Goal: Information Seeking & Learning: Learn about a topic

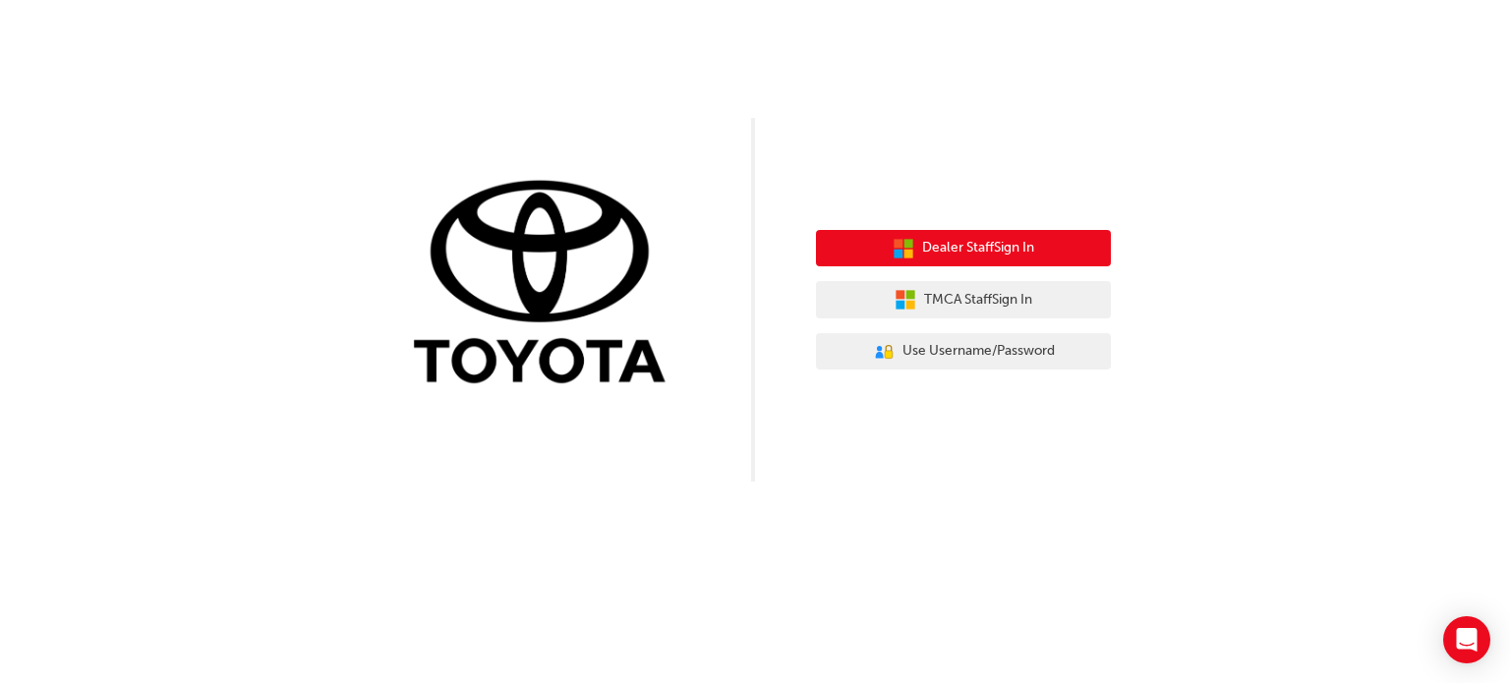
click at [947, 259] on button "Dealer Staff Sign In" at bounding box center [963, 248] width 295 height 37
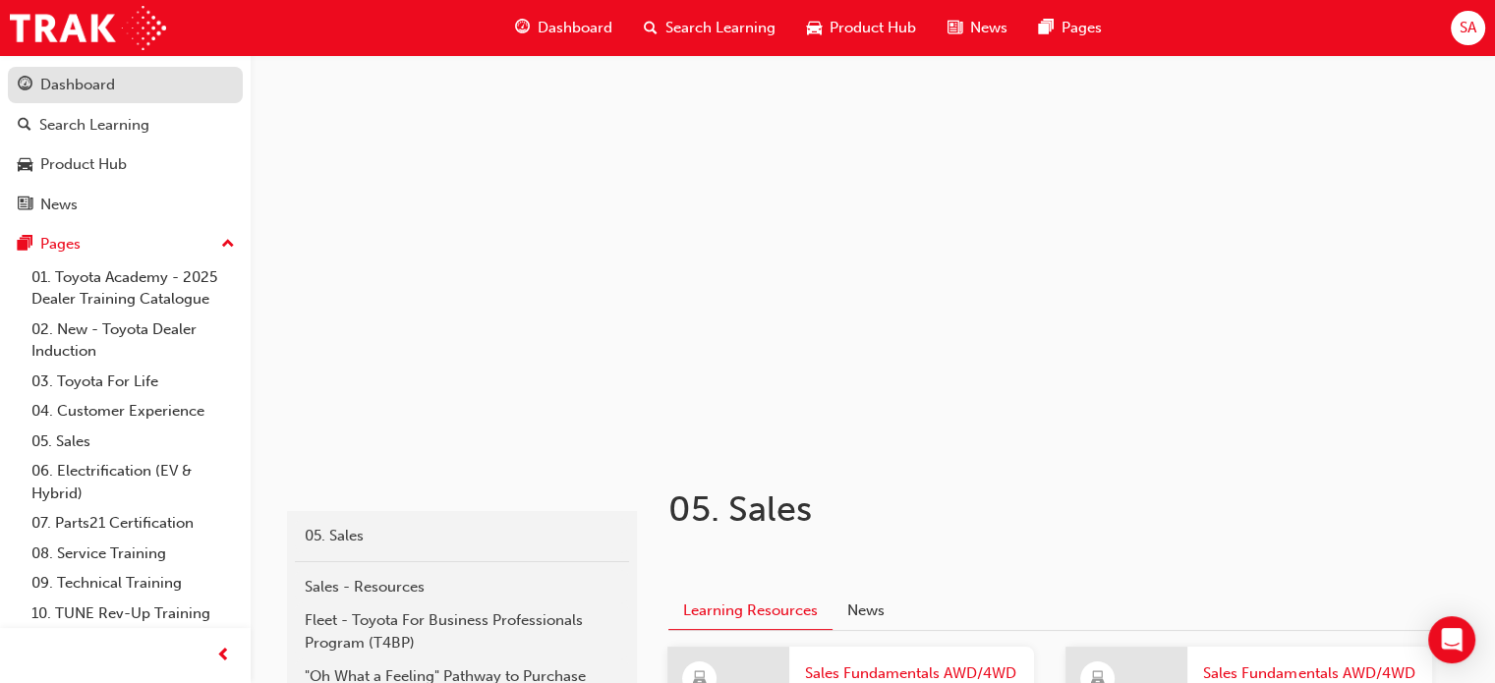
click at [121, 86] on div "Dashboard" at bounding box center [125, 85] width 215 height 25
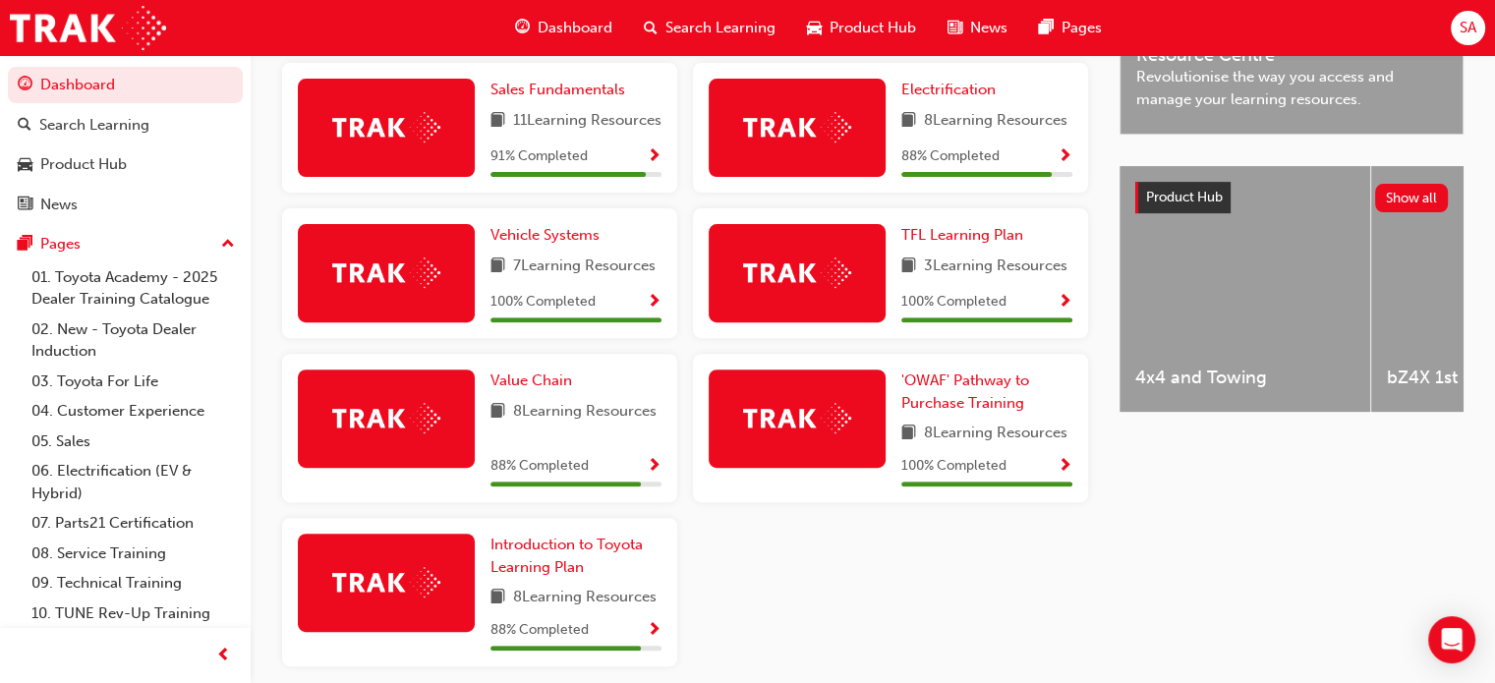
scroll to position [768, 0]
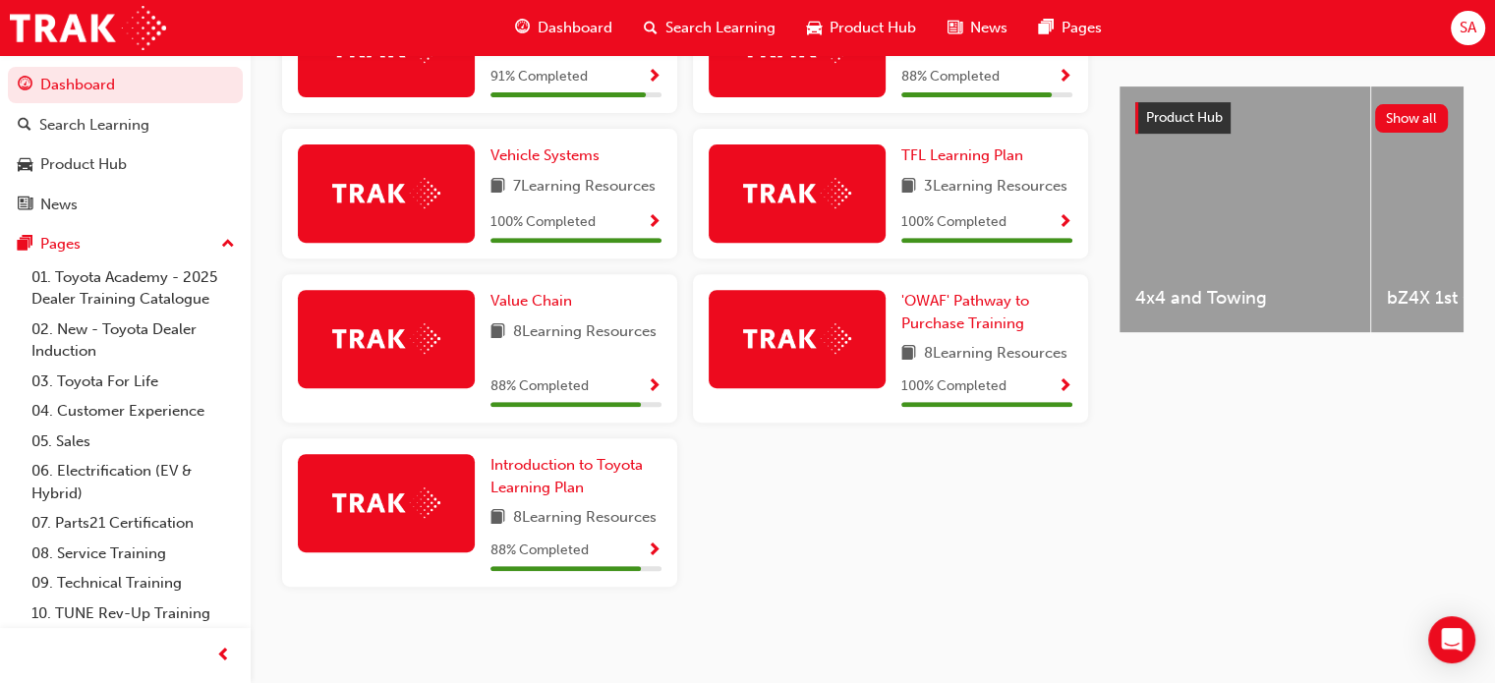
click at [654, 553] on span "Show Progress" at bounding box center [654, 552] width 15 height 18
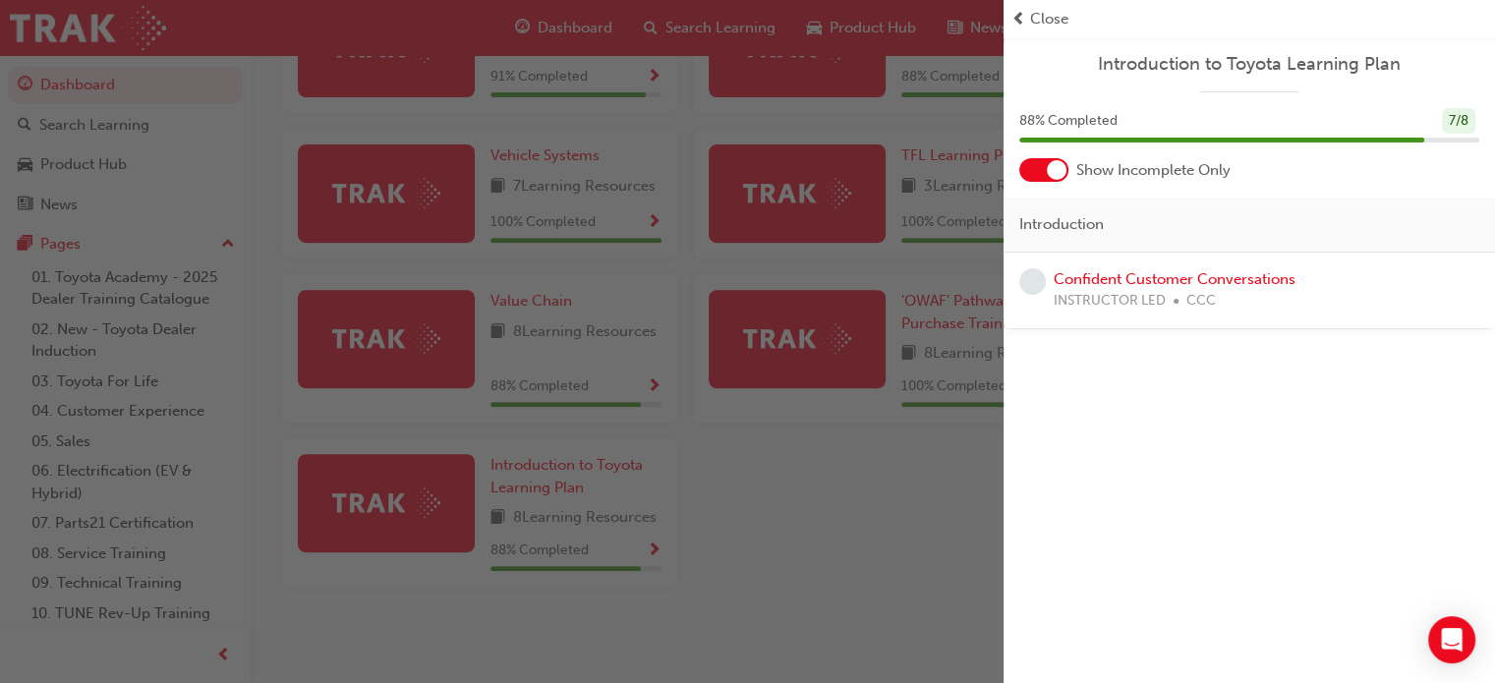
click at [713, 502] on div "button" at bounding box center [501, 341] width 1003 height 683
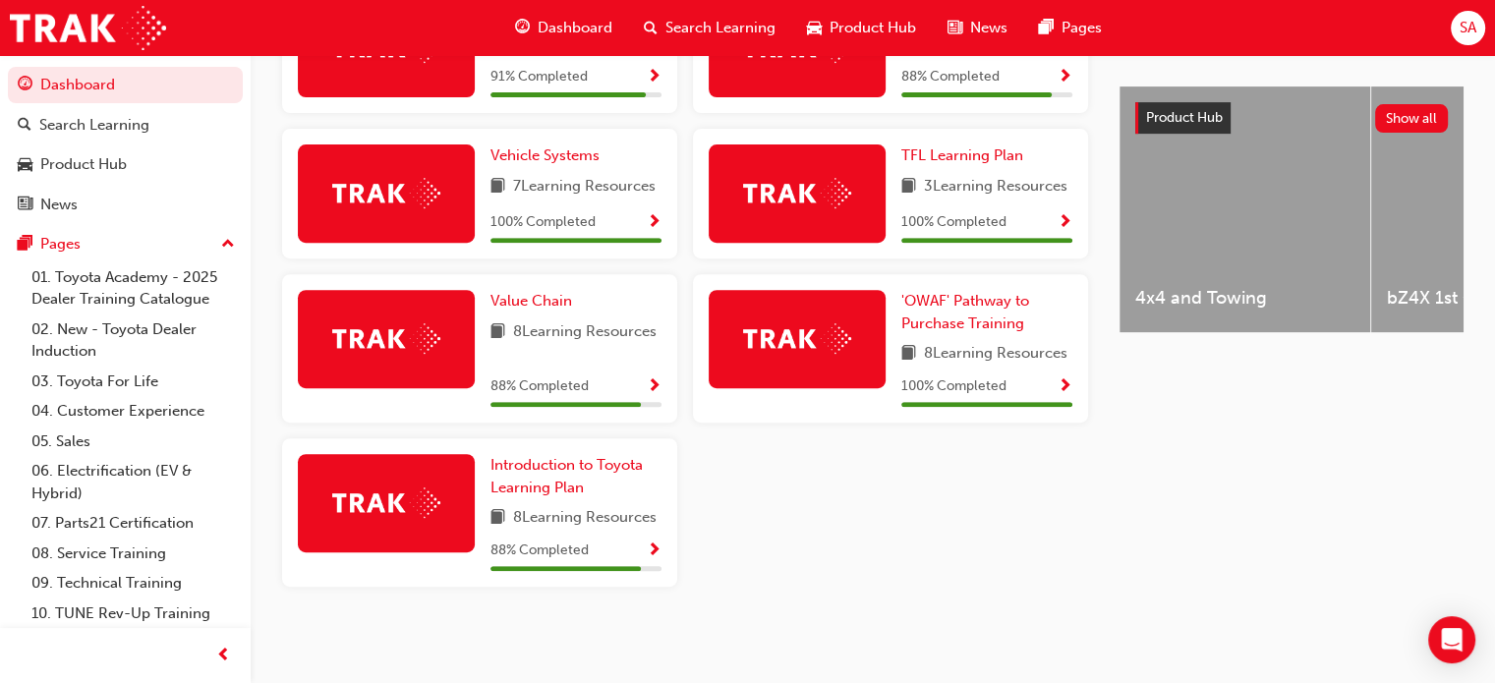
click at [657, 384] on span "Show Progress" at bounding box center [654, 387] width 15 height 18
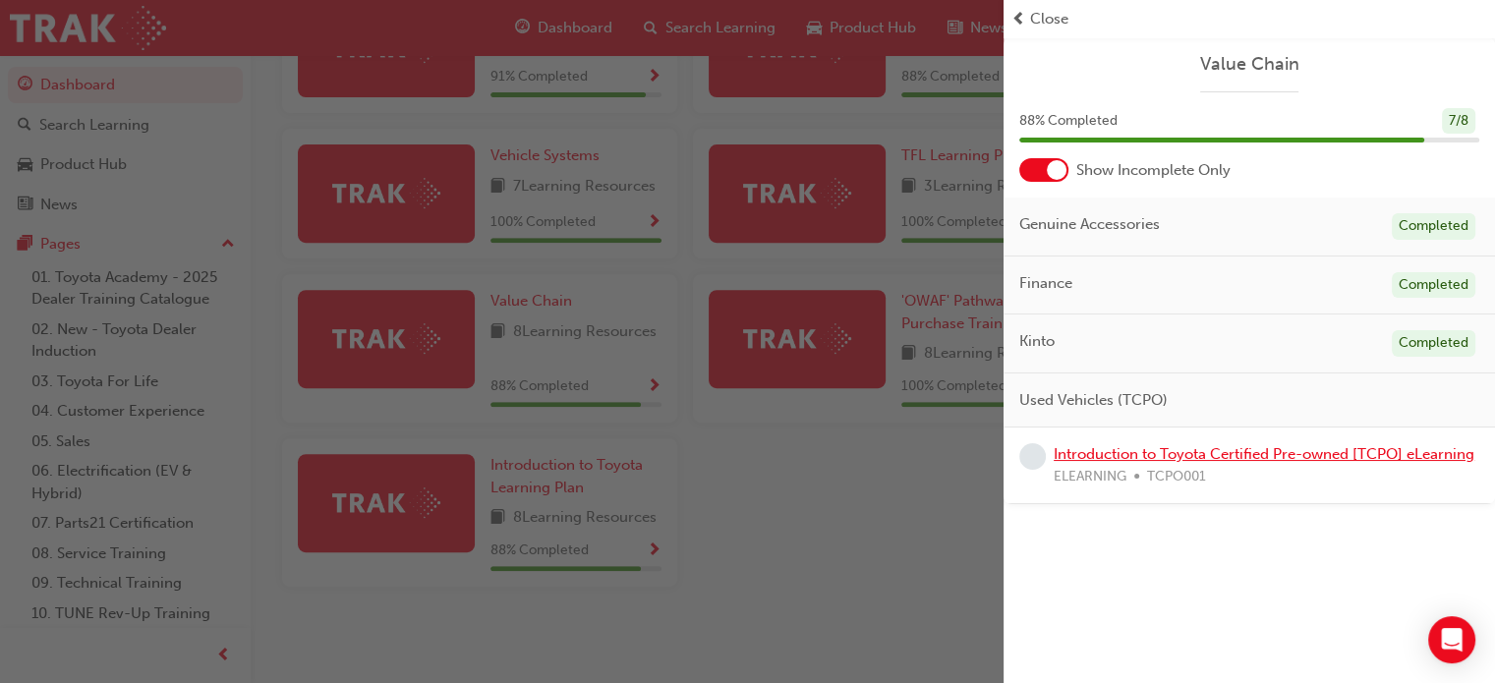
click at [1136, 454] on link "Introduction to Toyota Certified Pre-owned [TCPO] eLearning" at bounding box center [1264, 454] width 421 height 18
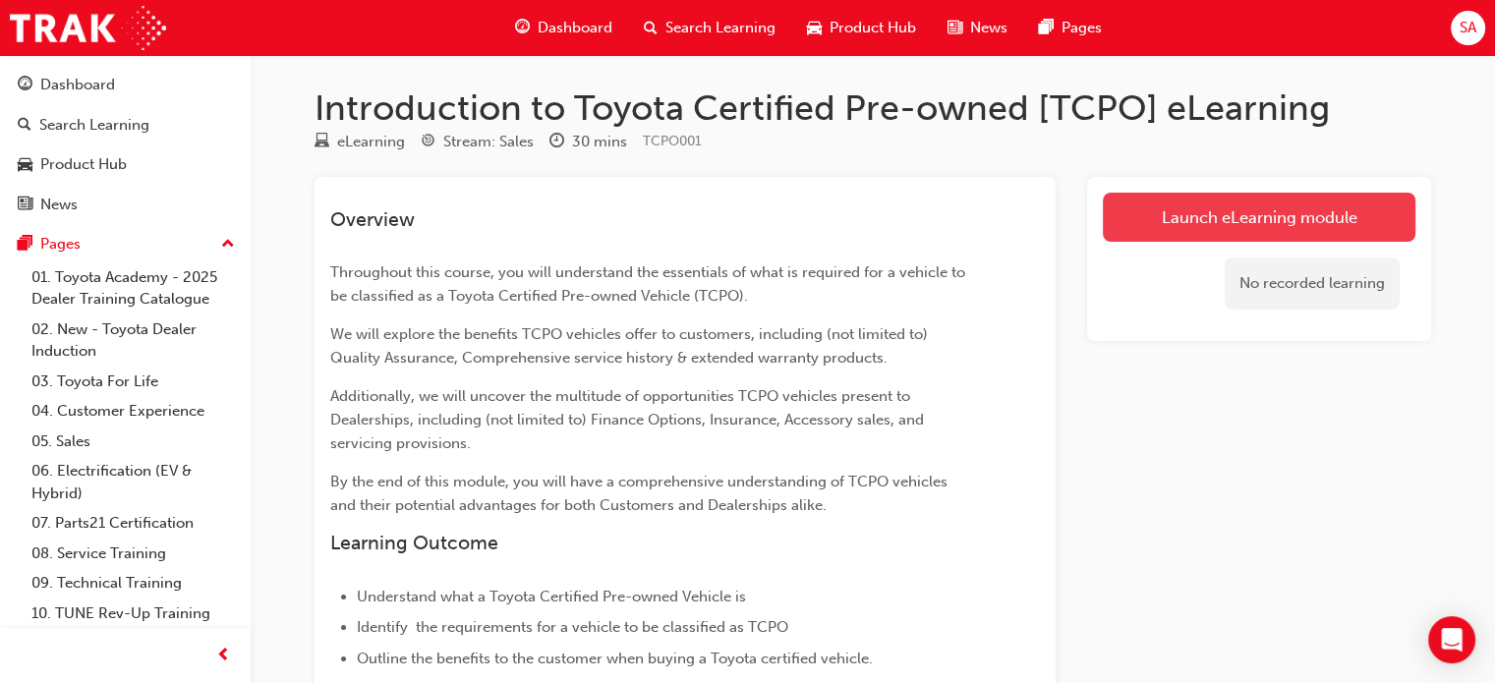
click at [1181, 226] on link "Launch eLearning module" at bounding box center [1259, 217] width 313 height 49
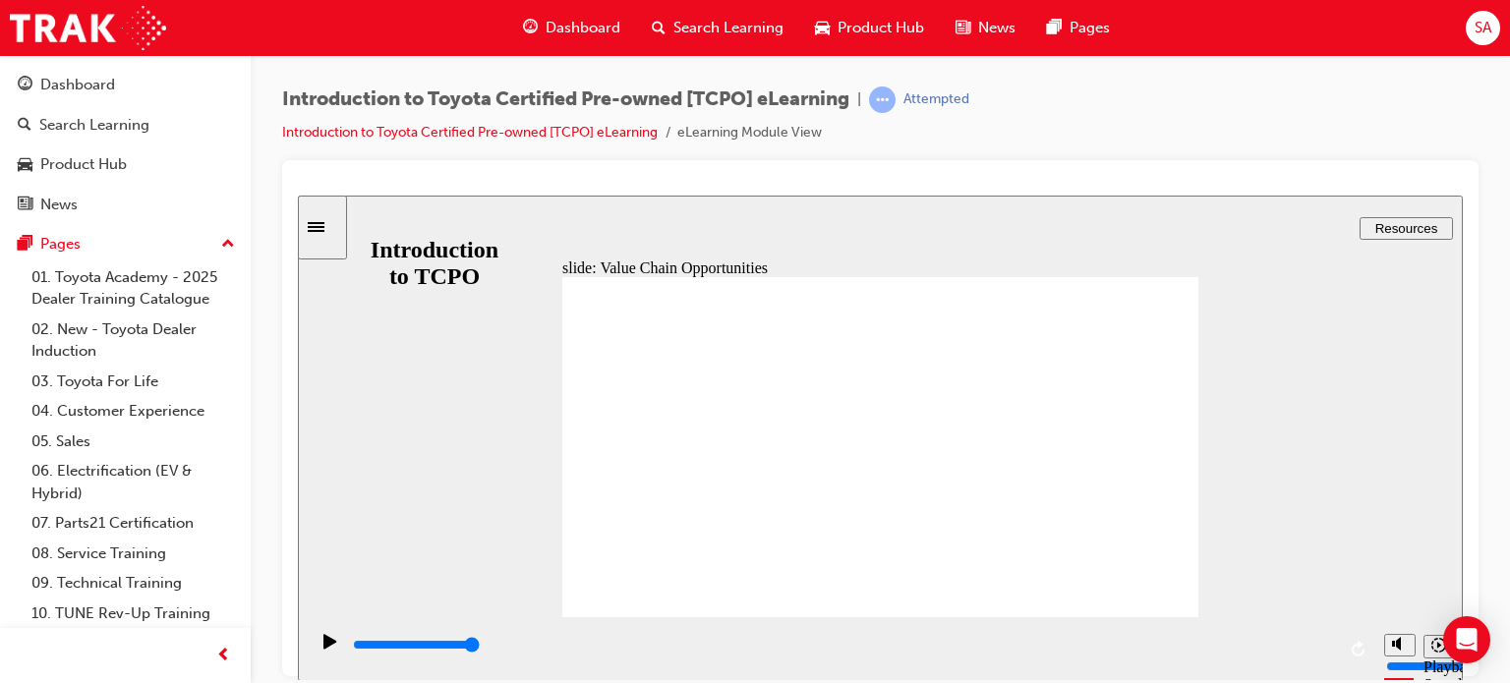
drag, startPoint x: 1060, startPoint y: 339, endPoint x: 1100, endPoint y: 308, distance: 51.1
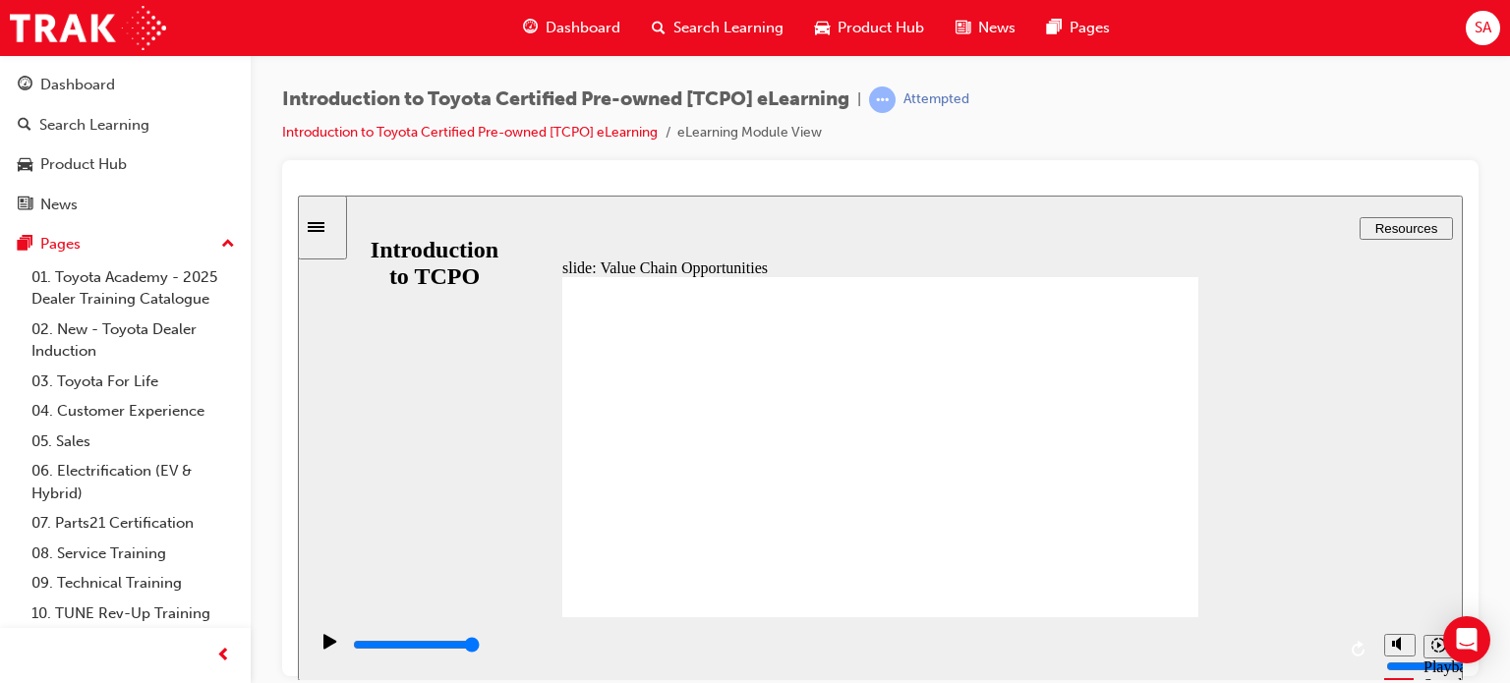
drag, startPoint x: 1159, startPoint y: 278, endPoint x: 1151, endPoint y: 285, distance: 10.4
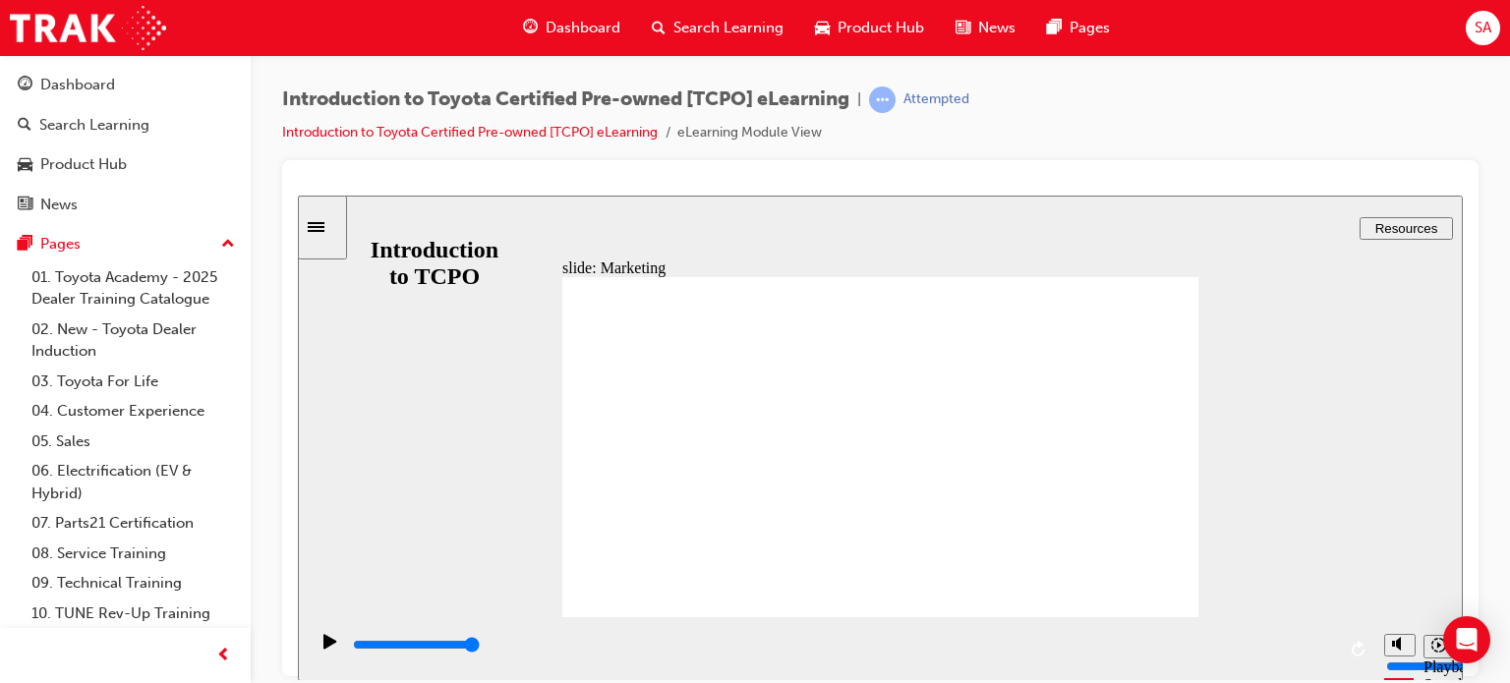
type input "7700"
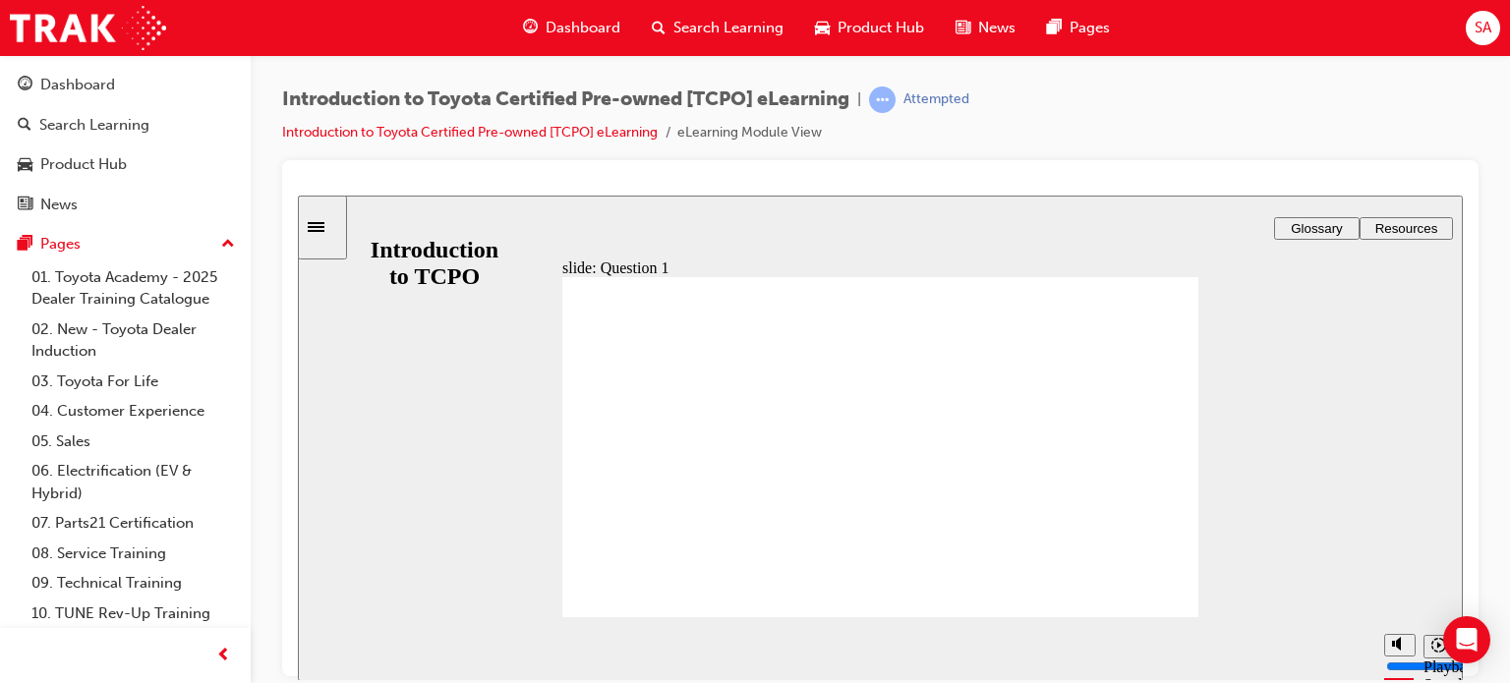
radio input "false"
radio input "true"
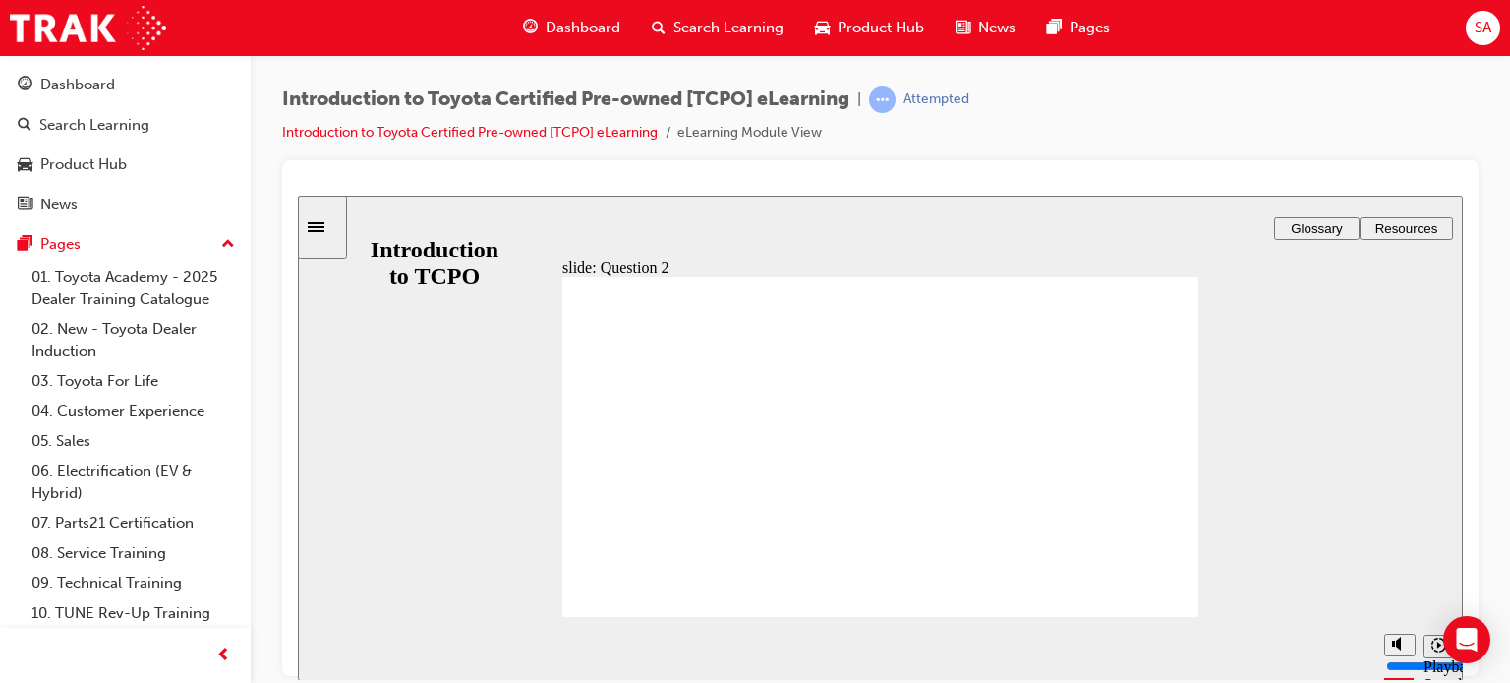
radio input "false"
radio input "true"
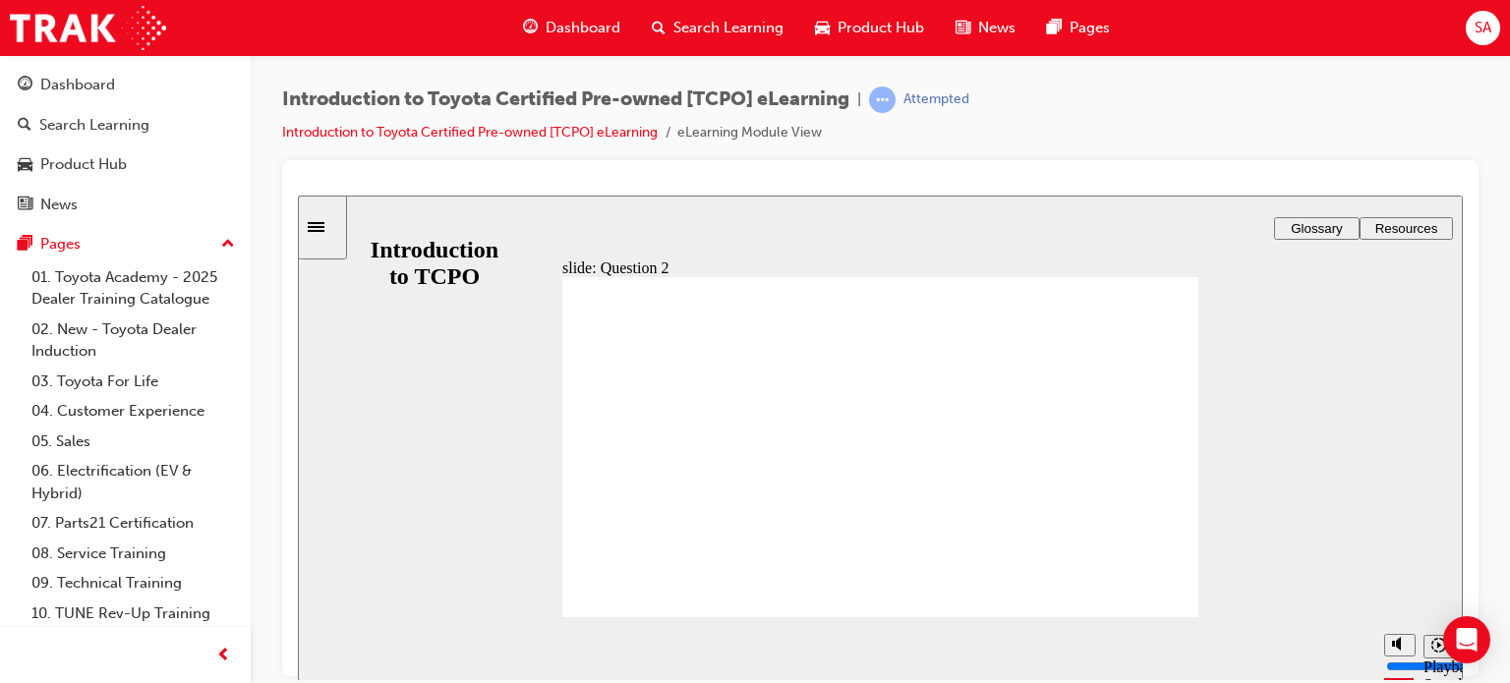
radio input "true"
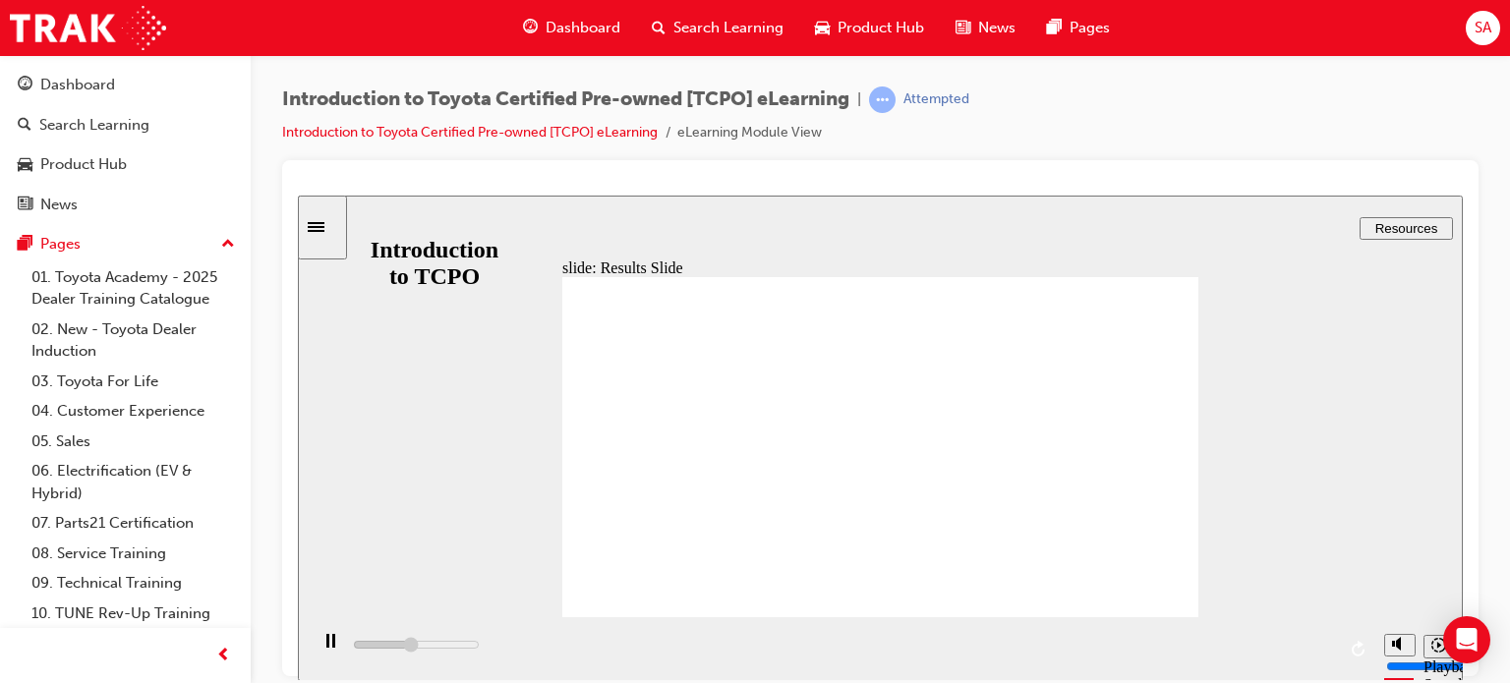
type input "5200"
click at [123, 89] on div "Dashboard" at bounding box center [125, 85] width 215 height 25
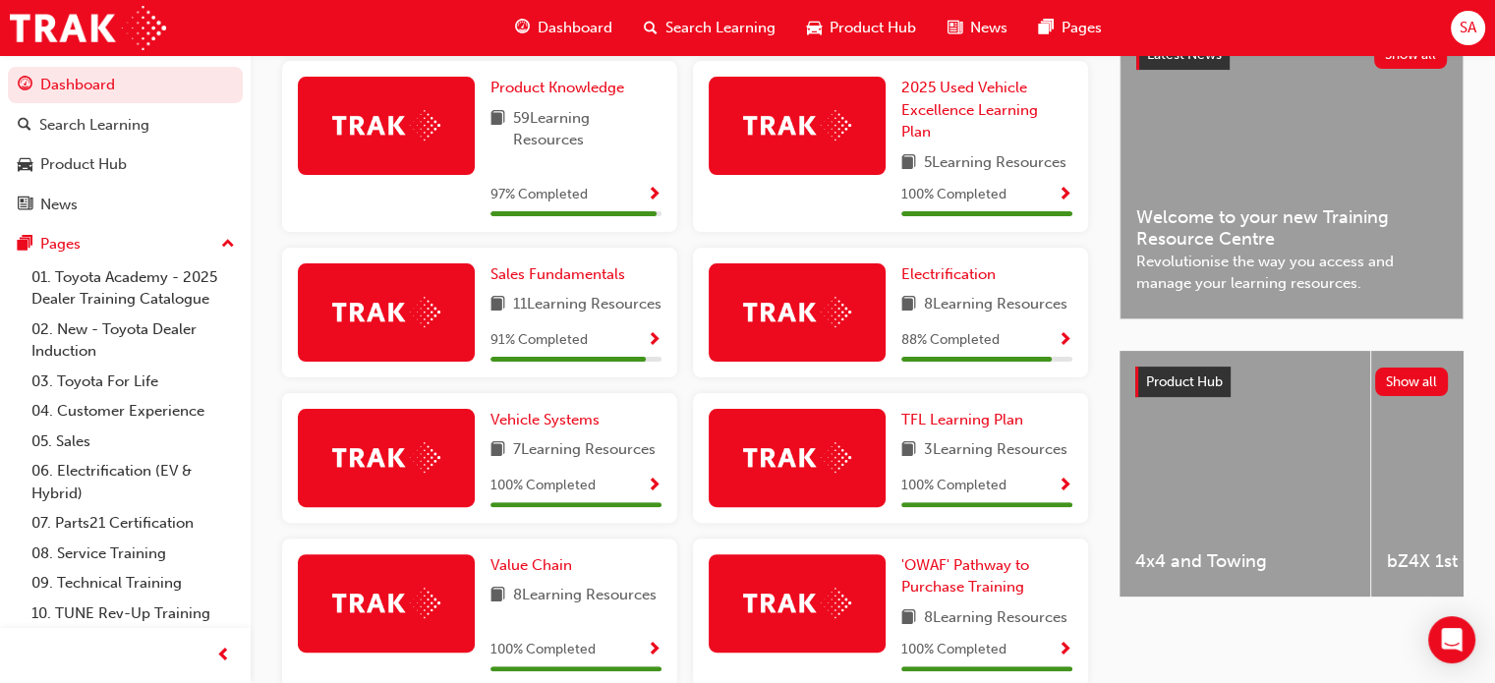
scroll to position [451, 0]
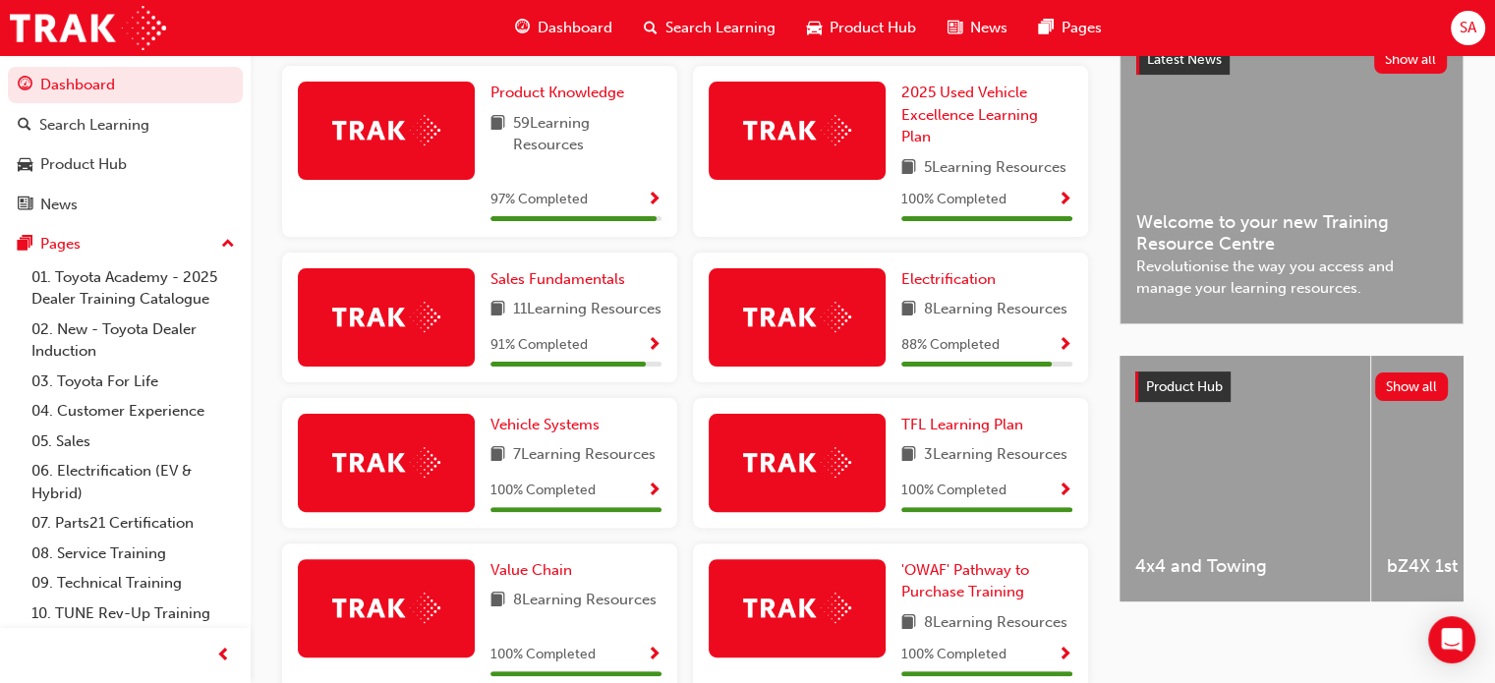
click at [649, 355] on span "Show Progress" at bounding box center [654, 346] width 15 height 18
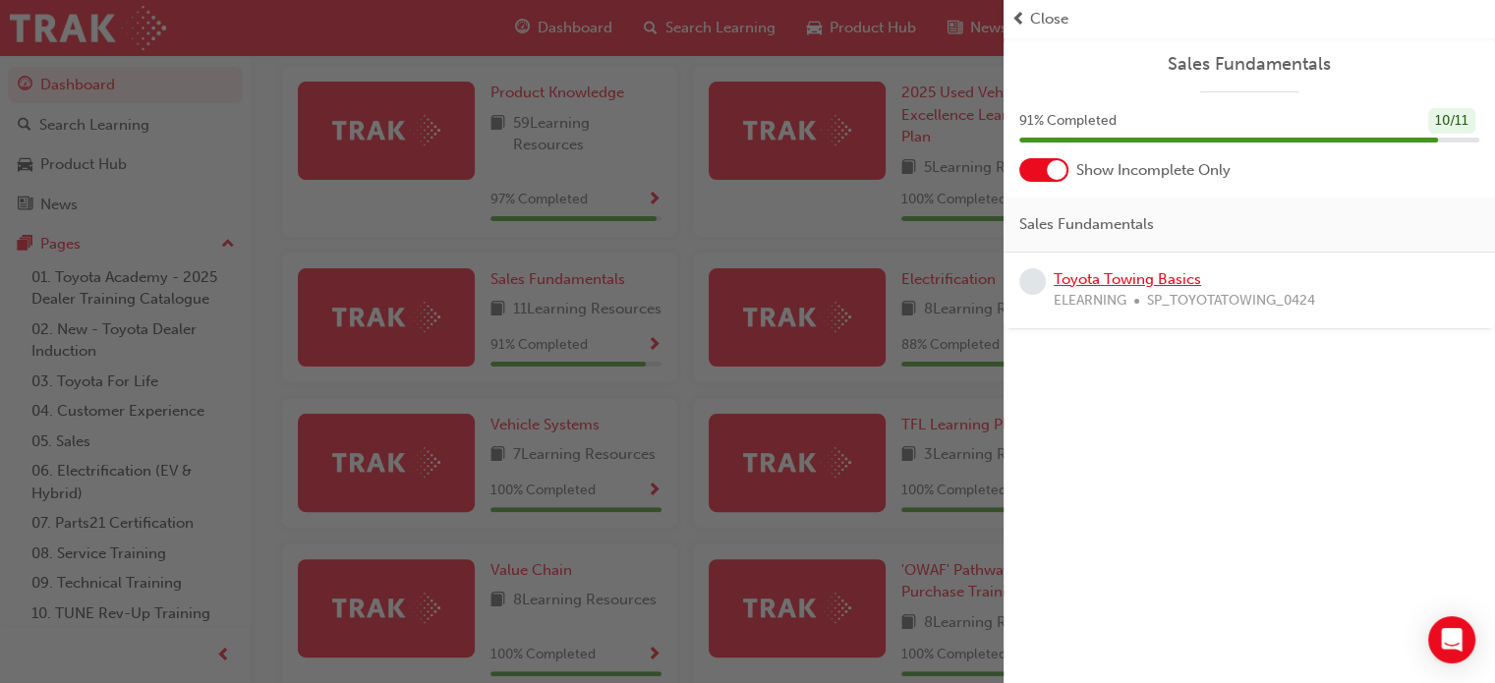
click at [1150, 274] on link "Toyota Towing Basics" at bounding box center [1127, 279] width 147 height 18
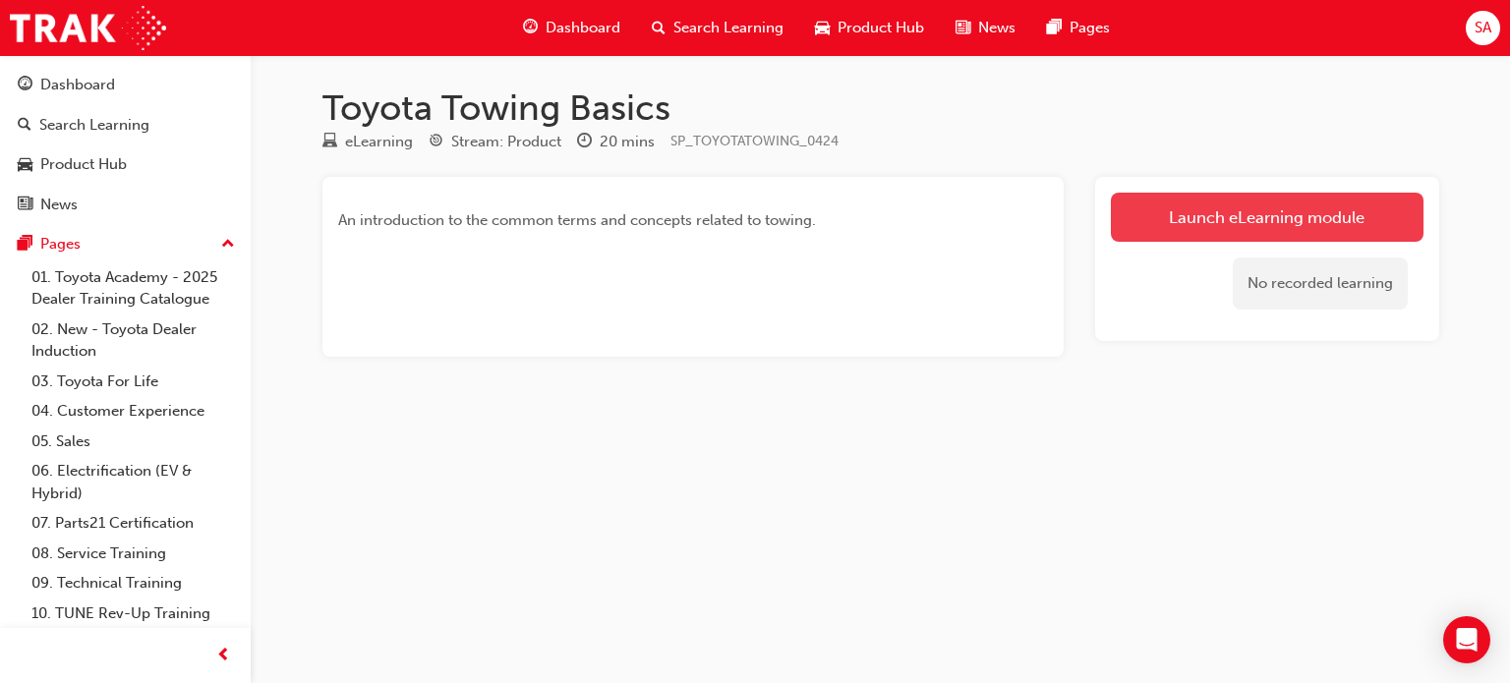
click at [1183, 223] on link "Launch eLearning module" at bounding box center [1267, 217] width 313 height 49
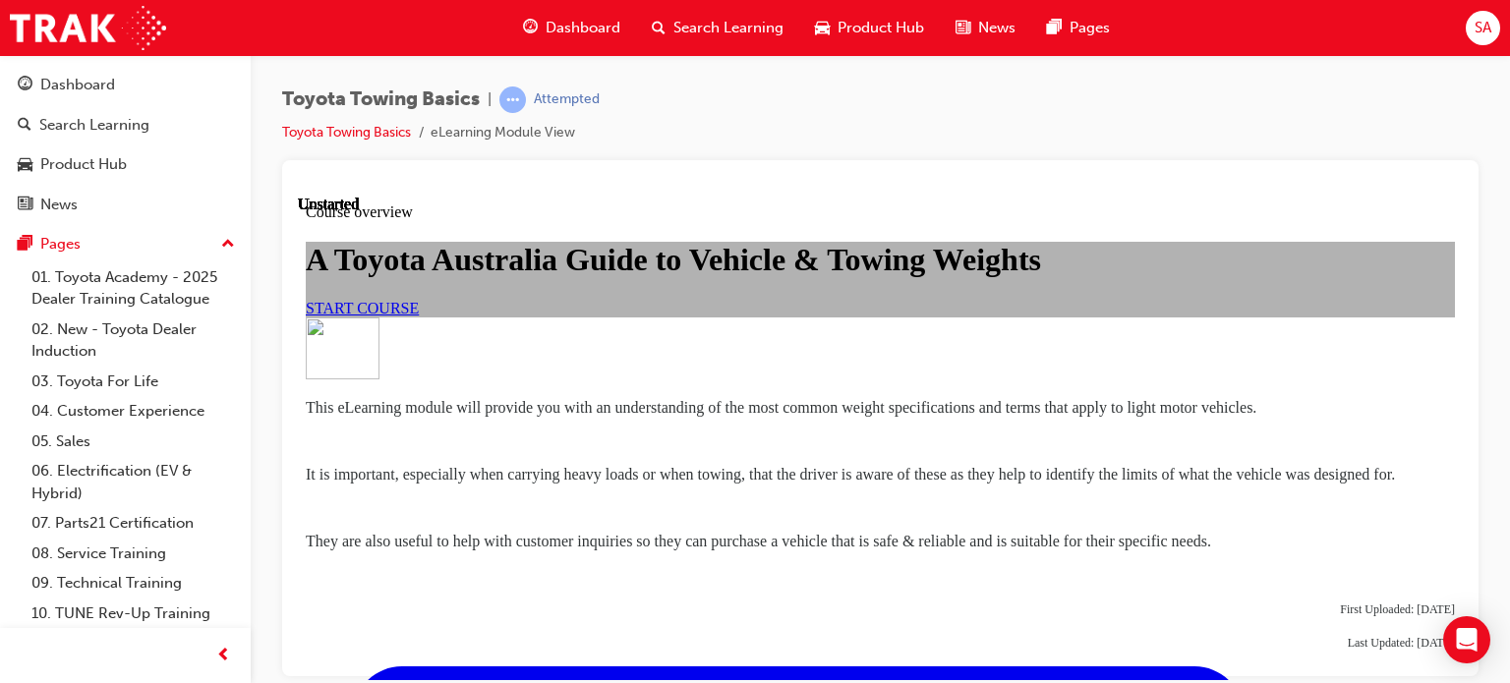
click at [419, 315] on link "START COURSE" at bounding box center [362, 307] width 113 height 17
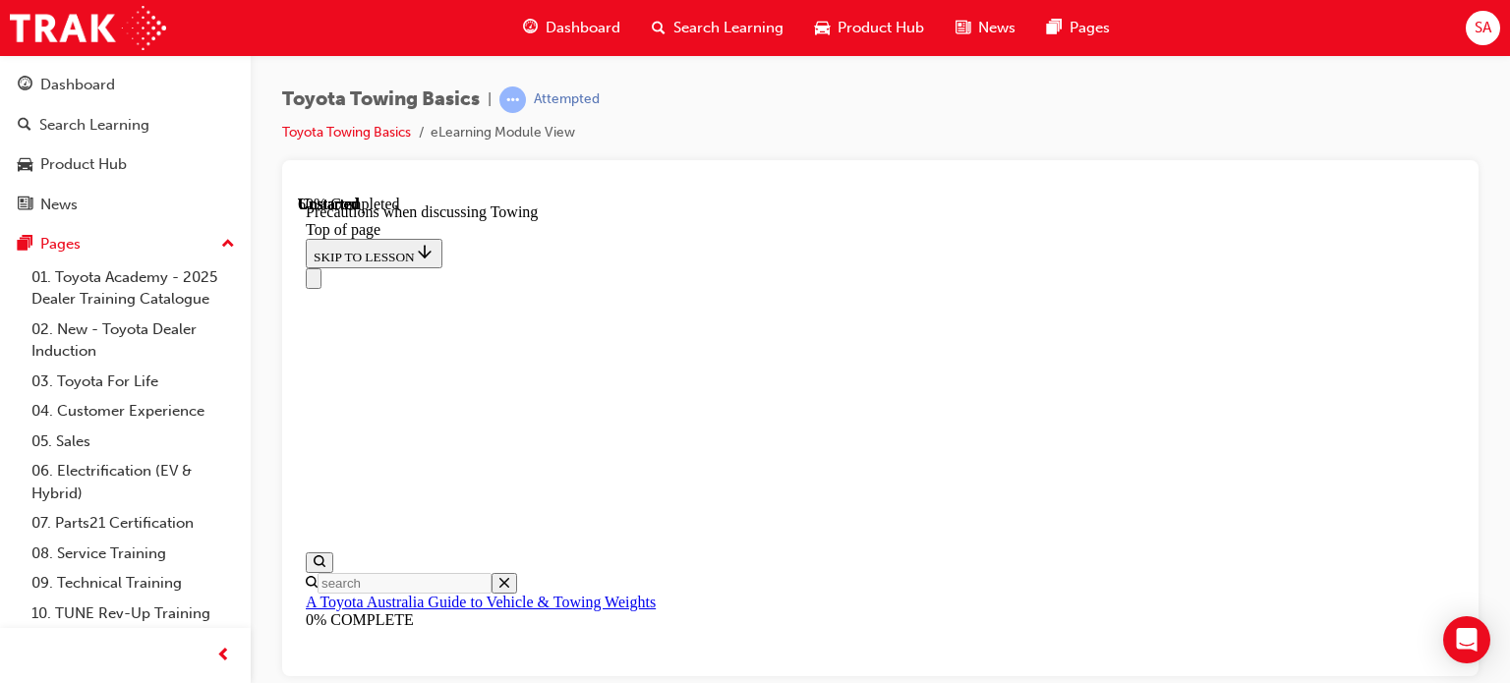
scroll to position [1240, 0]
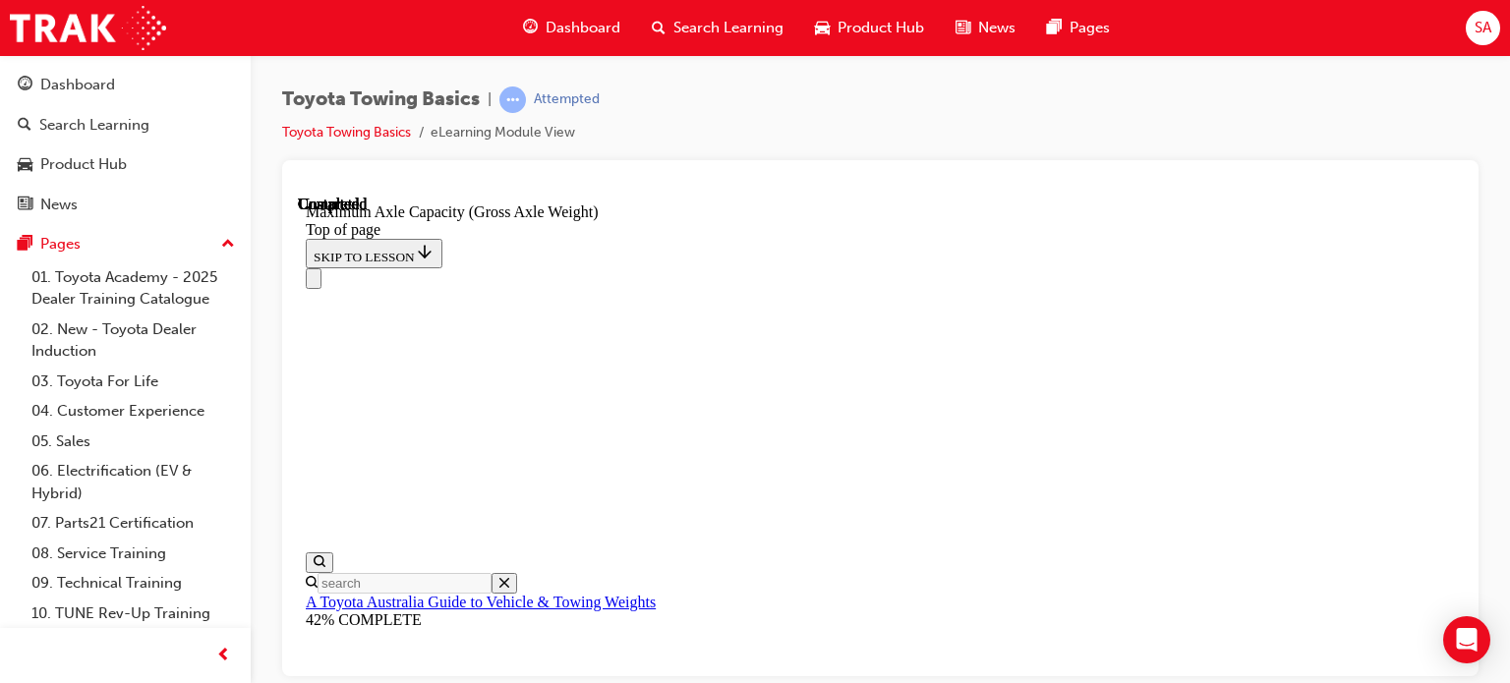
scroll to position [1870, 0]
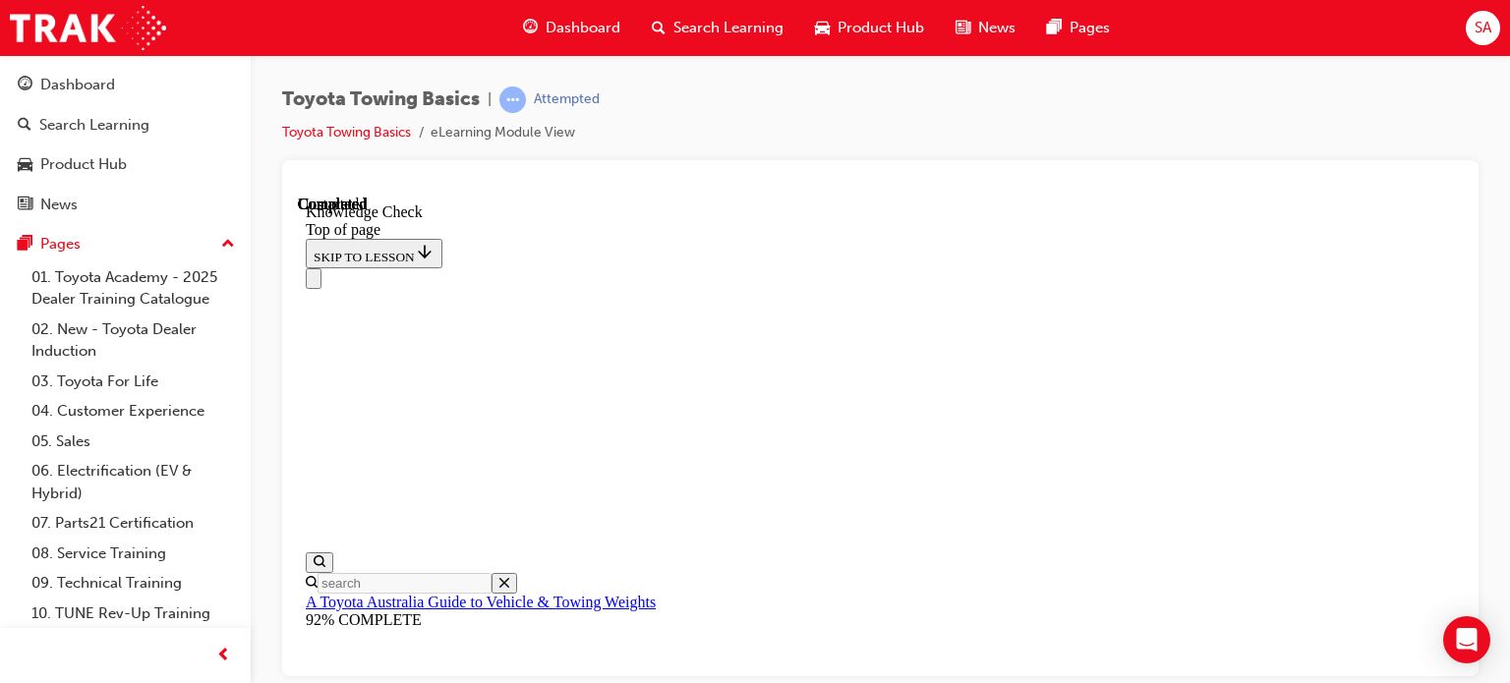
drag, startPoint x: 503, startPoint y: 16202, endPoint x: 518, endPoint y: 16197, distance: 15.9
drag, startPoint x: 486, startPoint y: 16203, endPoint x: 922, endPoint y: 16117, distance: 444.9
drag, startPoint x: 493, startPoint y: 16210, endPoint x: 466, endPoint y: 16143, distance: 72.3
drag, startPoint x: 480, startPoint y: 16195, endPoint x: 797, endPoint y: 16129, distance: 324.2
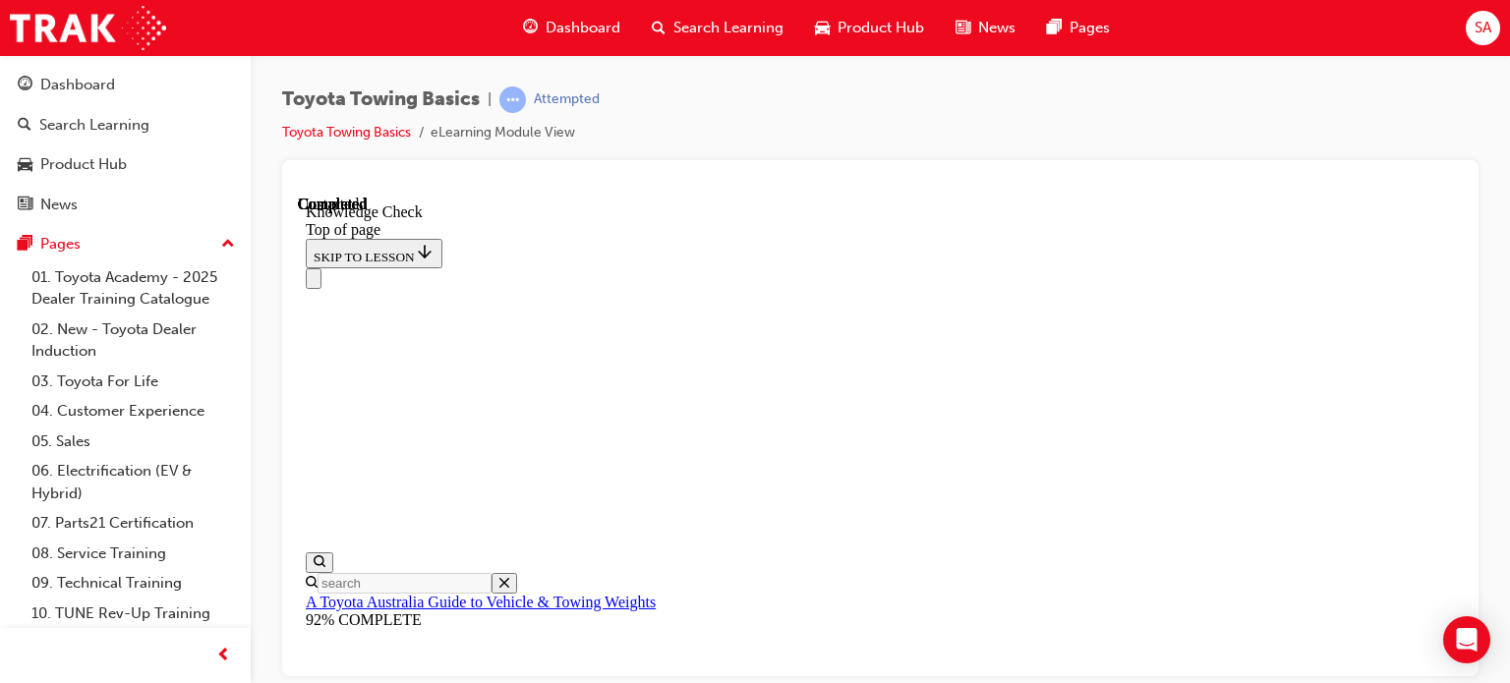
drag, startPoint x: 487, startPoint y: 16193, endPoint x: 660, endPoint y: 16062, distance: 217.6
drag, startPoint x: 507, startPoint y: 16207, endPoint x: 566, endPoint y: 15875, distance: 337.4
drag, startPoint x: 480, startPoint y: 16206, endPoint x: 574, endPoint y: 15867, distance: 352.0
drag, startPoint x: 495, startPoint y: 16204, endPoint x: 755, endPoint y: 15897, distance: 402.5
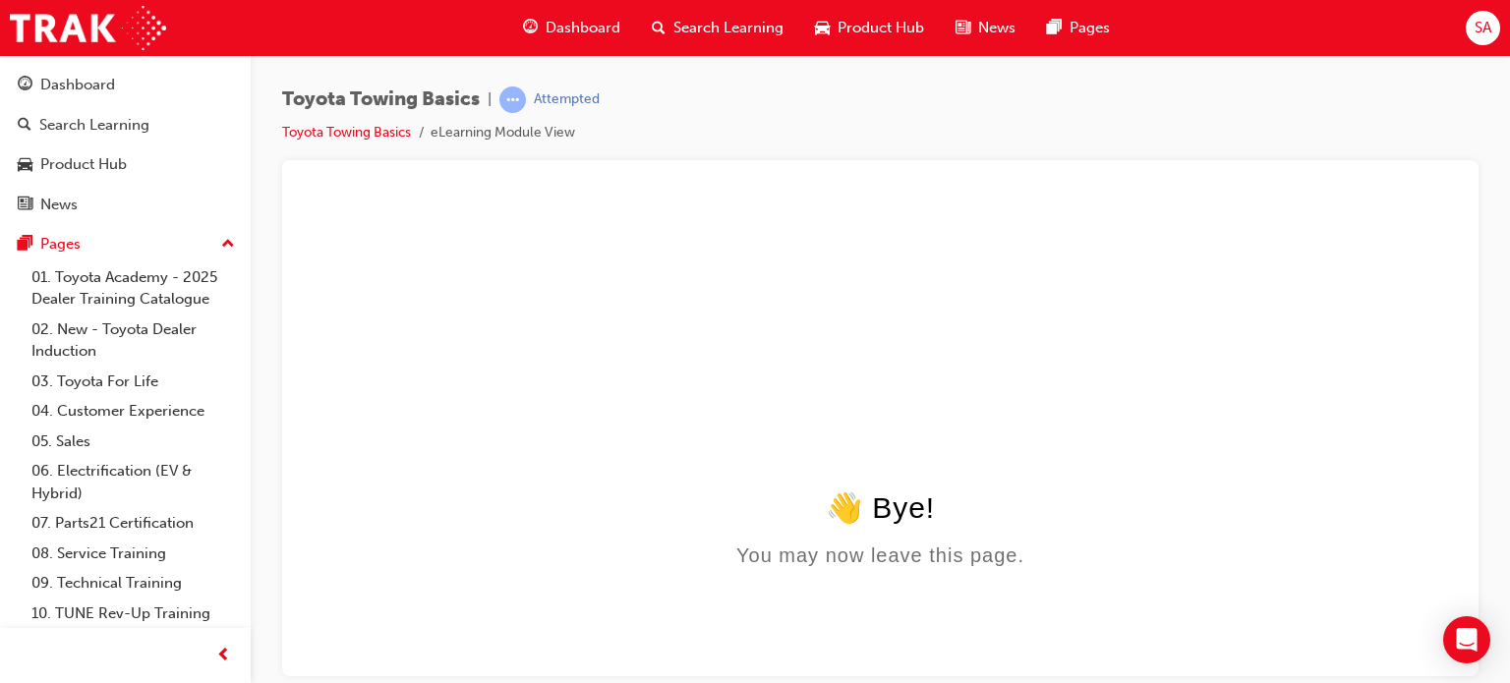
scroll to position [0, 0]
click at [94, 87] on div "Dashboard" at bounding box center [77, 85] width 75 height 23
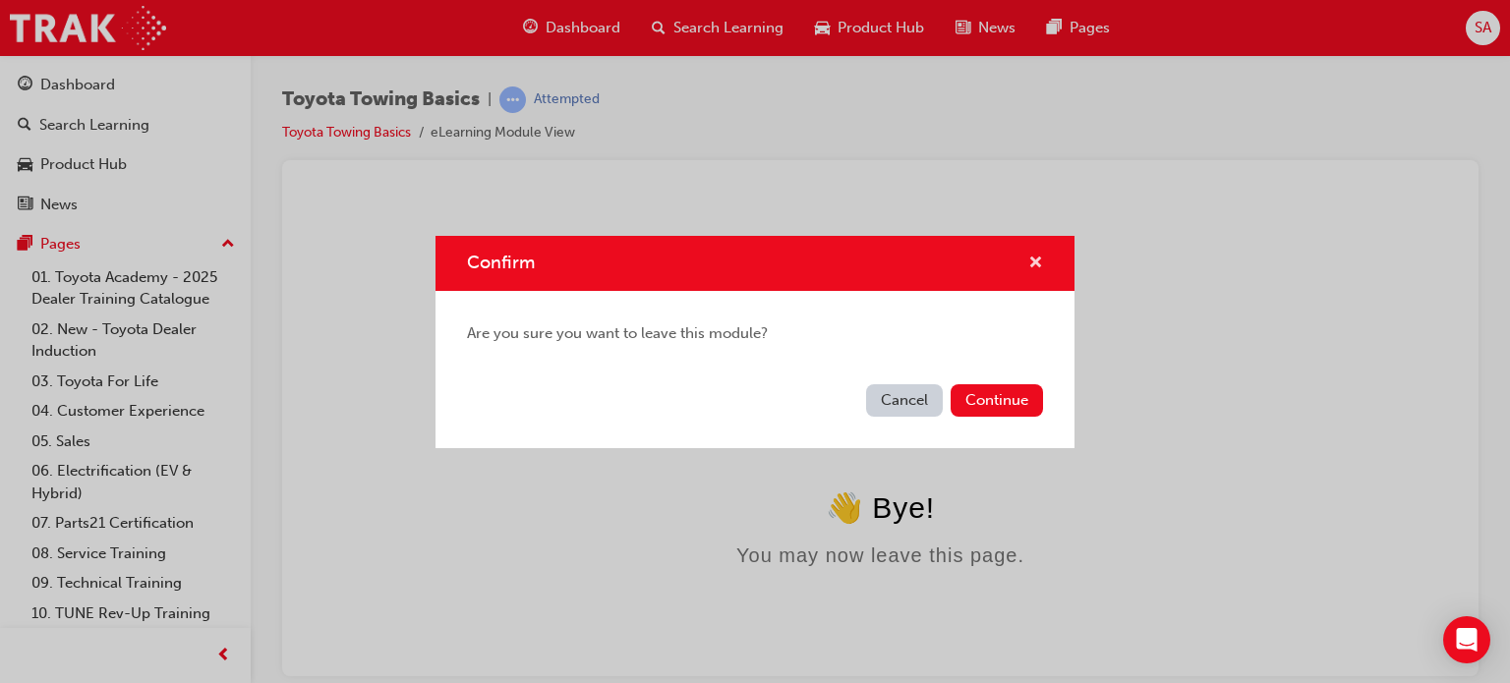
click at [1039, 258] on span "cross-icon" at bounding box center [1035, 265] width 15 height 18
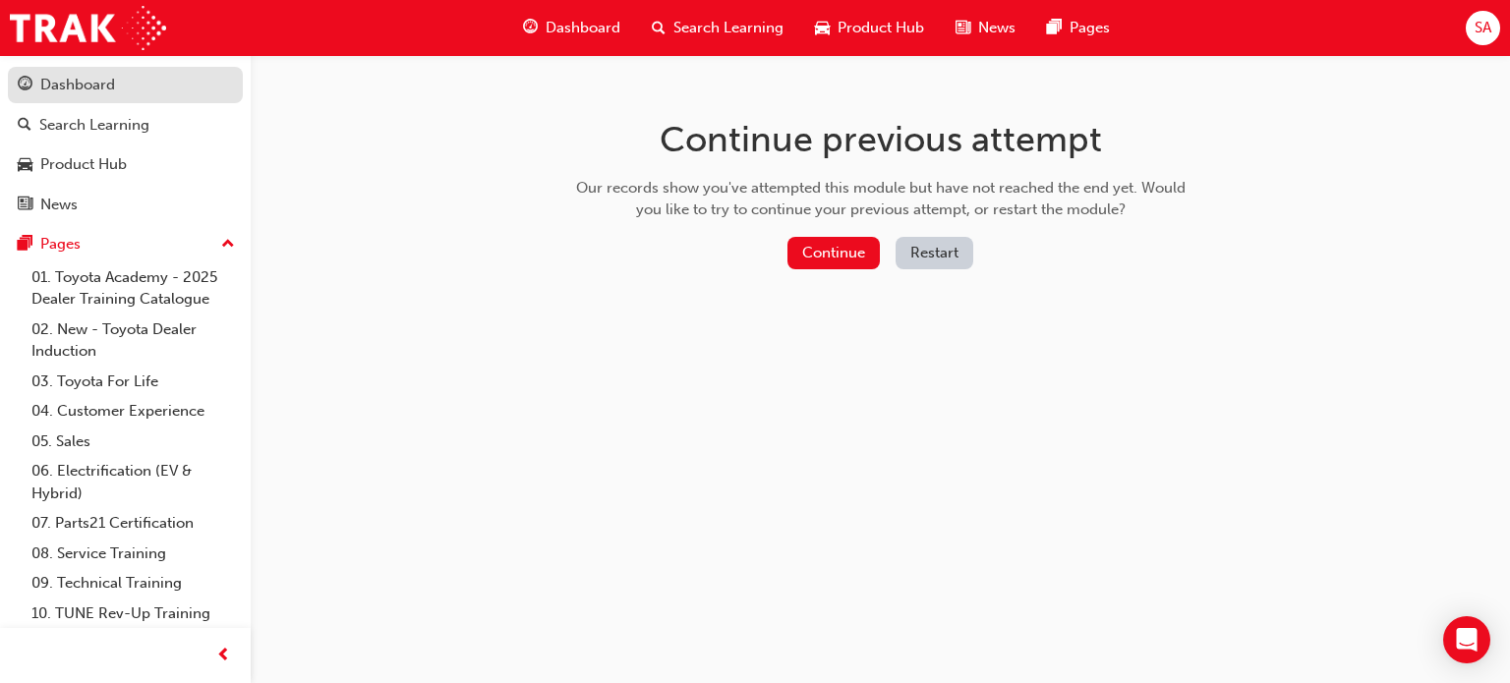
click at [122, 97] on link "Dashboard" at bounding box center [125, 85] width 235 height 36
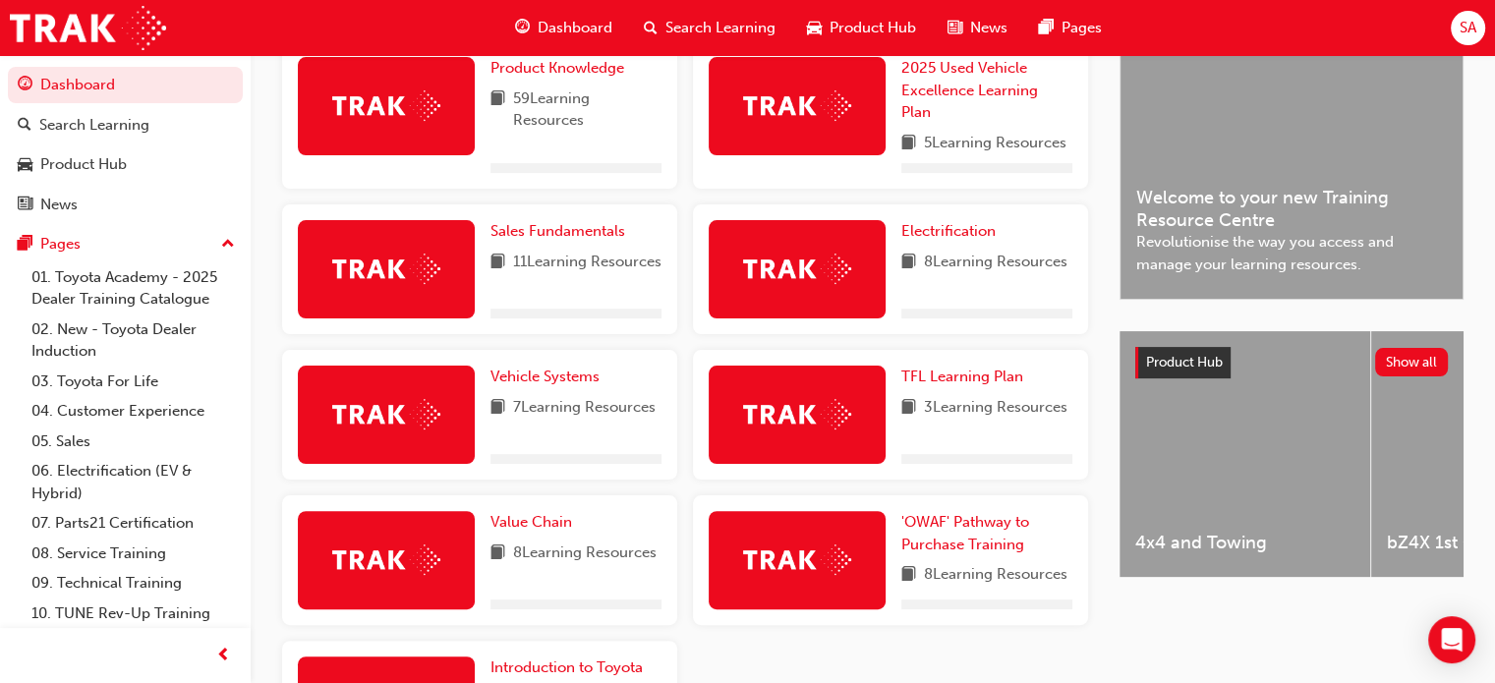
scroll to position [393, 0]
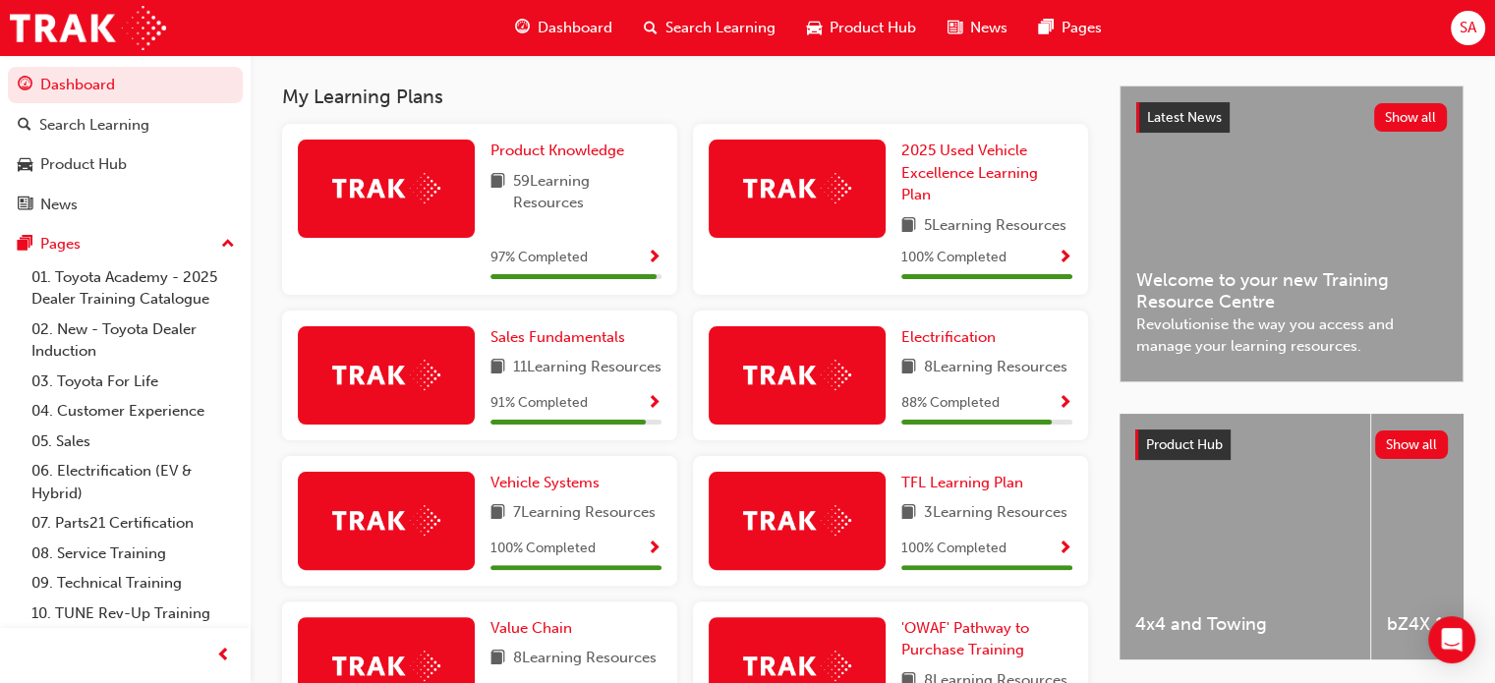
click at [629, 416] on div "91 % Completed" at bounding box center [575, 403] width 171 height 25
click at [654, 413] on span "Show Progress" at bounding box center [654, 404] width 15 height 18
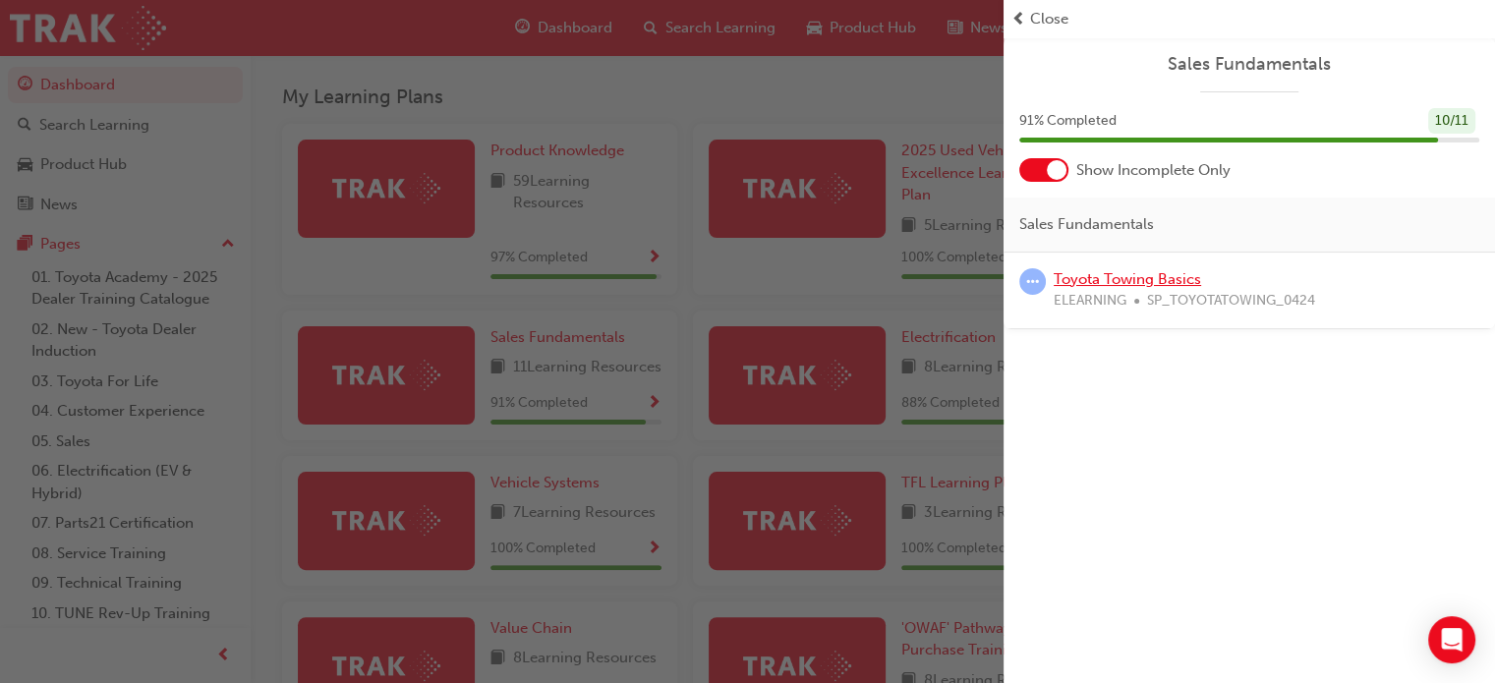
click at [1095, 273] on link "Toyota Towing Basics" at bounding box center [1127, 279] width 147 height 18
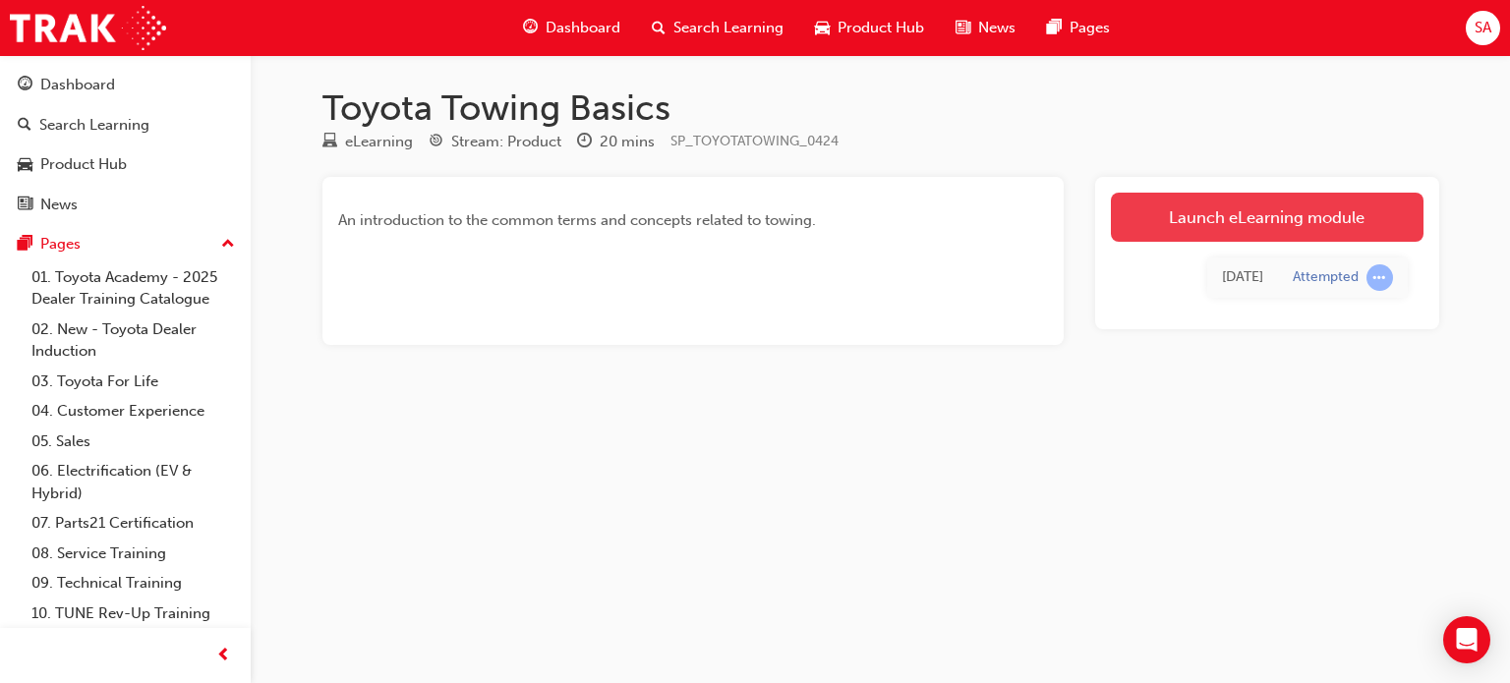
click at [1187, 220] on link "Launch eLearning module" at bounding box center [1267, 217] width 313 height 49
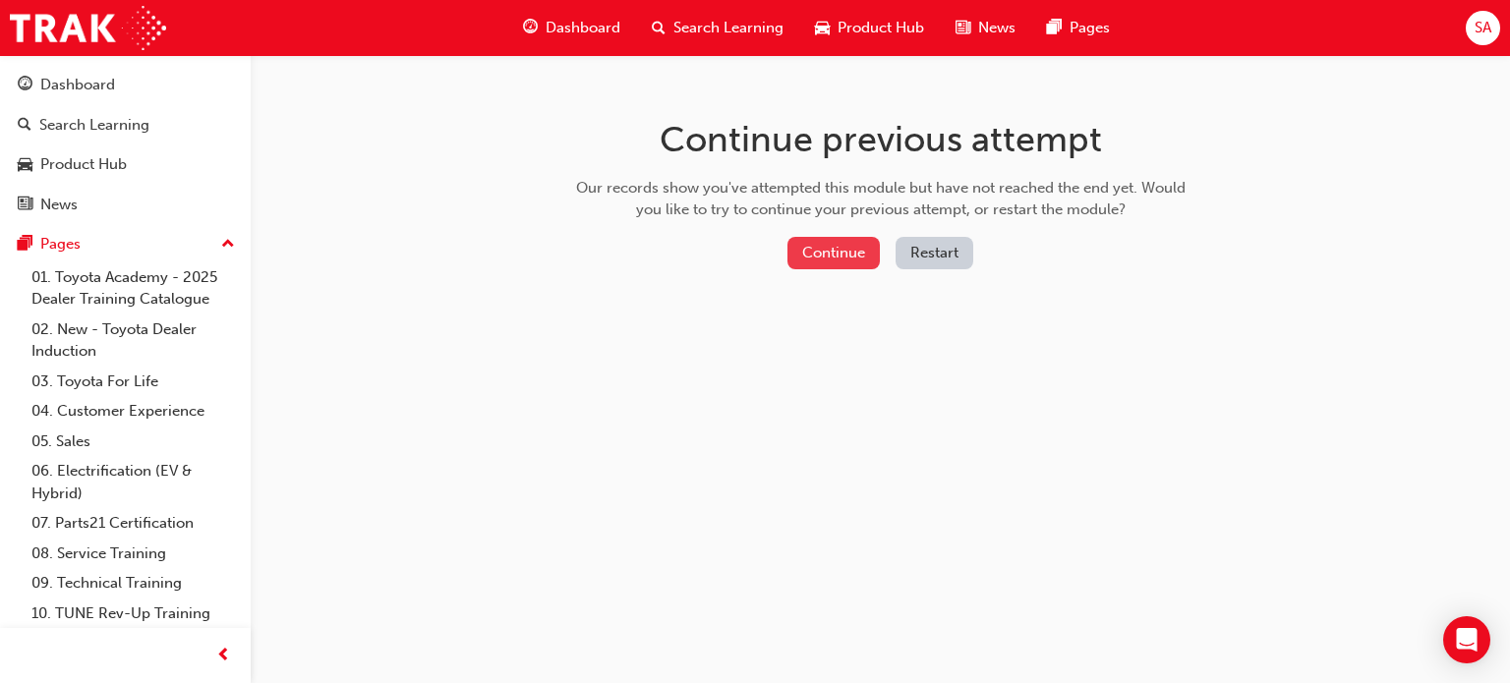
click at [857, 258] on button "Continue" at bounding box center [833, 253] width 92 height 32
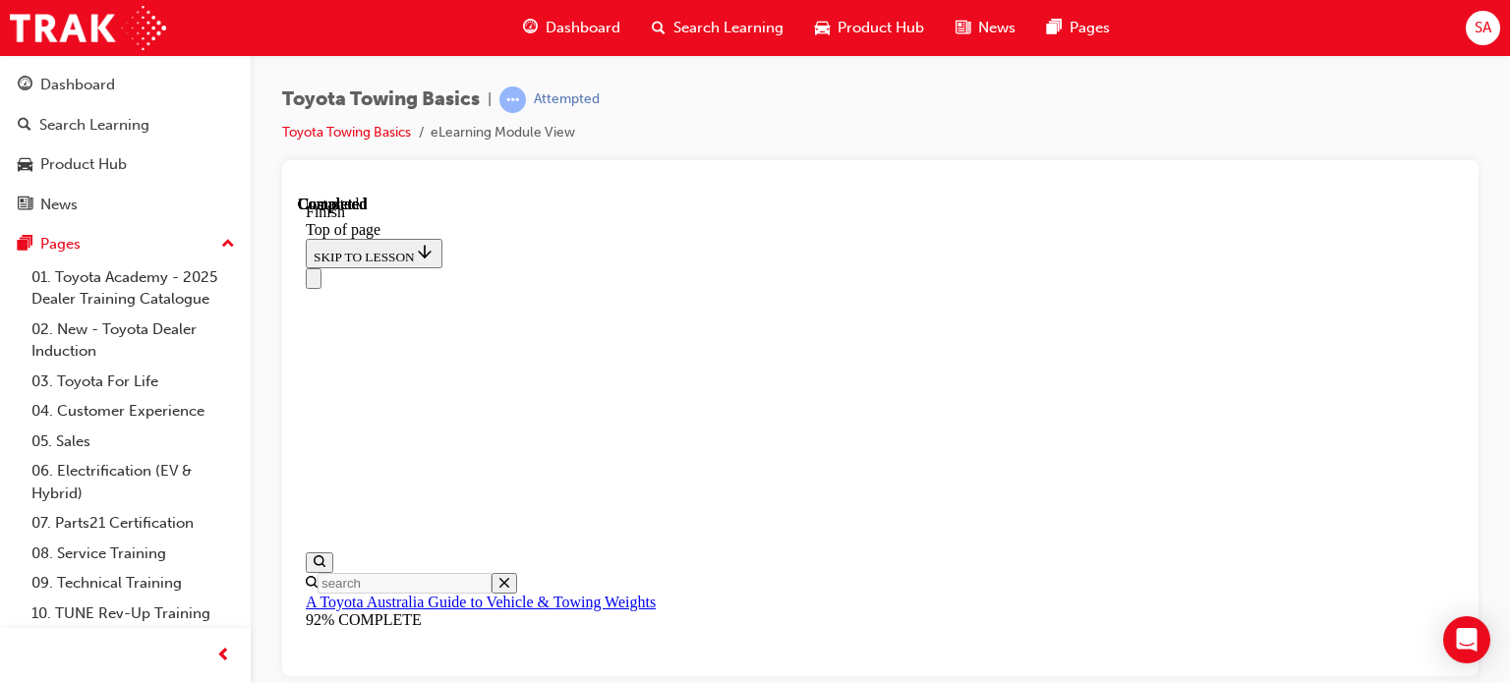
scroll to position [295, 0]
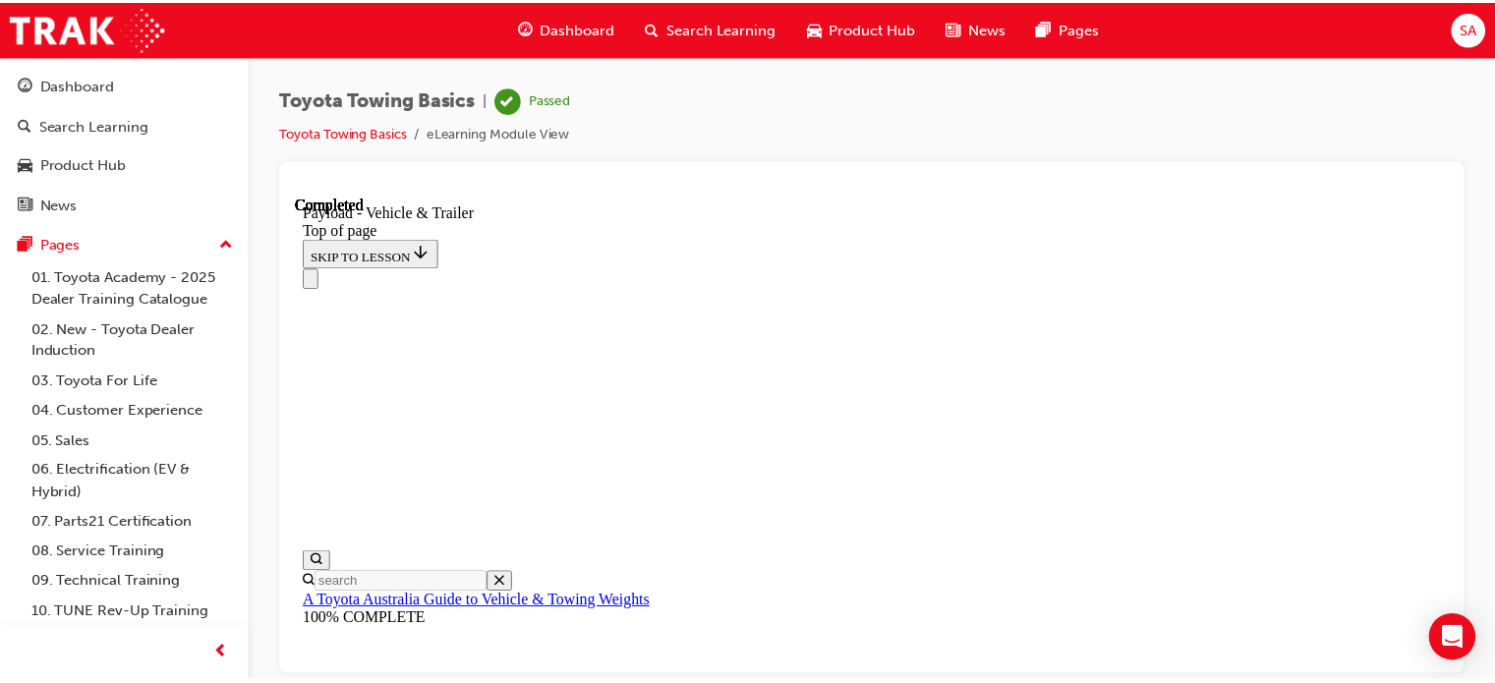
scroll to position [548, 0]
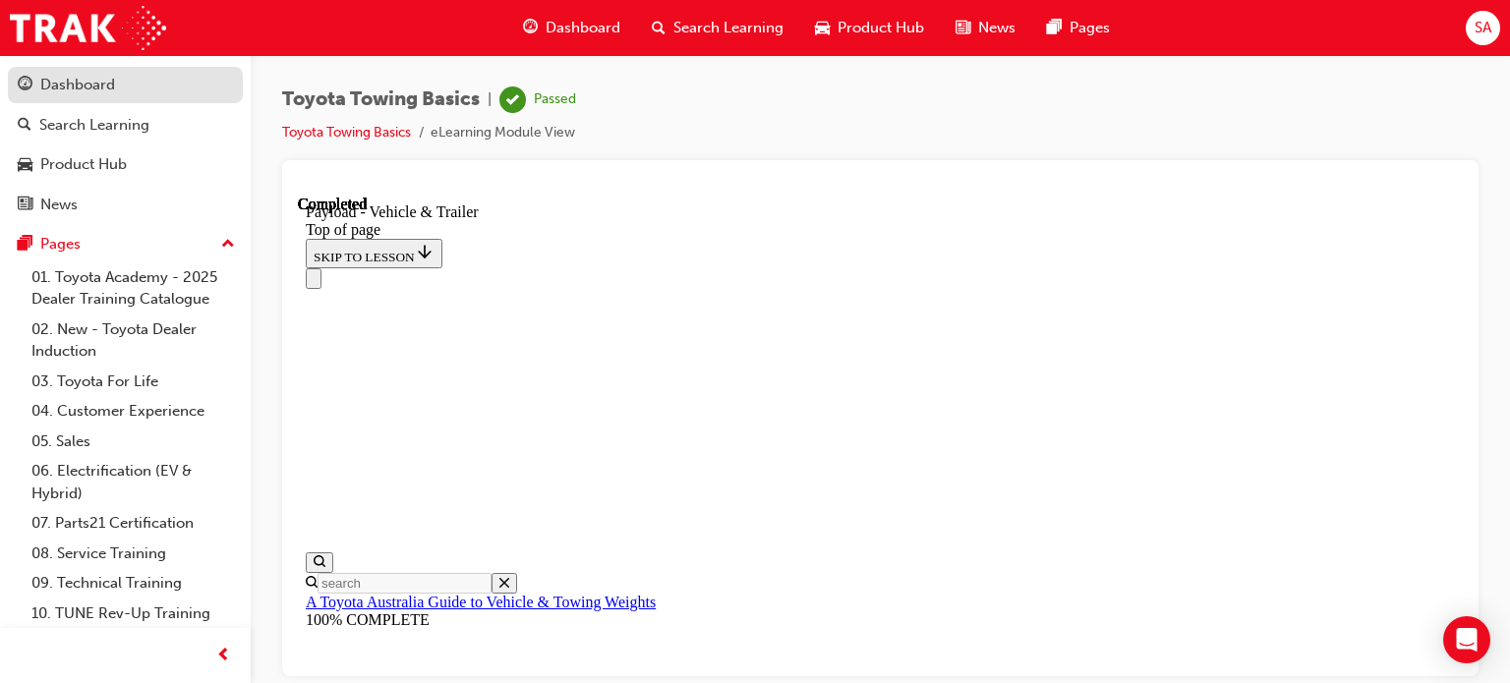
click at [108, 93] on div "Dashboard" at bounding box center [77, 85] width 75 height 23
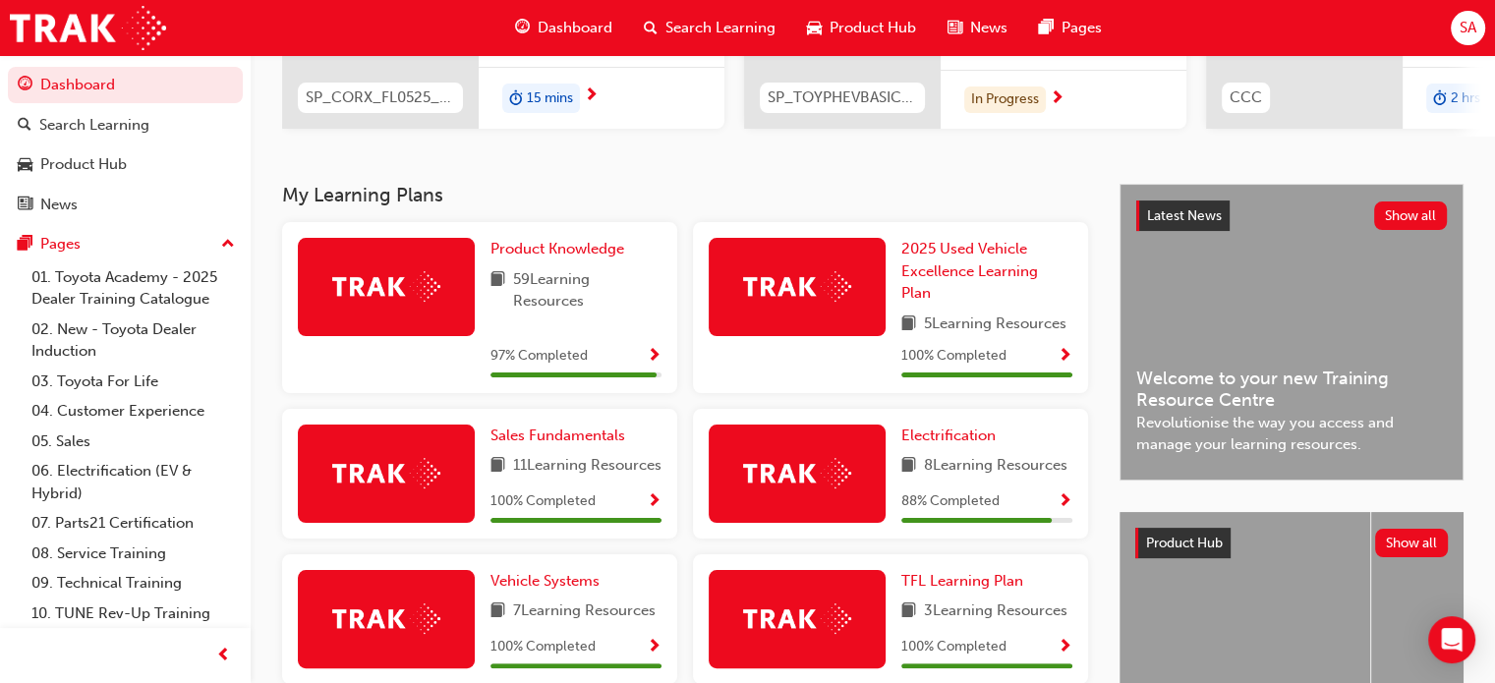
scroll to position [393, 0]
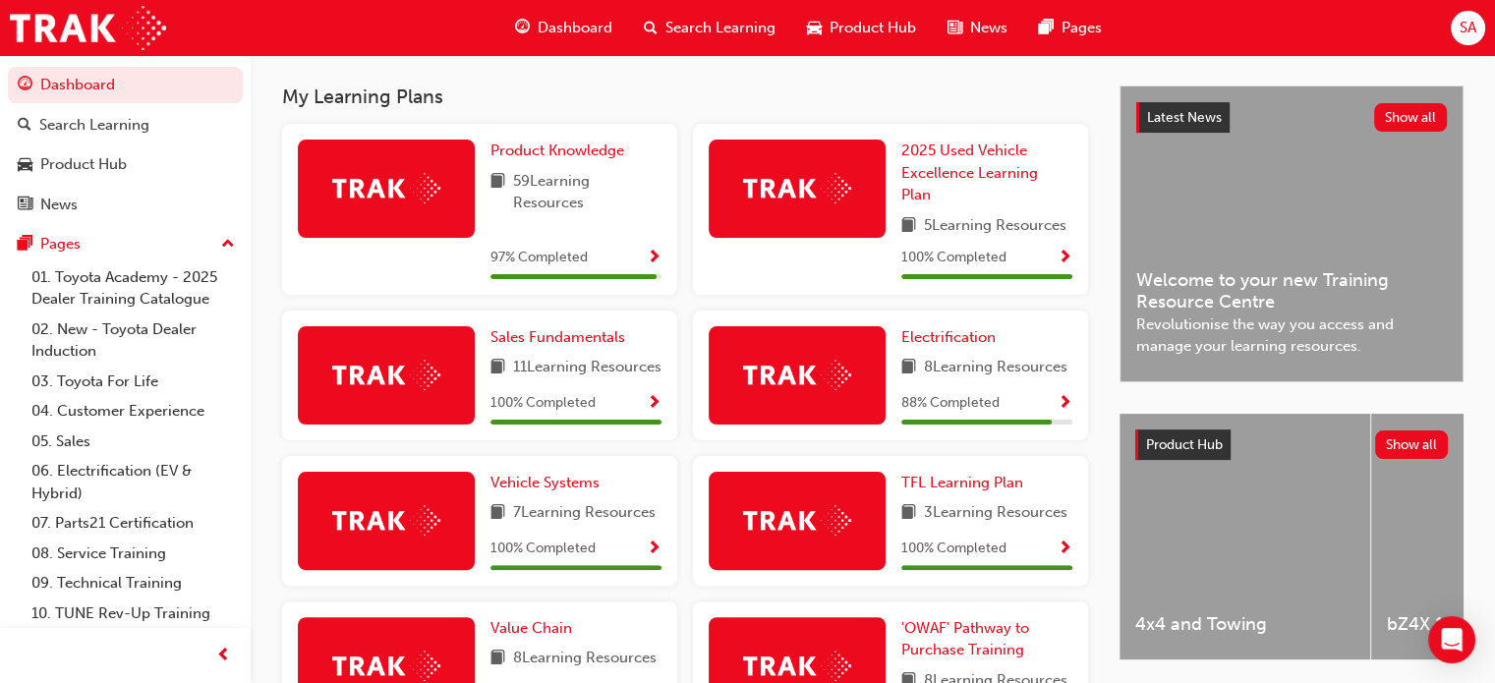
click at [1065, 413] on span "Show Progress" at bounding box center [1065, 404] width 15 height 18
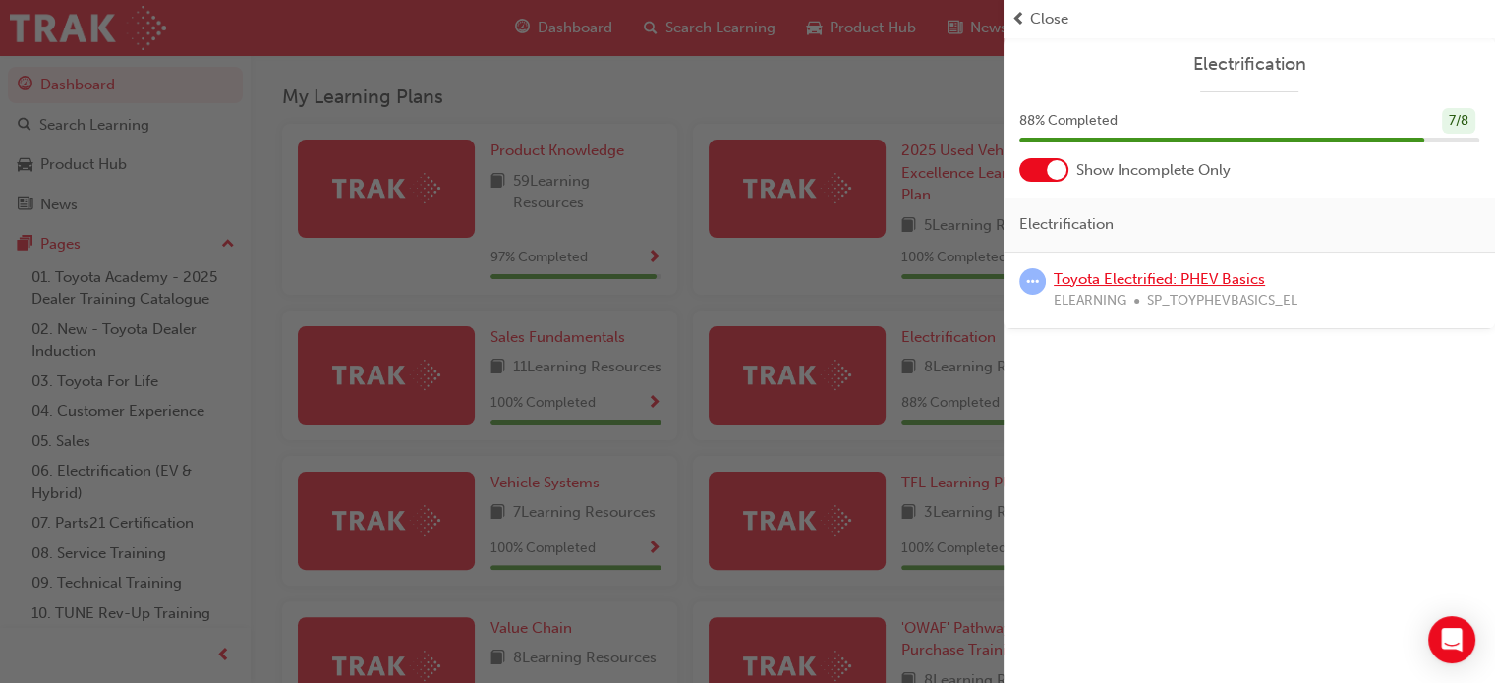
click at [1108, 279] on link "Toyota Electrified: PHEV Basics" at bounding box center [1159, 279] width 211 height 18
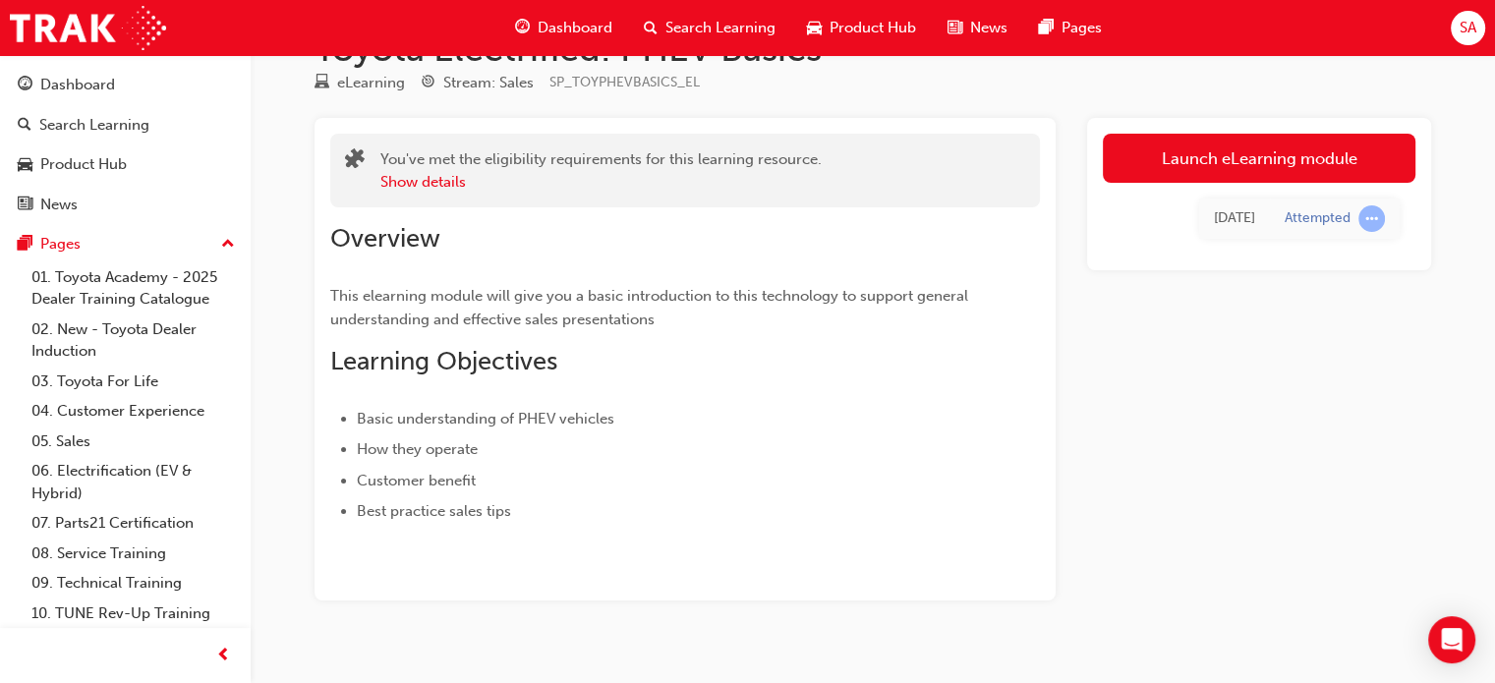
scroll to position [88, 0]
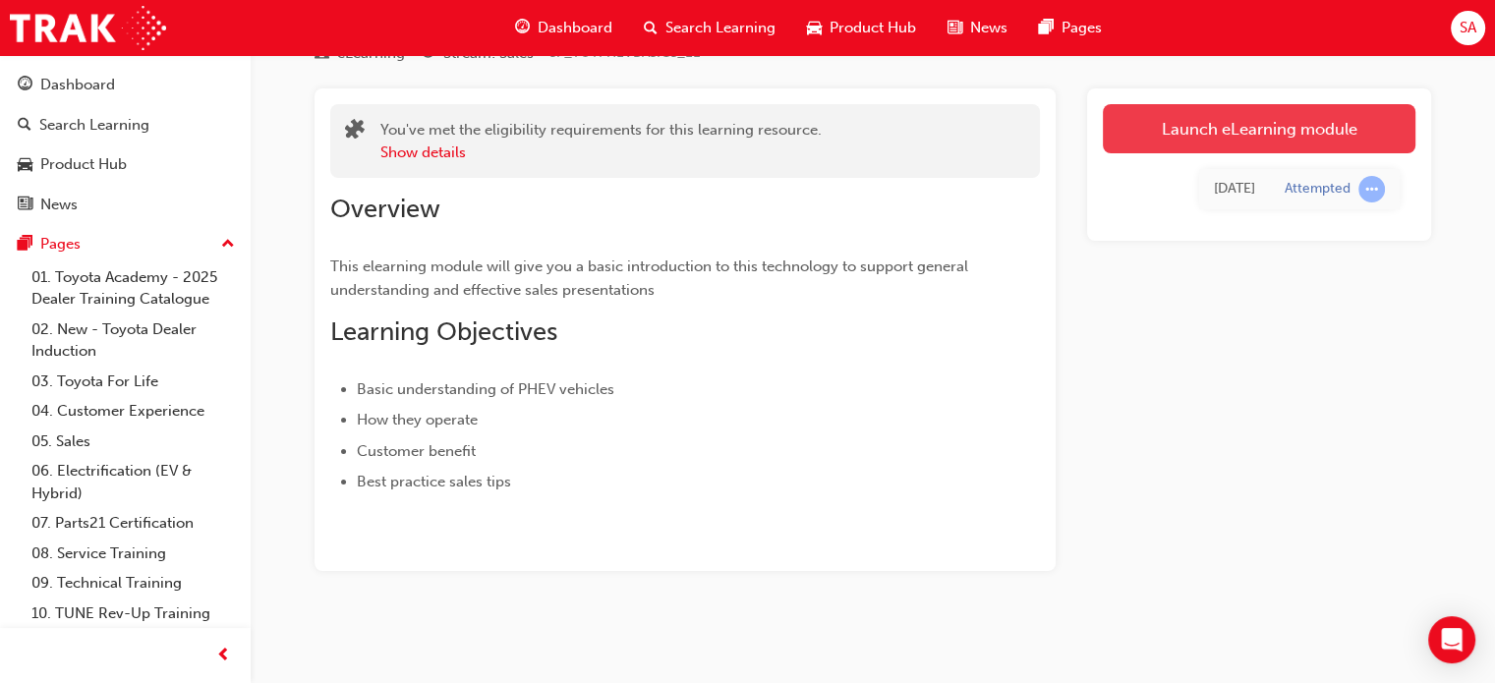
click at [1145, 135] on link "Launch eLearning module" at bounding box center [1259, 128] width 313 height 49
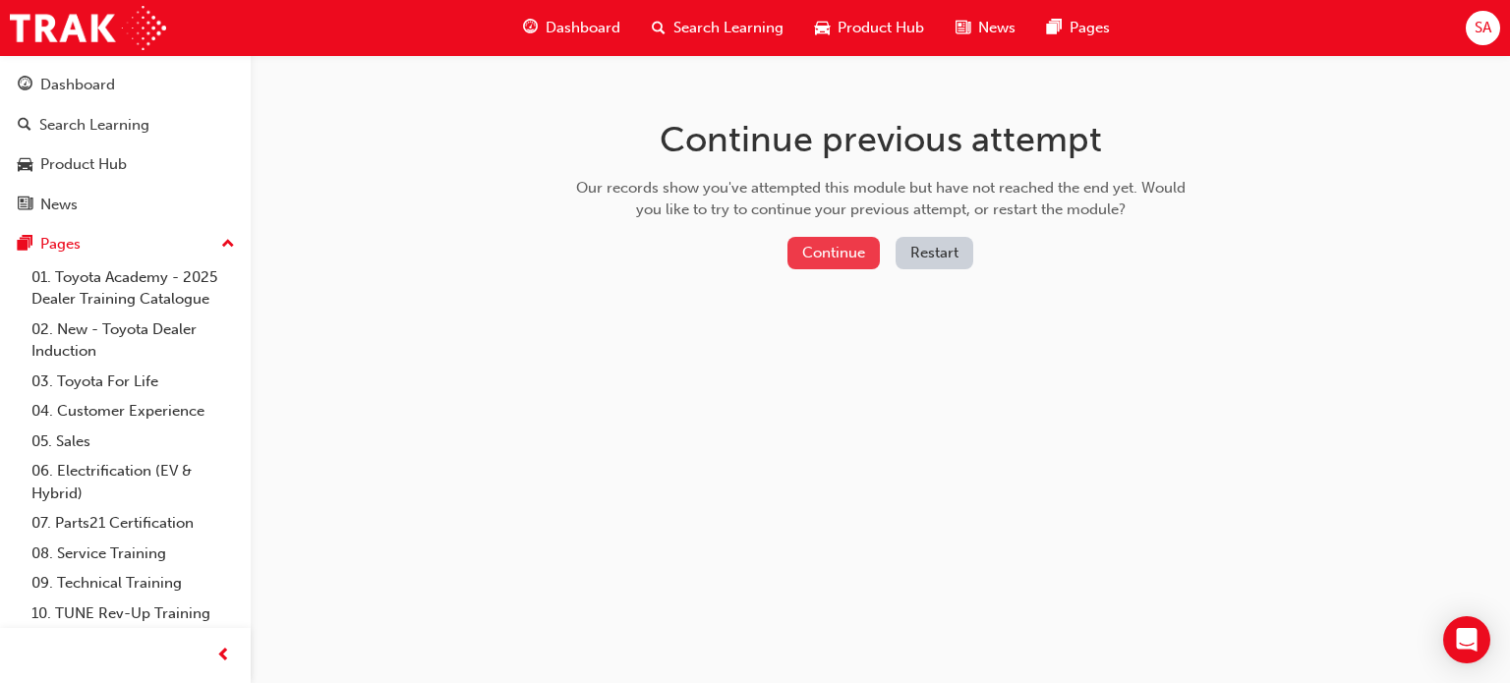
click at [839, 254] on button "Continue" at bounding box center [833, 253] width 92 height 32
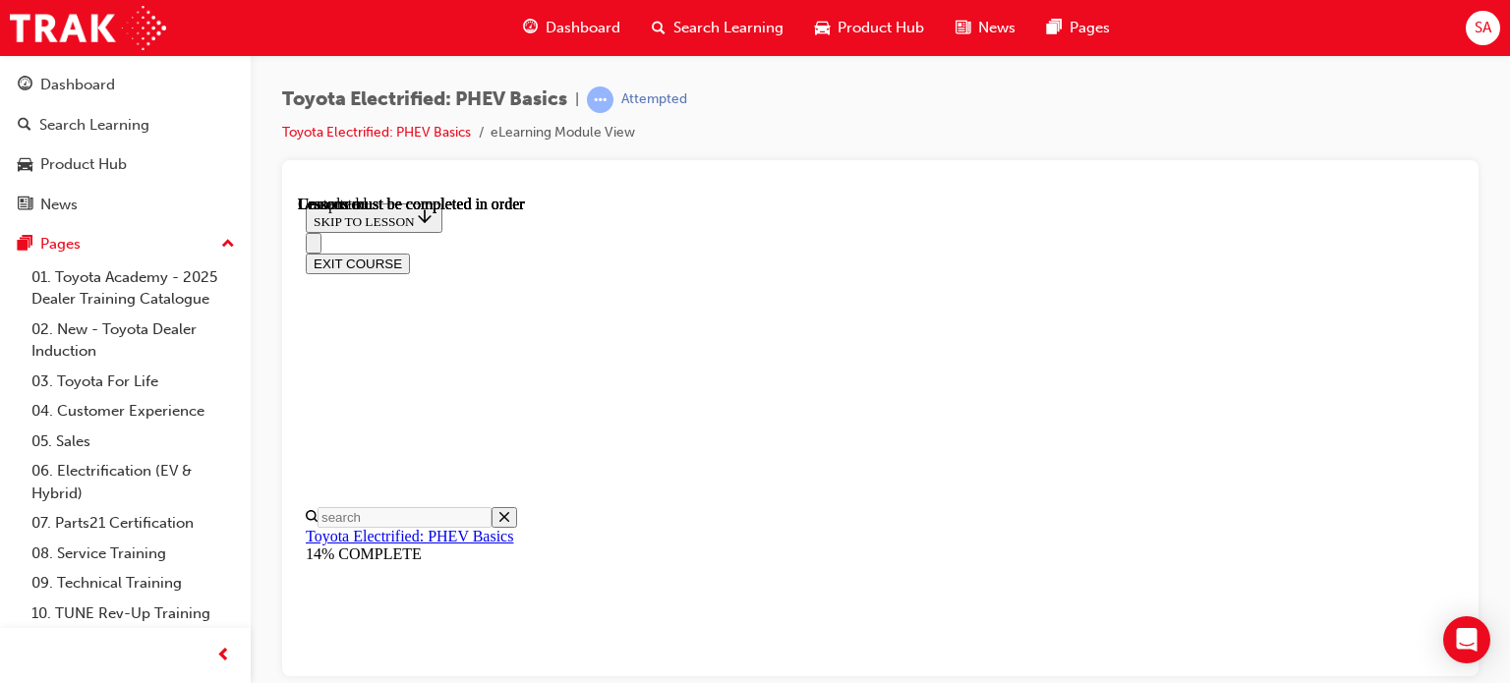
scroll to position [1339, 0]
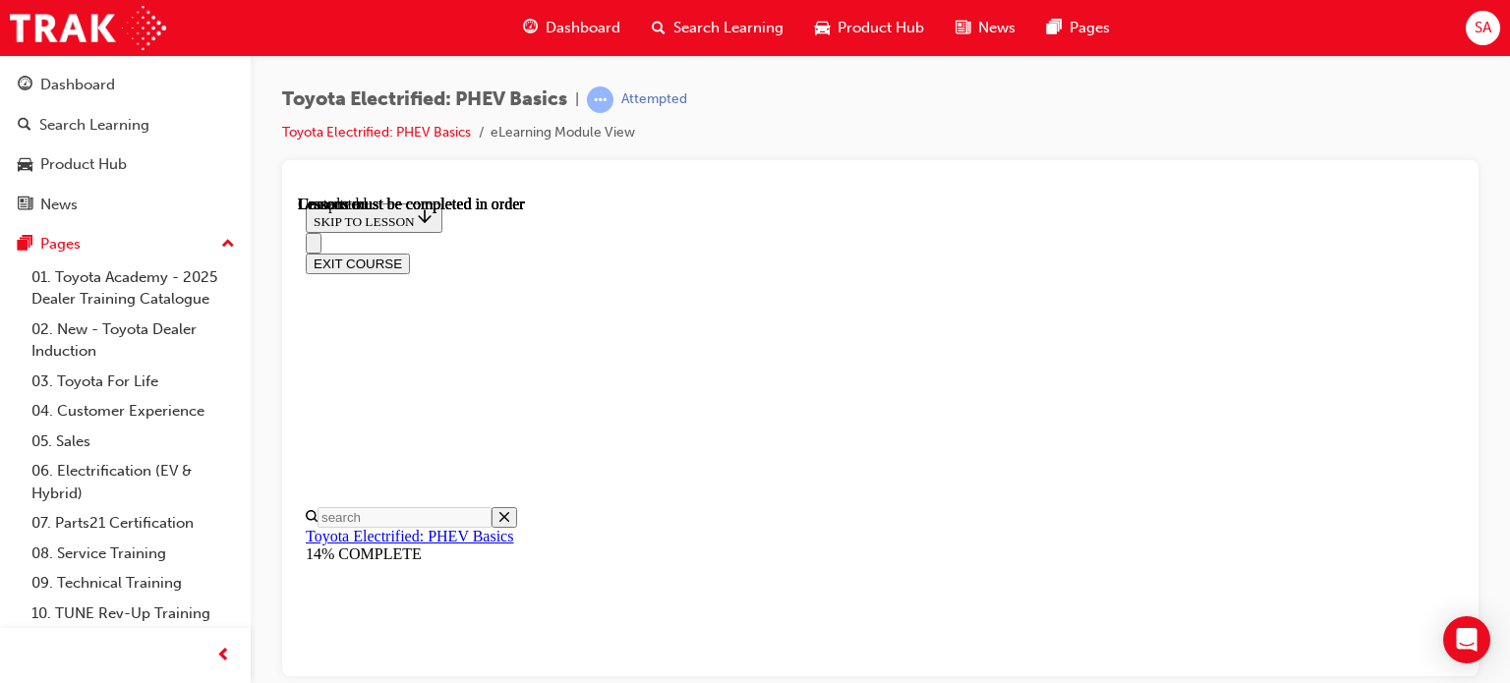
drag, startPoint x: 1159, startPoint y: 381, endPoint x: 1131, endPoint y: 414, distance: 42.5
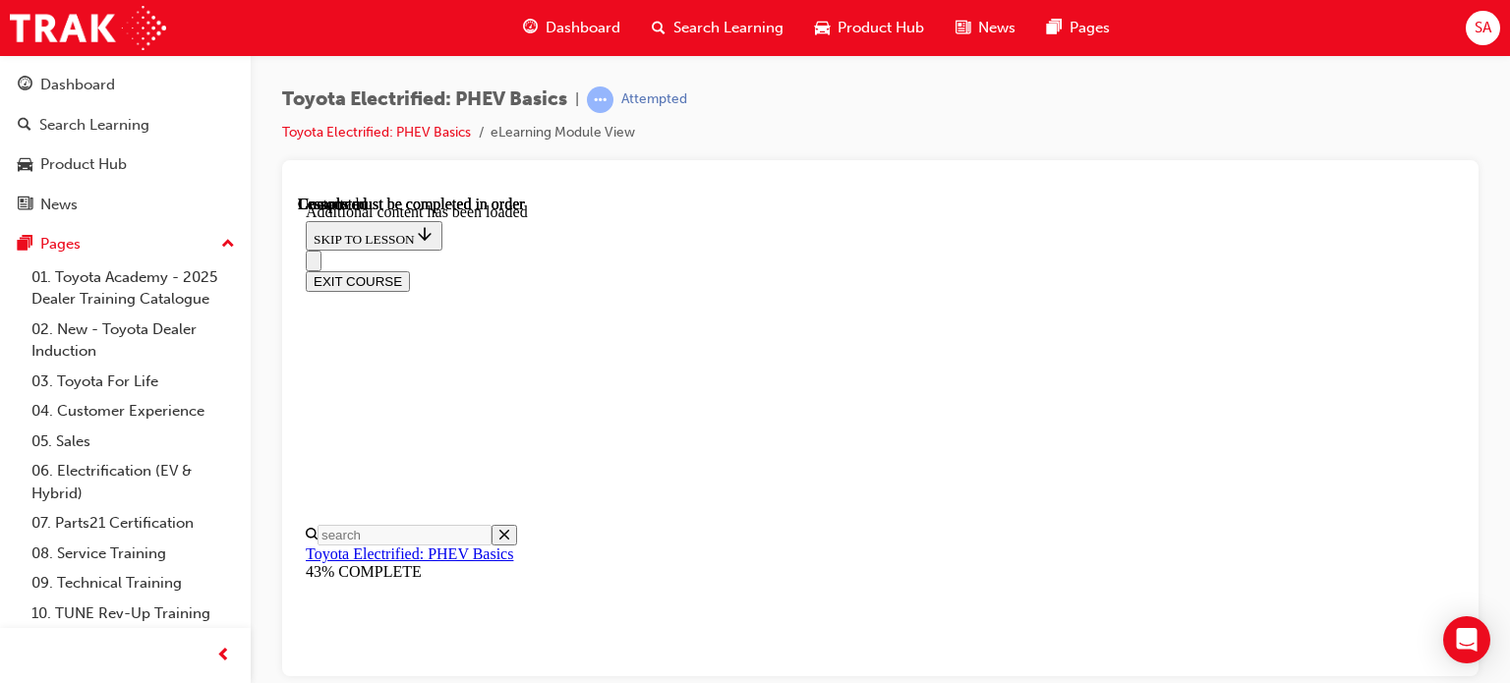
scroll to position [656, 0]
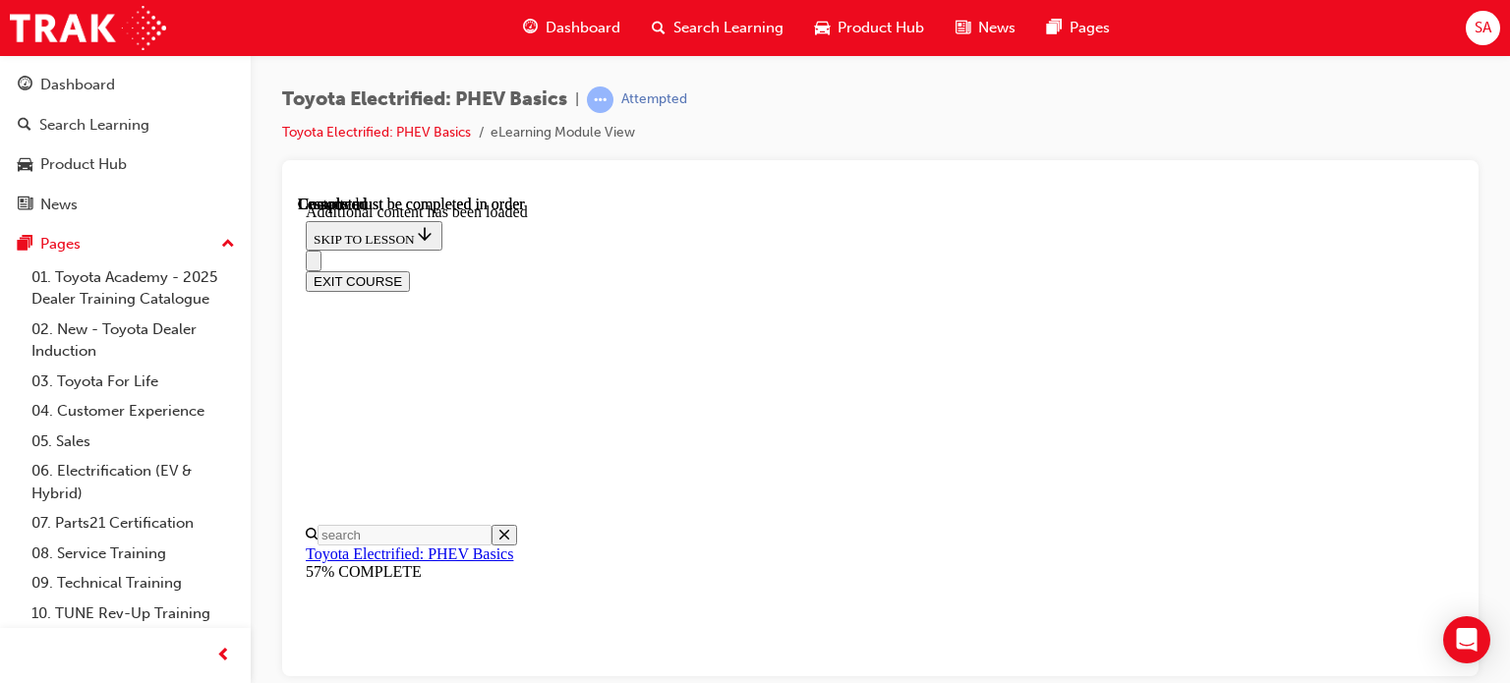
drag, startPoint x: 894, startPoint y: 338, endPoint x: 885, endPoint y: 386, distance: 49.2
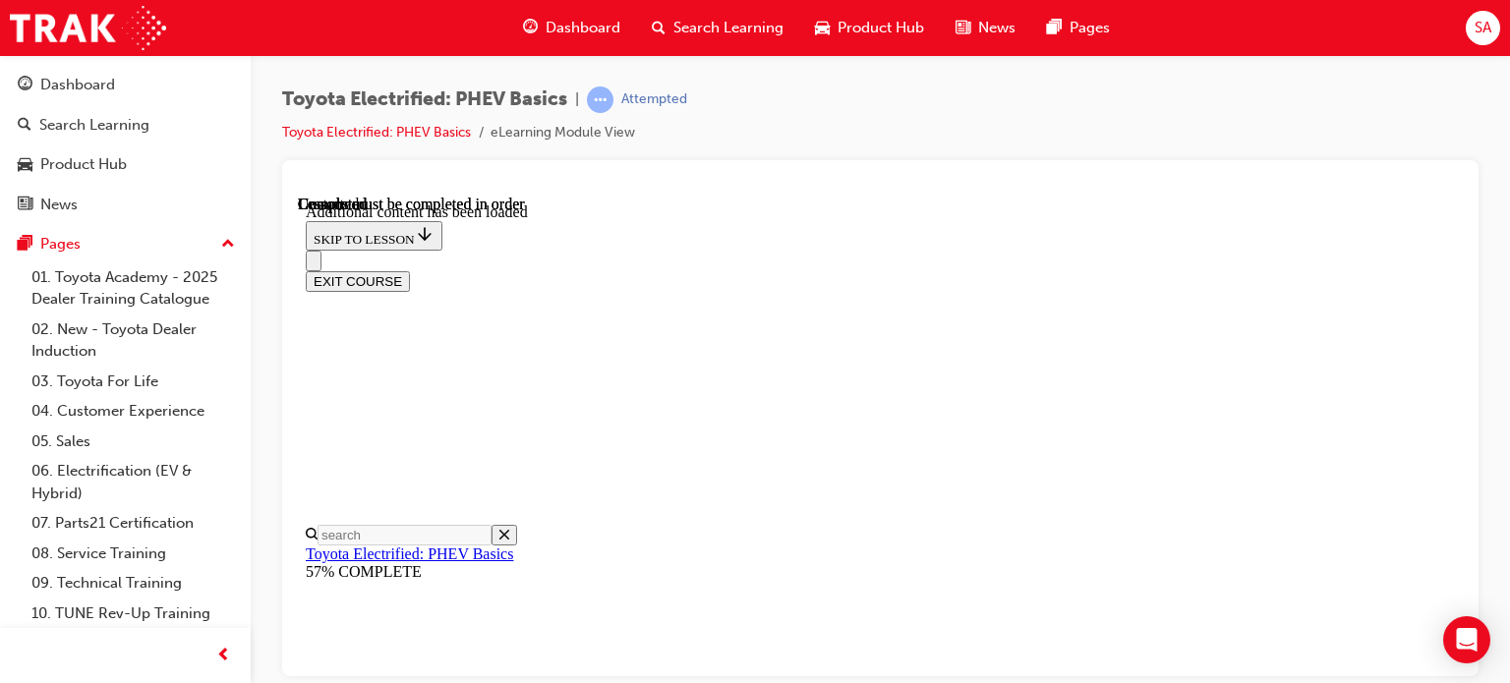
scroll to position [2214, 0]
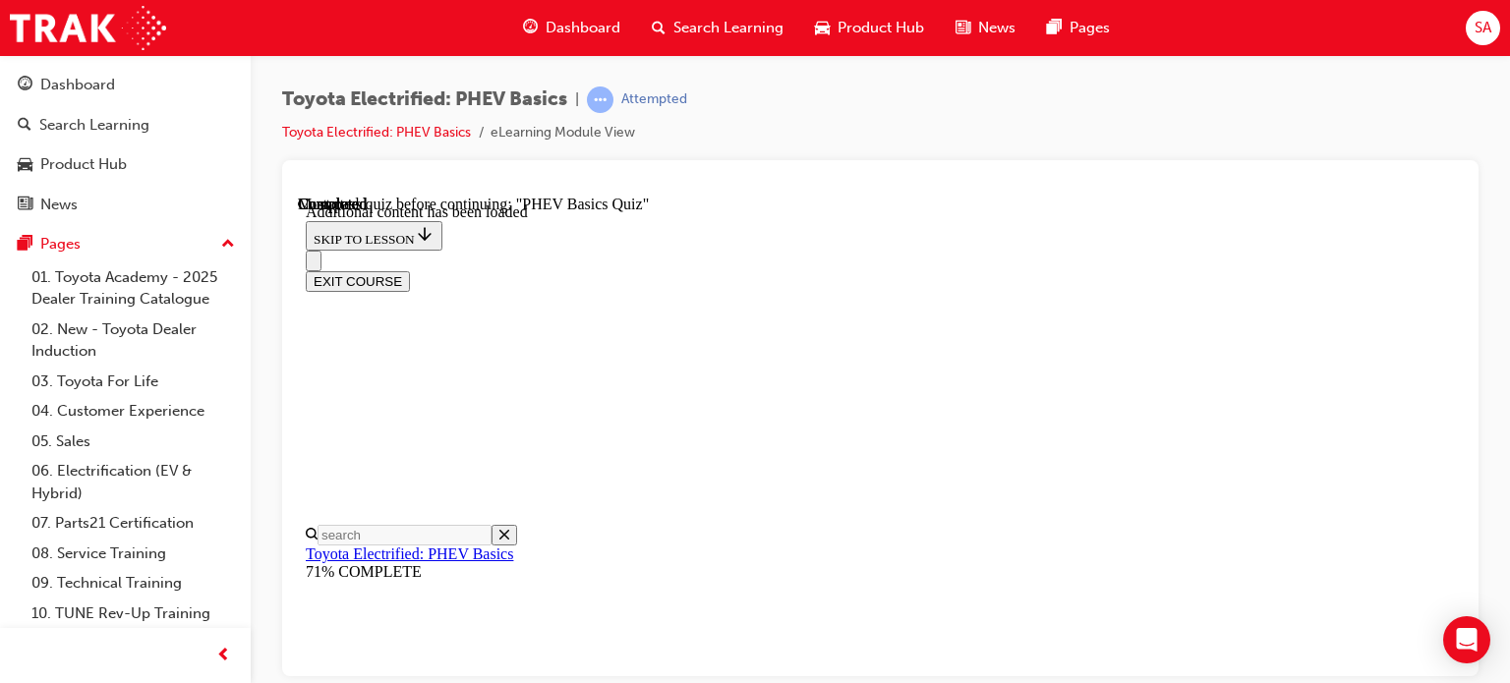
radio input "true"
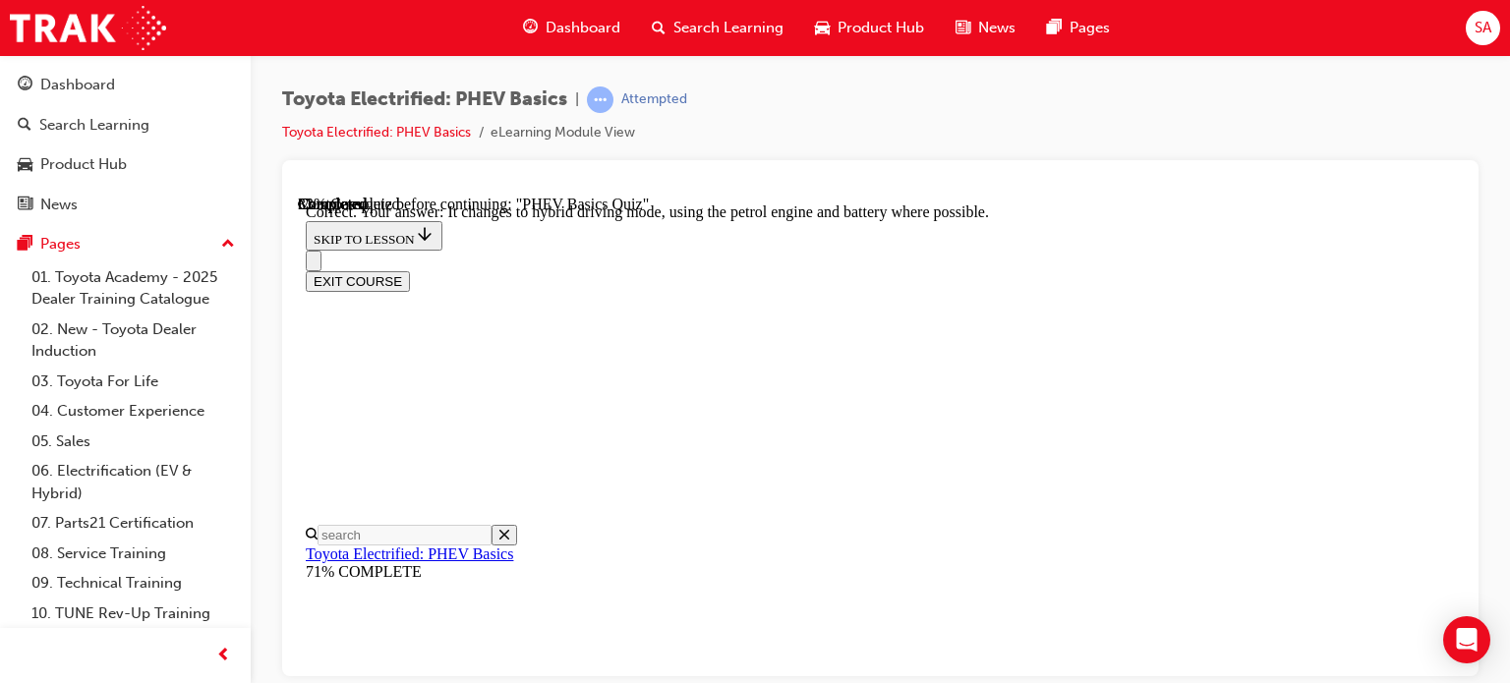
radio input "true"
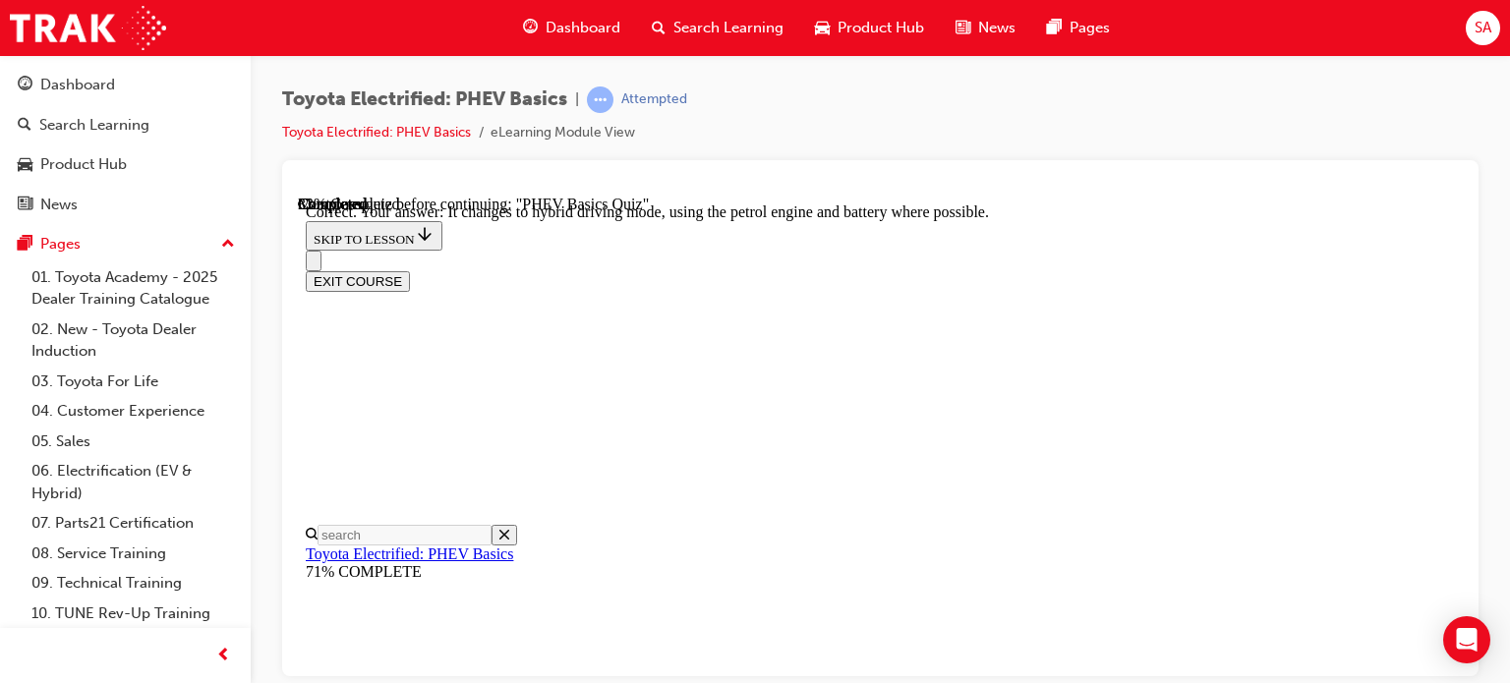
scroll to position [398, 0]
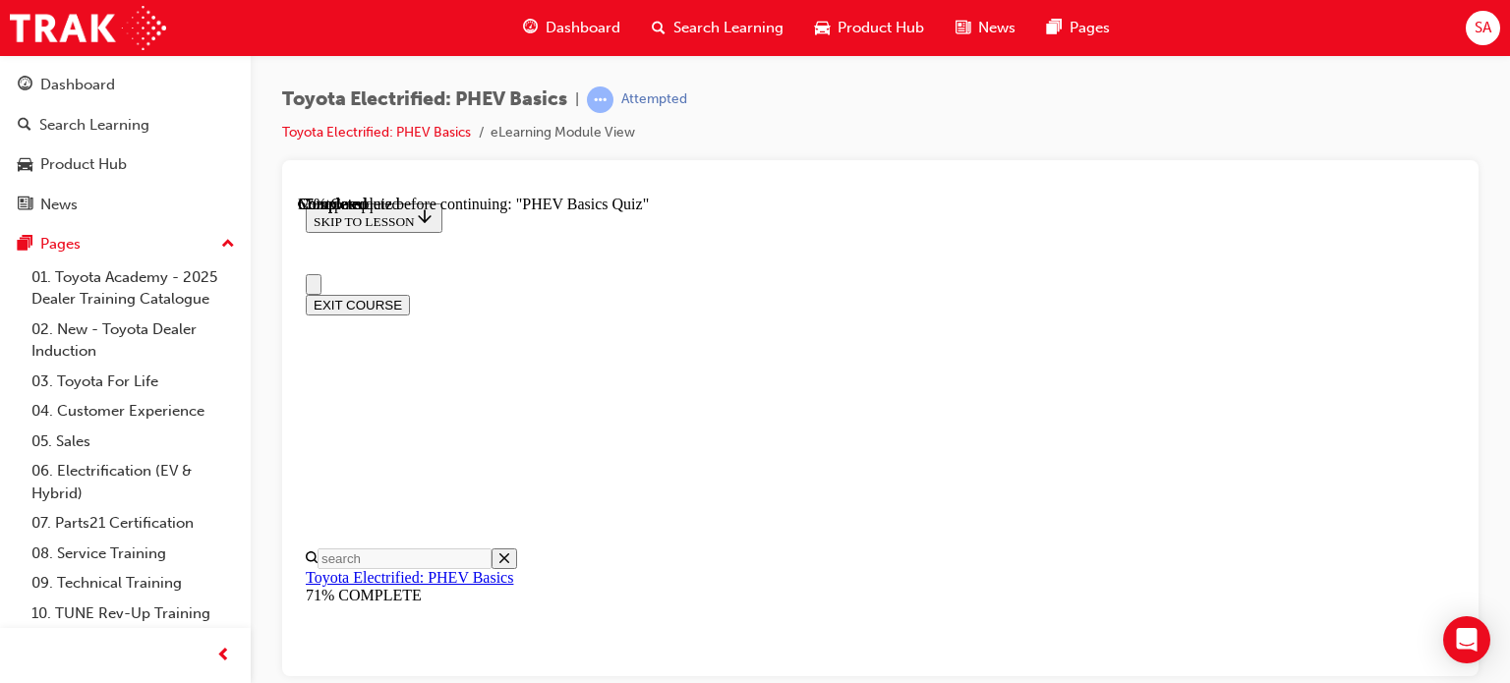
scroll to position [299, 0]
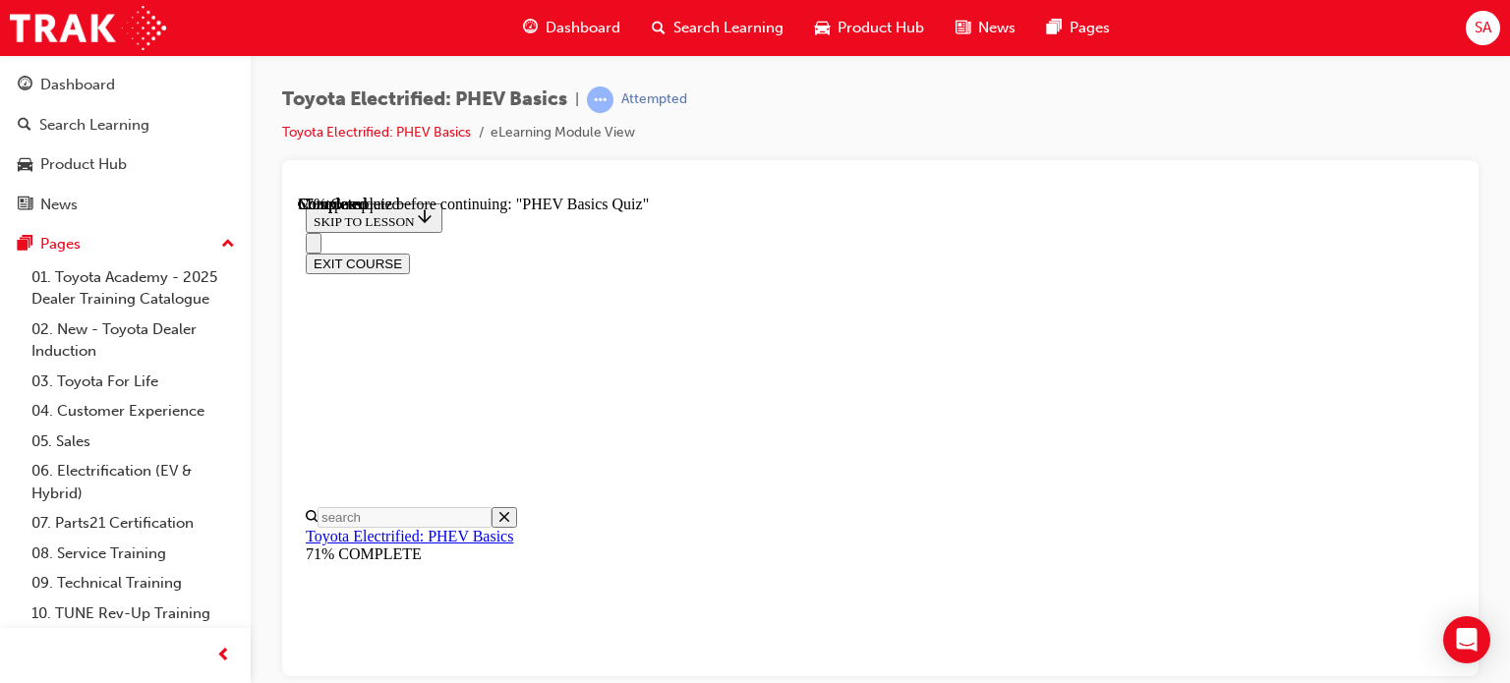
radio input "true"
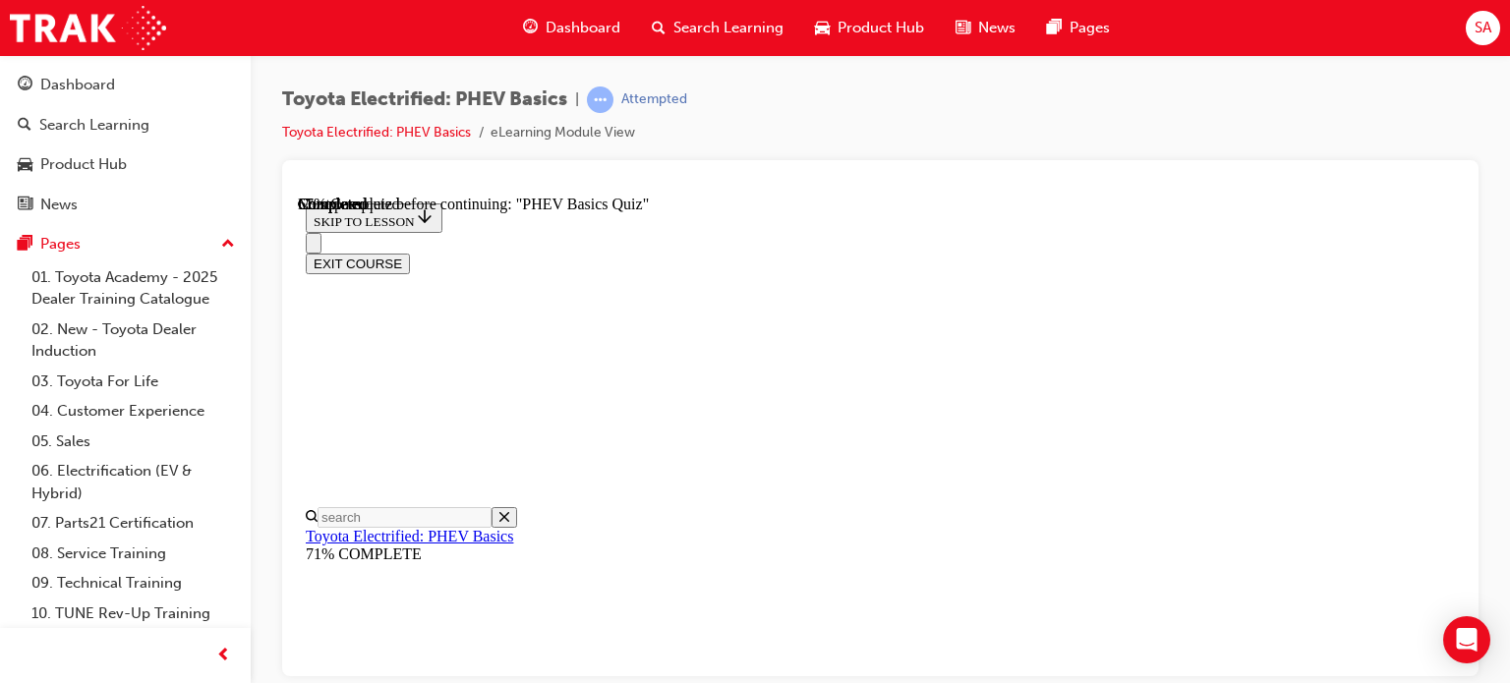
radio input "true"
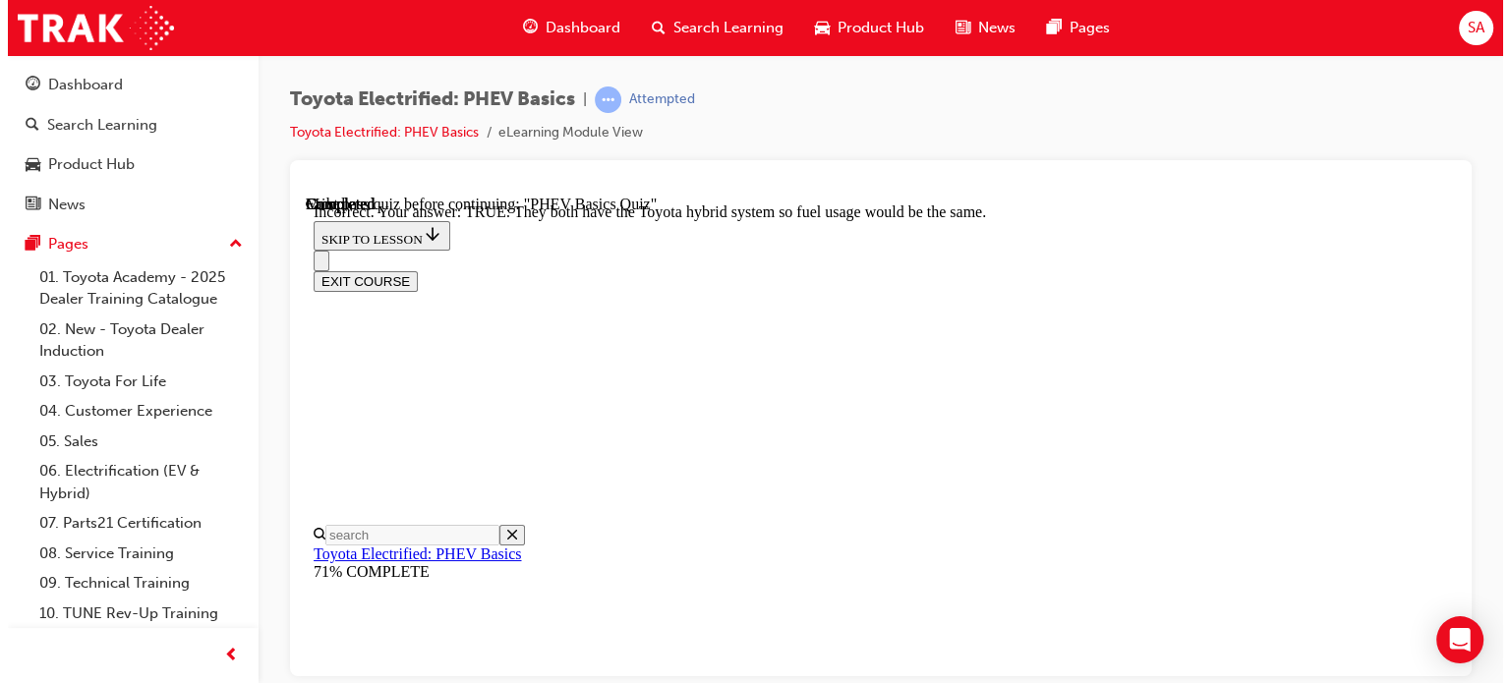
scroll to position [610, 0]
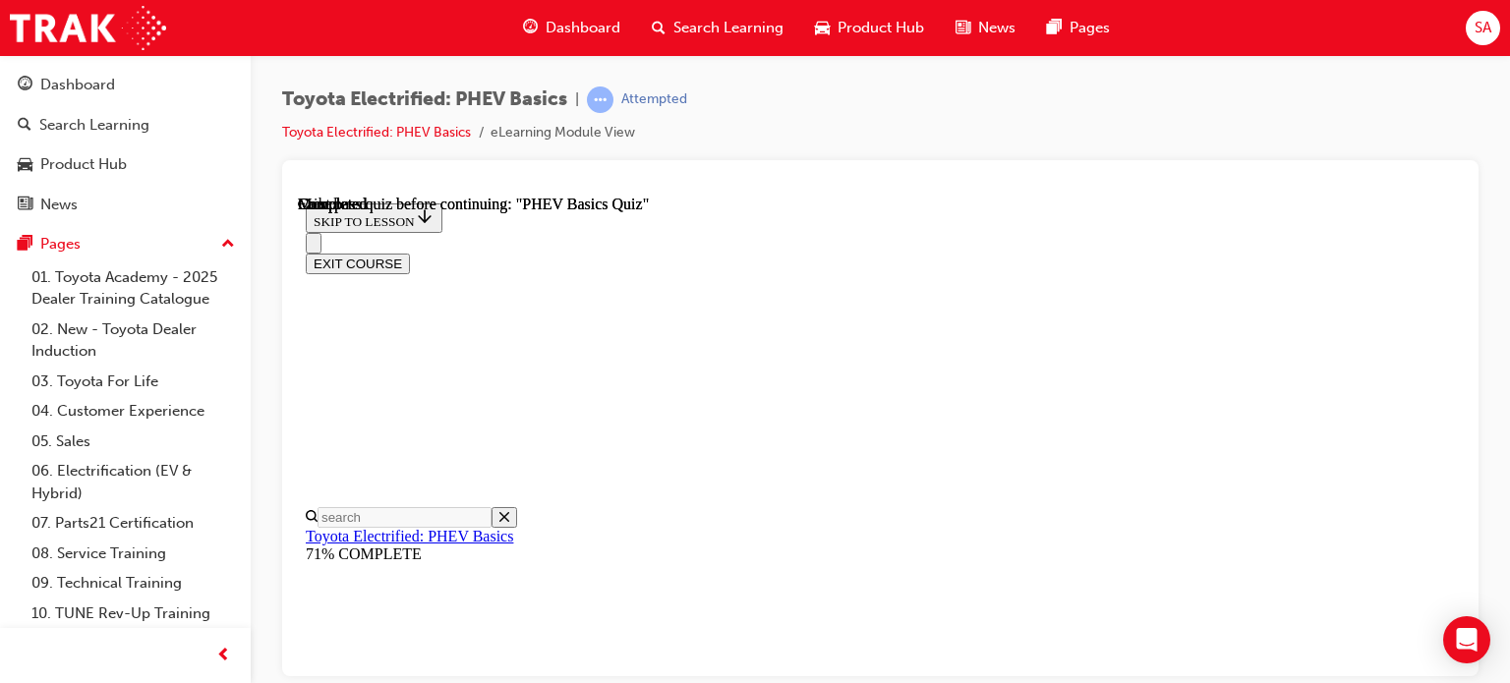
scroll to position [582, 0]
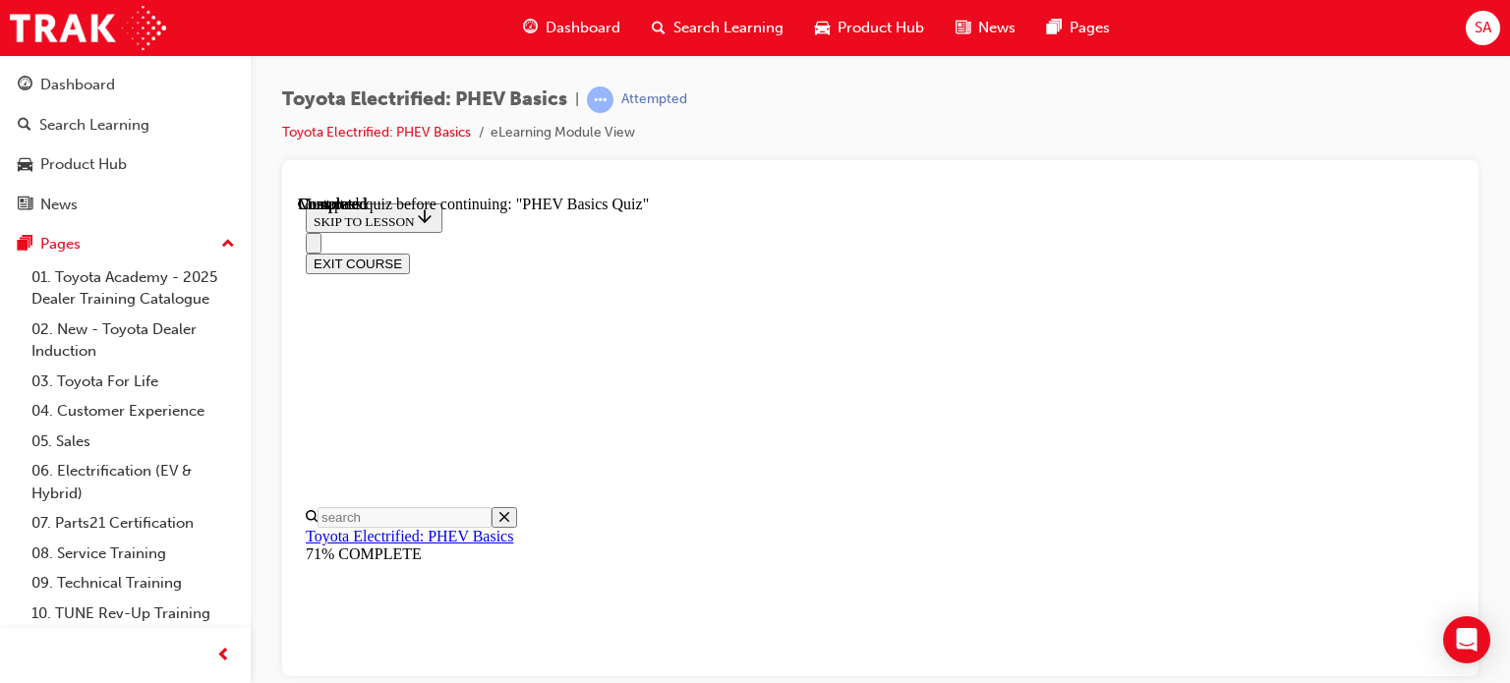
radio input "true"
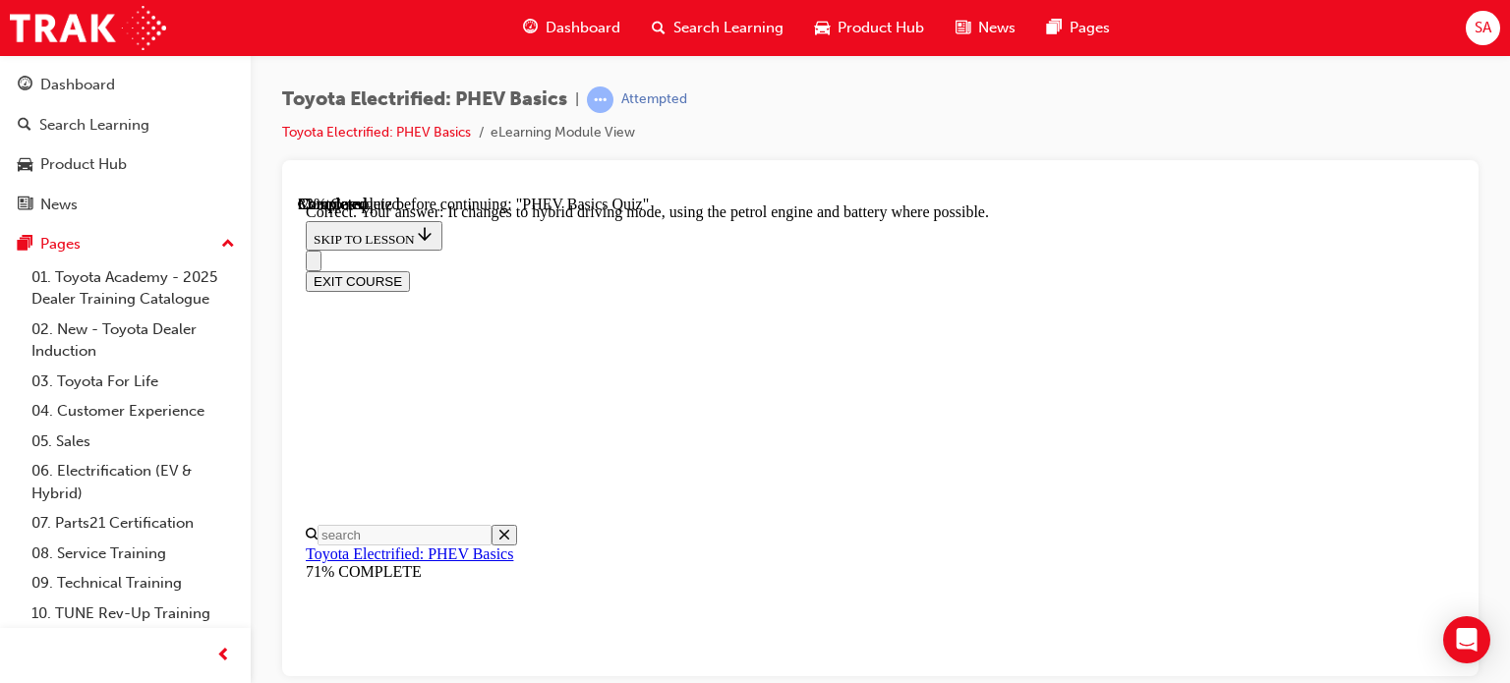
scroll to position [464, 0]
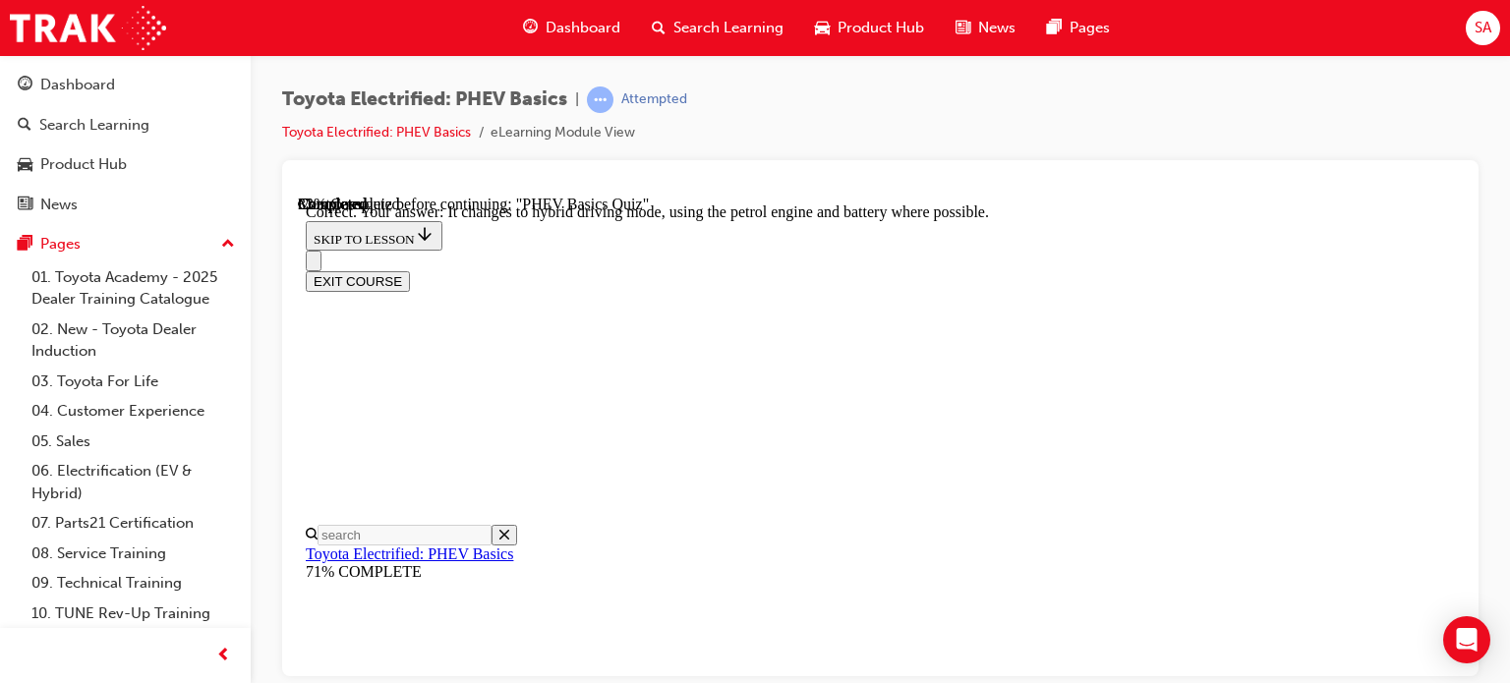
radio input "true"
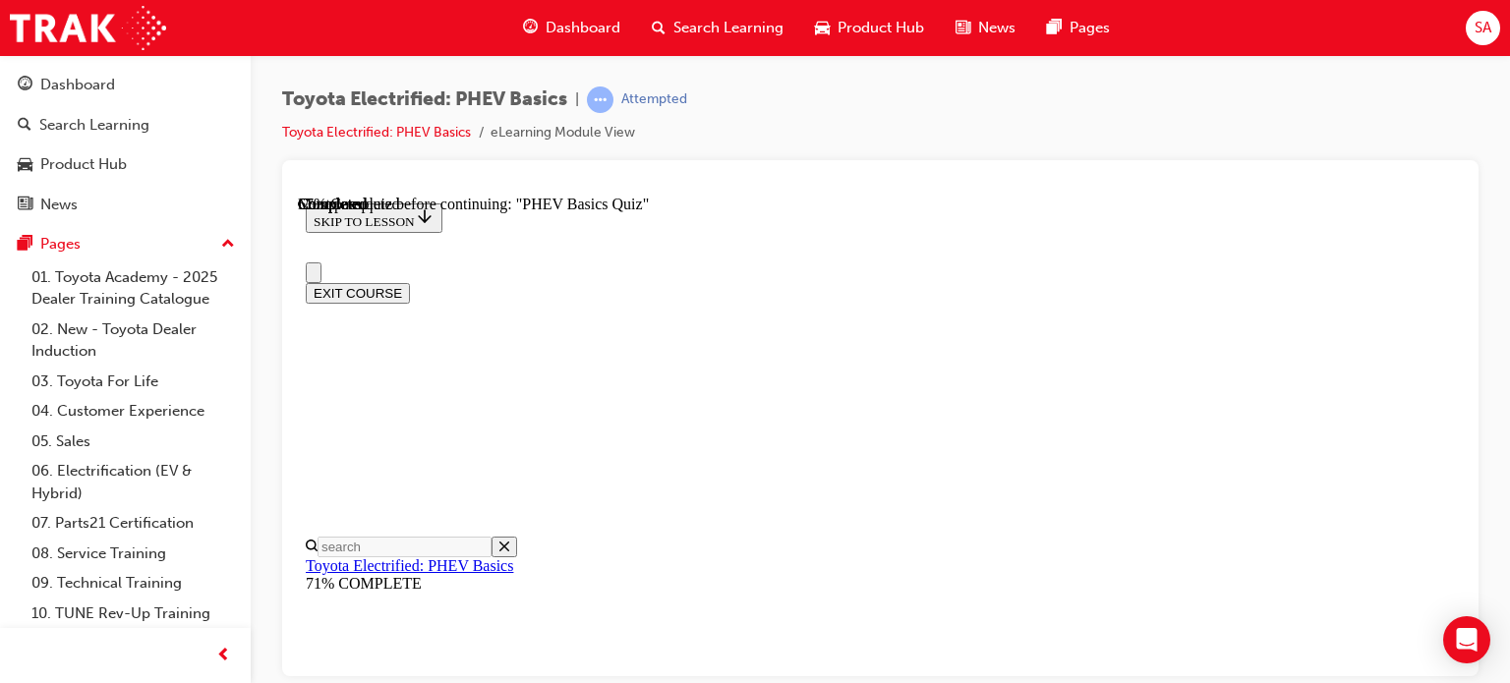
scroll to position [299, 0]
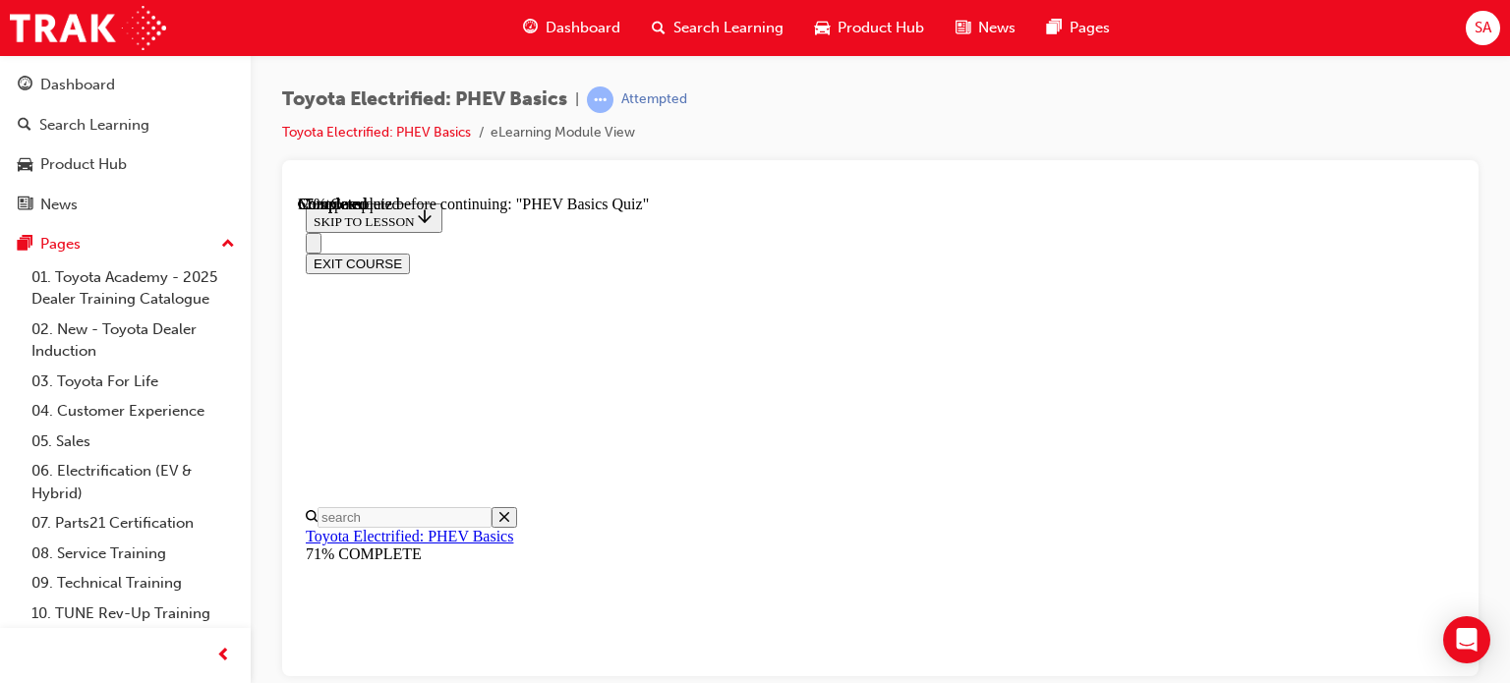
radio input "true"
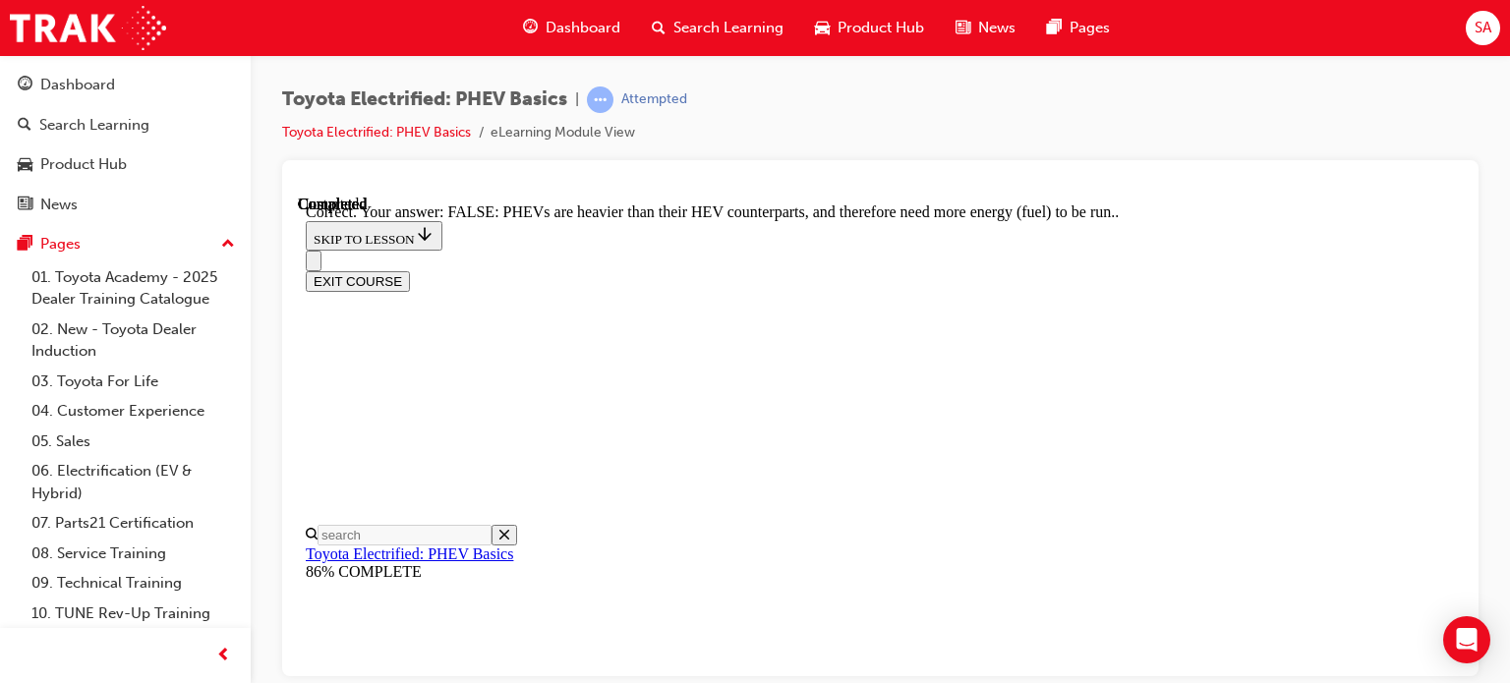
scroll to position [610, 0]
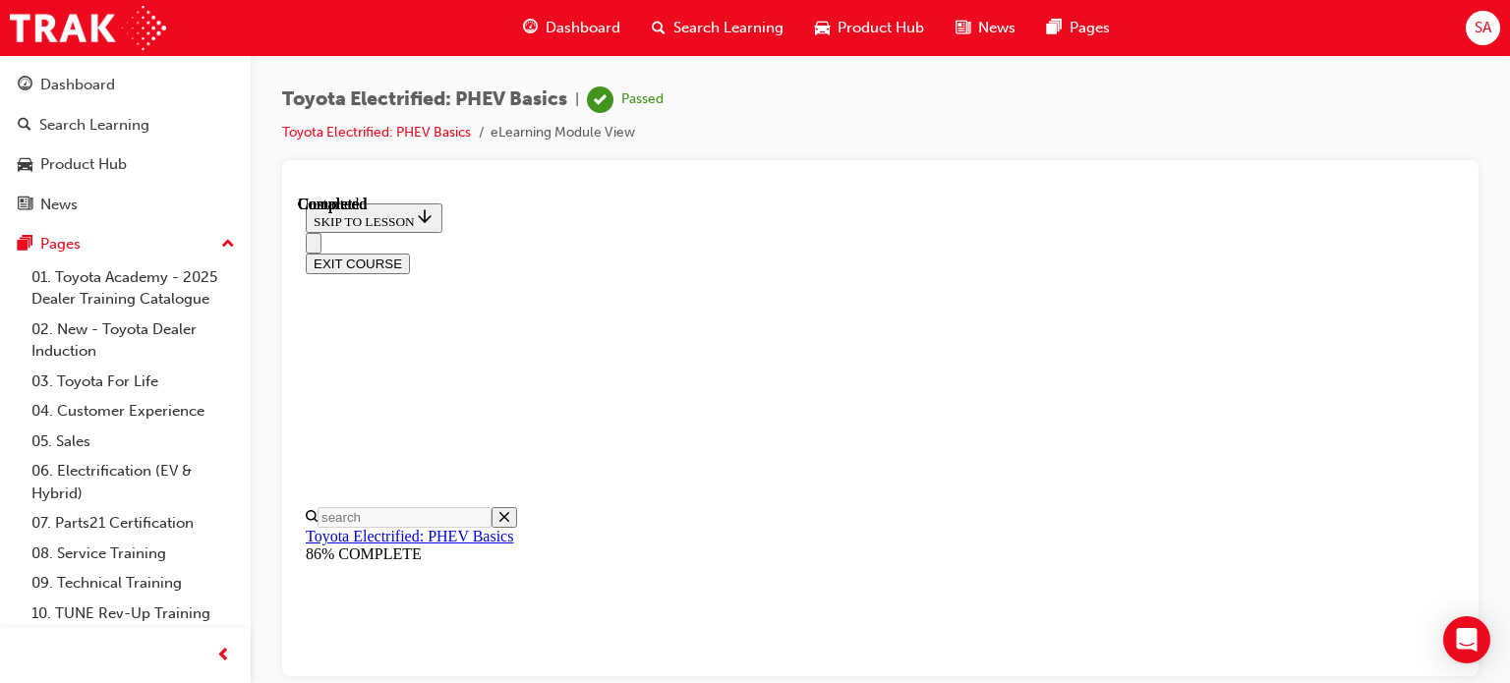
scroll to position [582, 0]
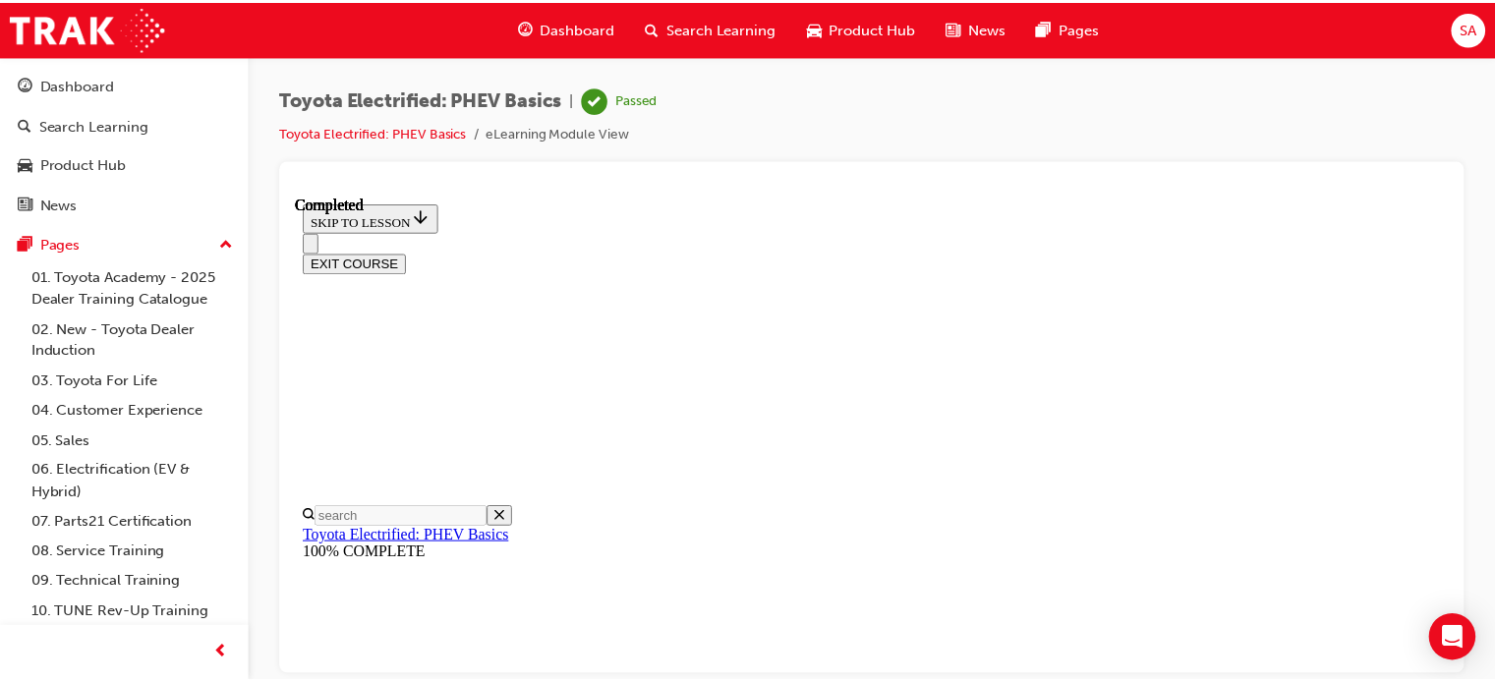
scroll to position [396, 0]
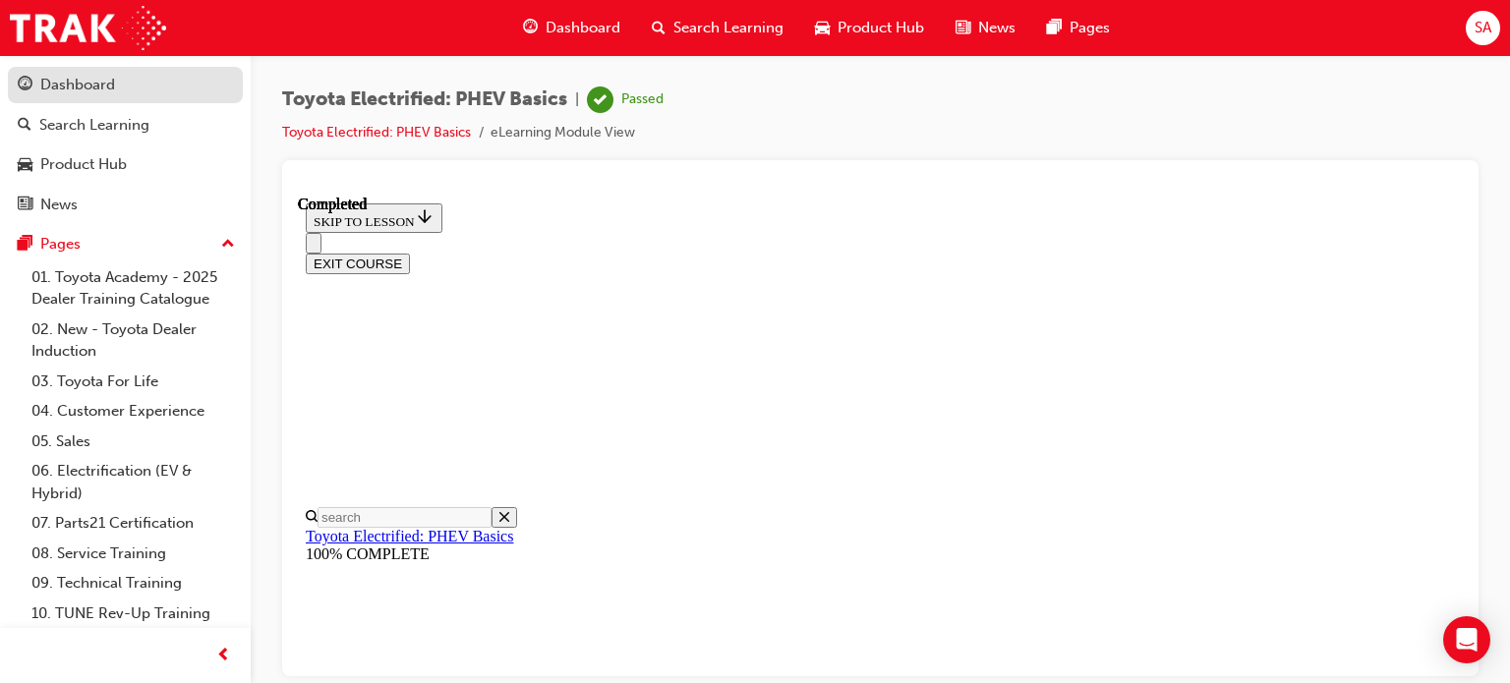
click at [83, 88] on div "Dashboard" at bounding box center [77, 85] width 75 height 23
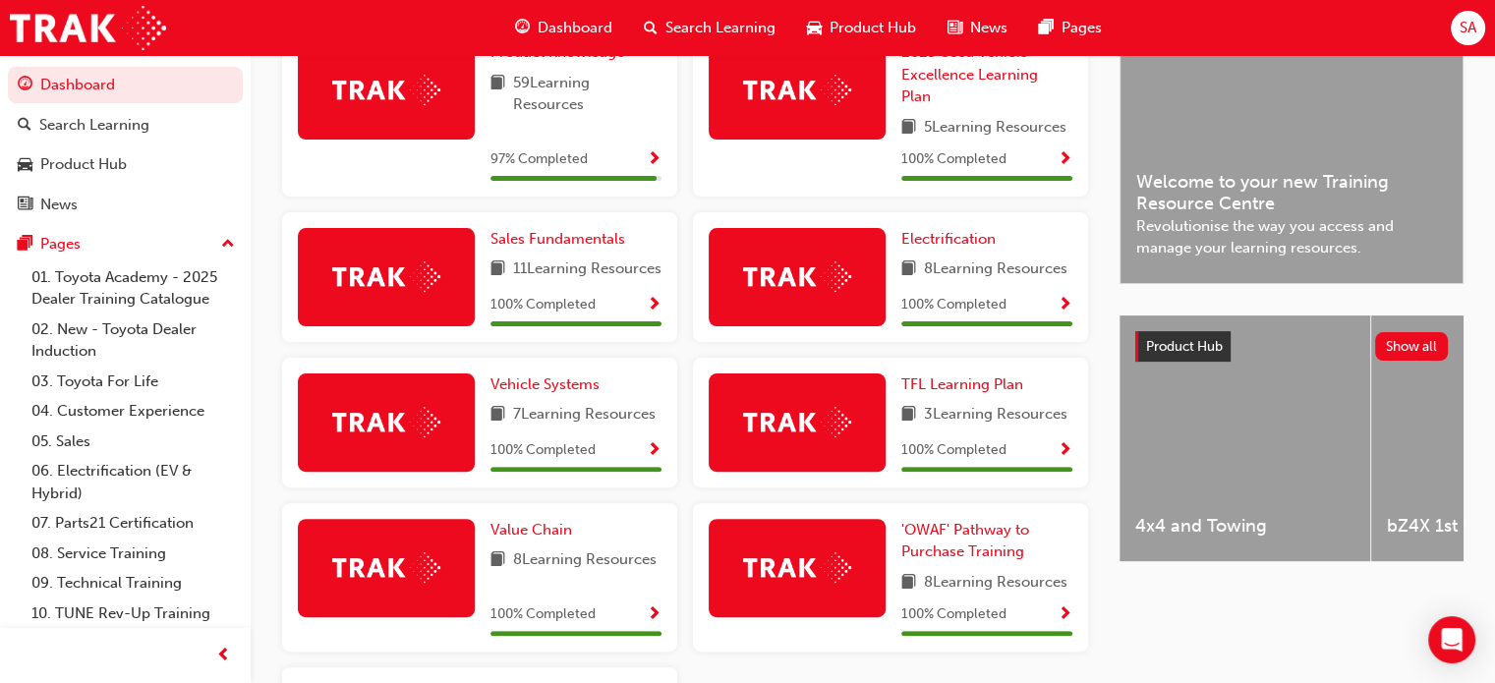
scroll to position [393, 0]
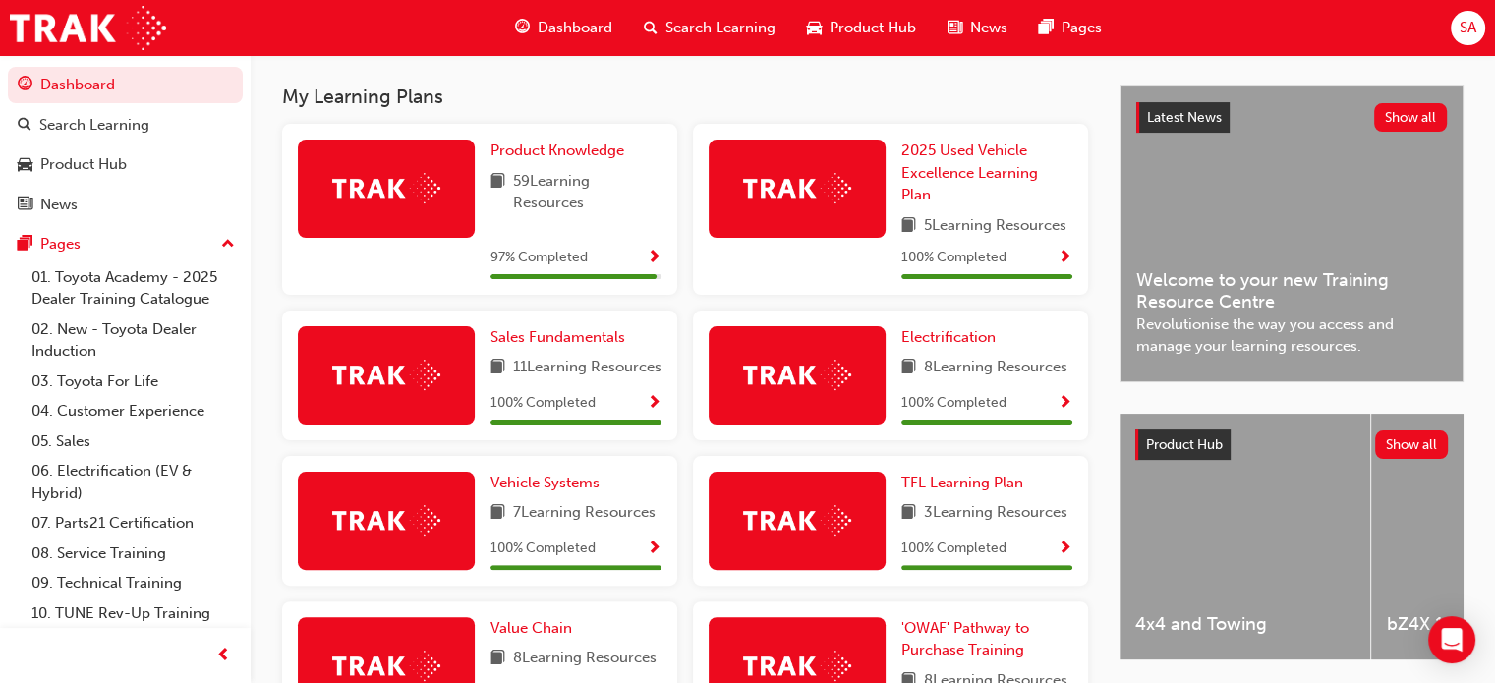
click at [647, 258] on span "Show Progress" at bounding box center [654, 259] width 15 height 18
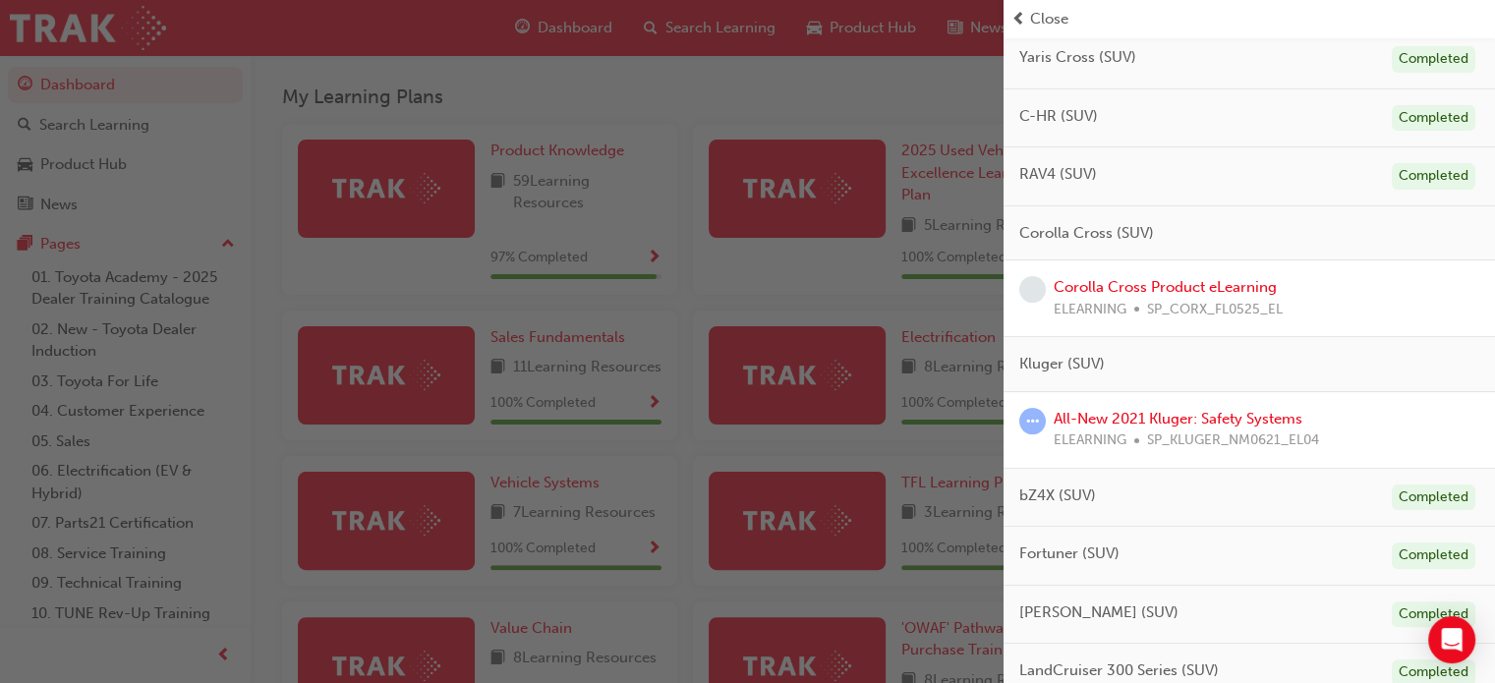
scroll to position [295, 0]
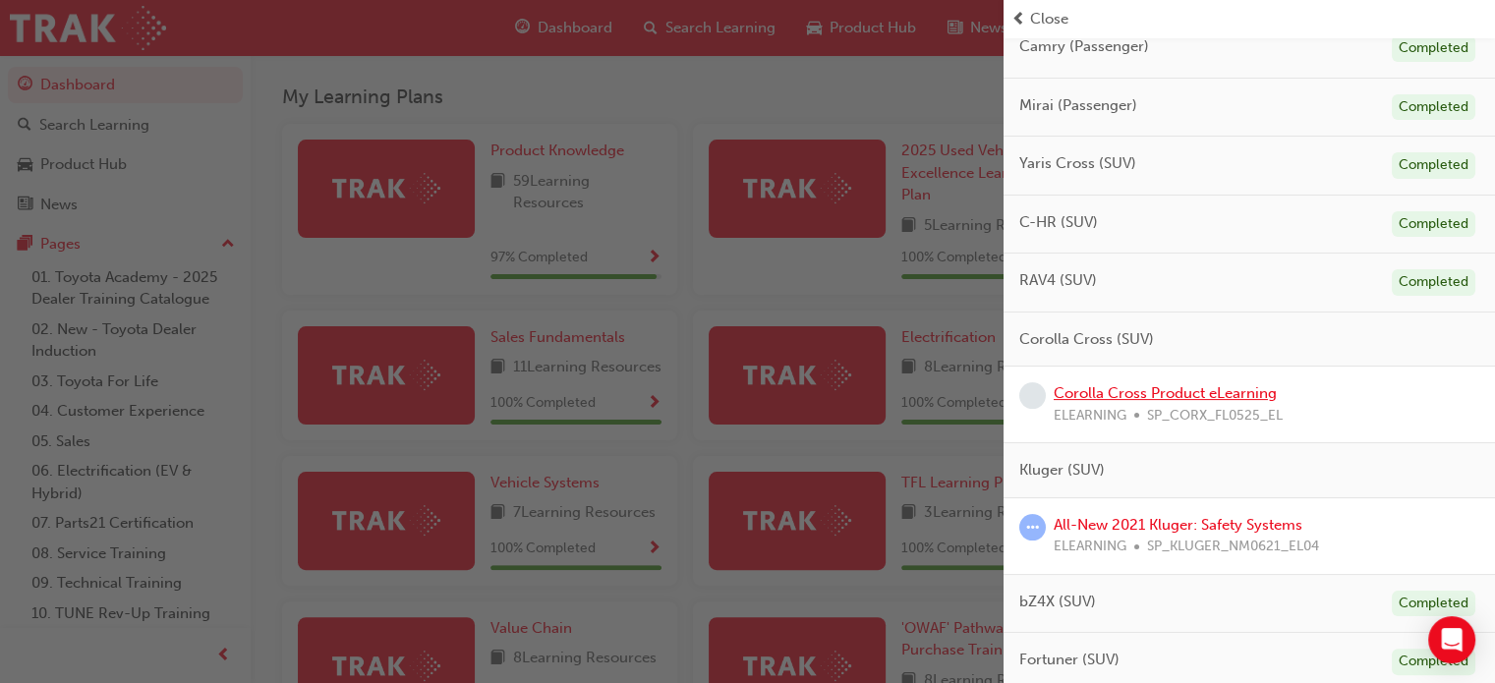
click at [1145, 392] on link "Corolla Cross Product eLearning" at bounding box center [1165, 393] width 223 height 18
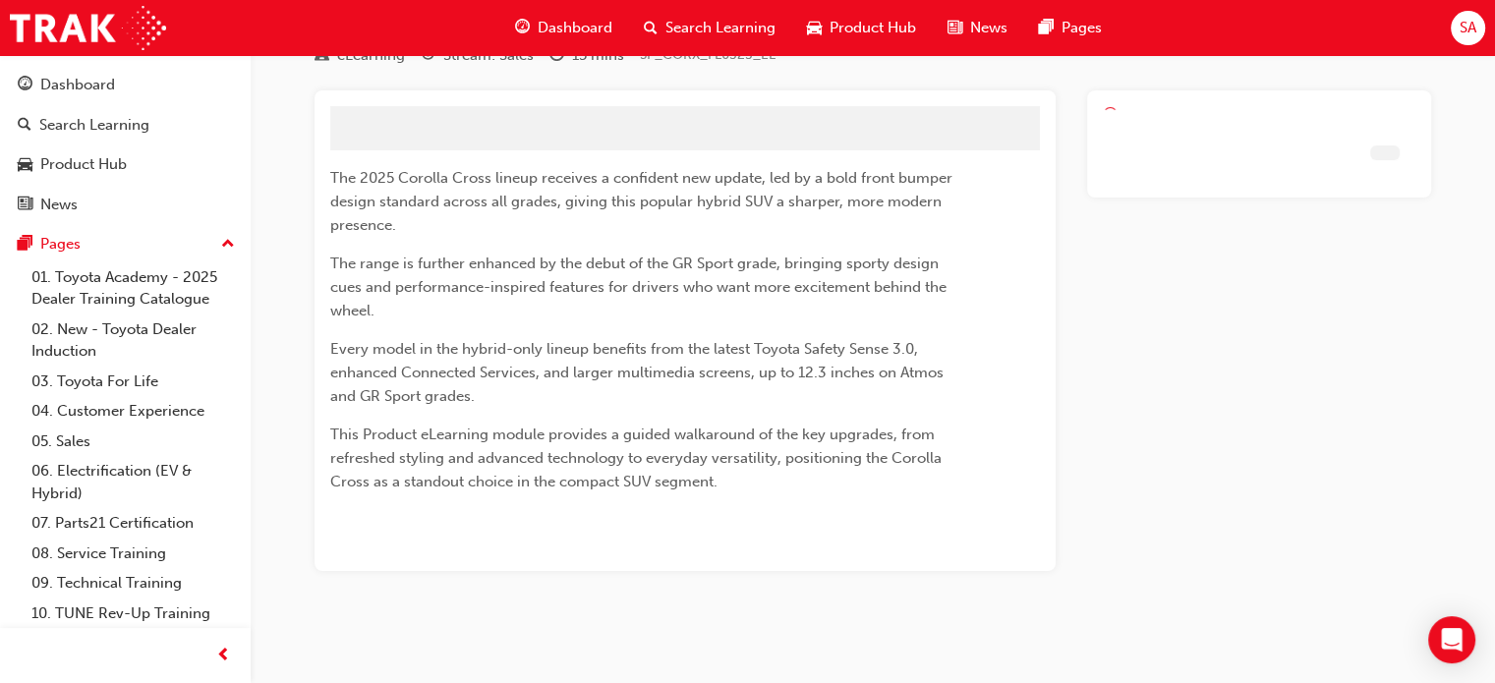
scroll to position [42, 0]
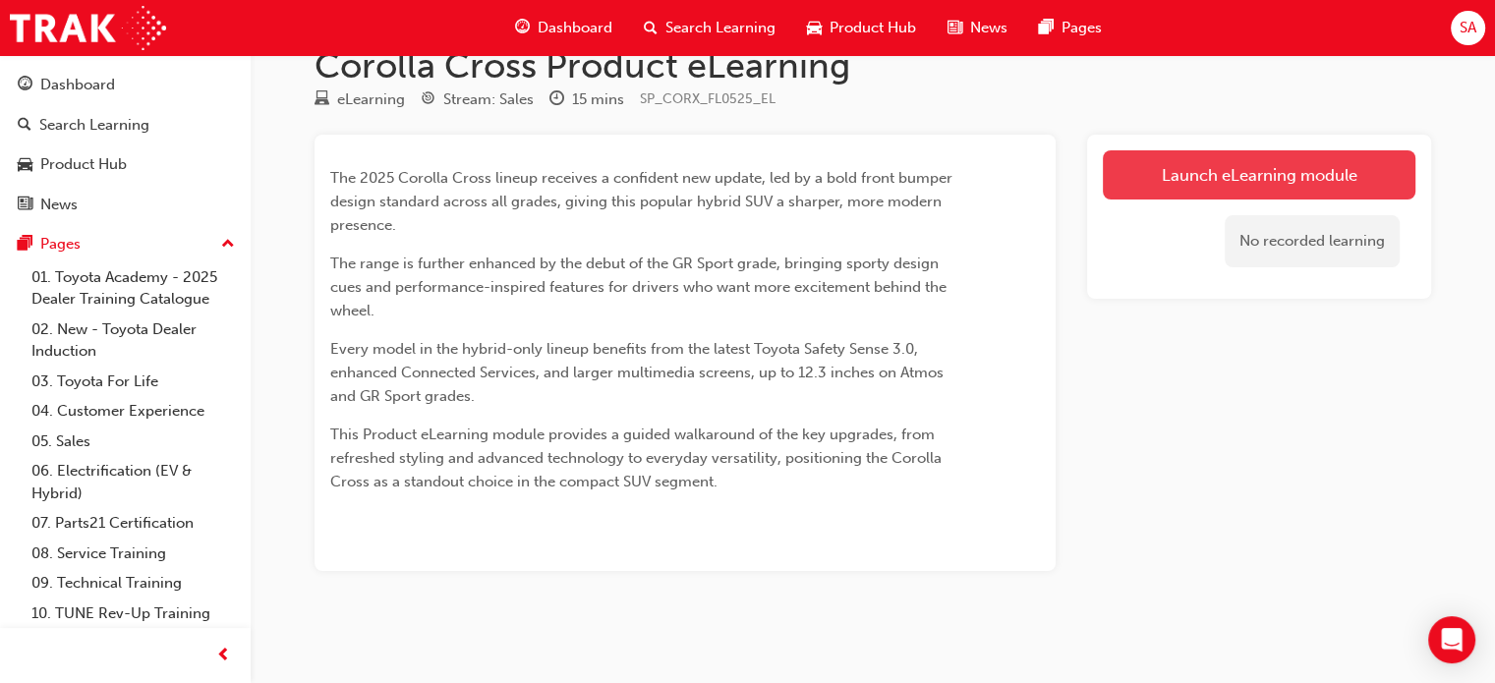
click at [1179, 175] on link "Launch eLearning module" at bounding box center [1259, 174] width 313 height 49
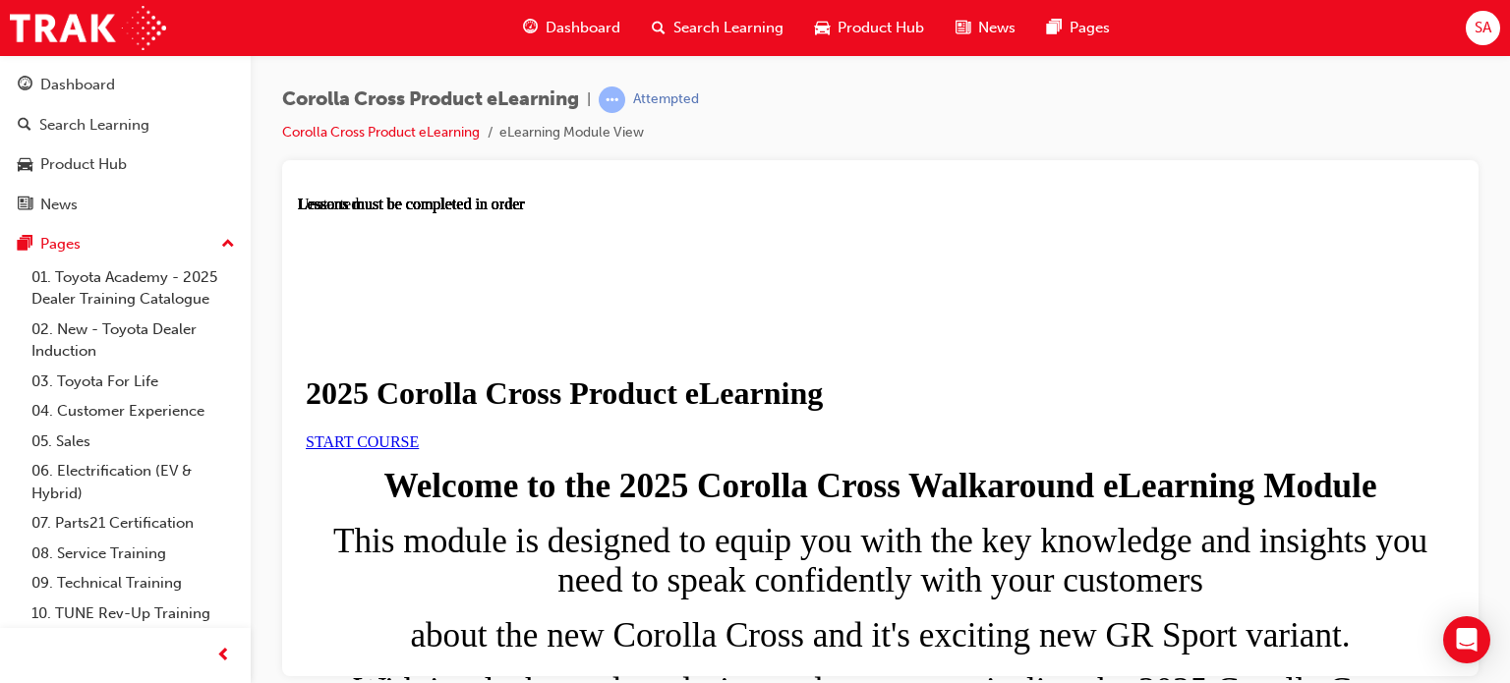
click at [419, 449] on link "START COURSE" at bounding box center [362, 440] width 113 height 17
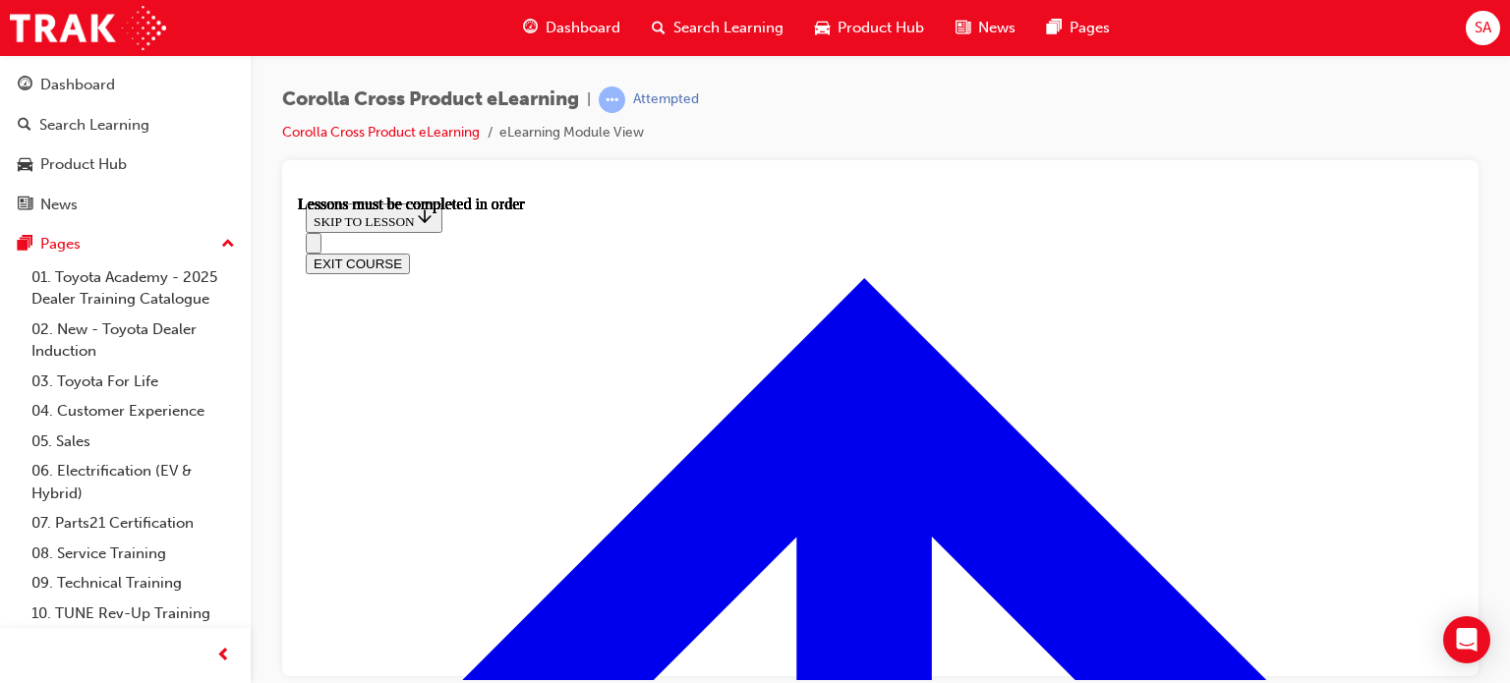
scroll to position [1339, 0]
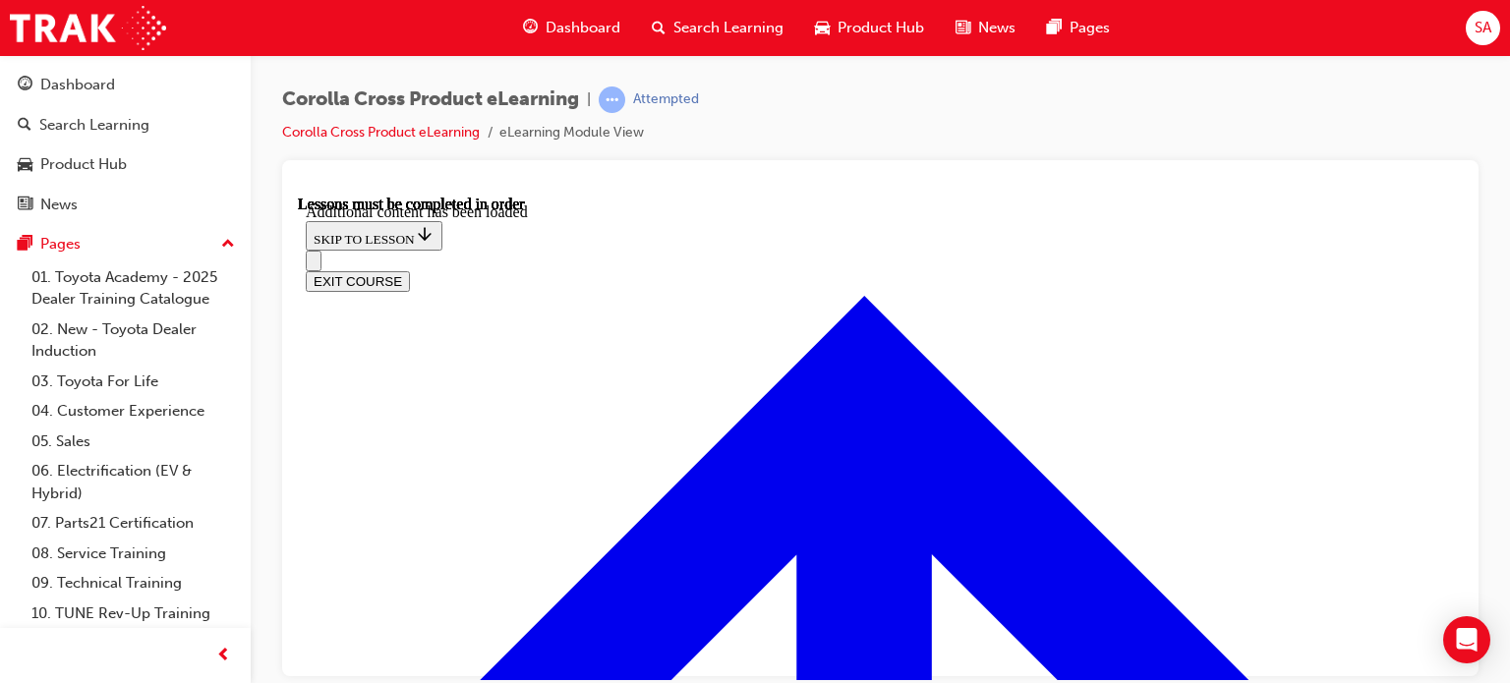
scroll to position [3494, 0]
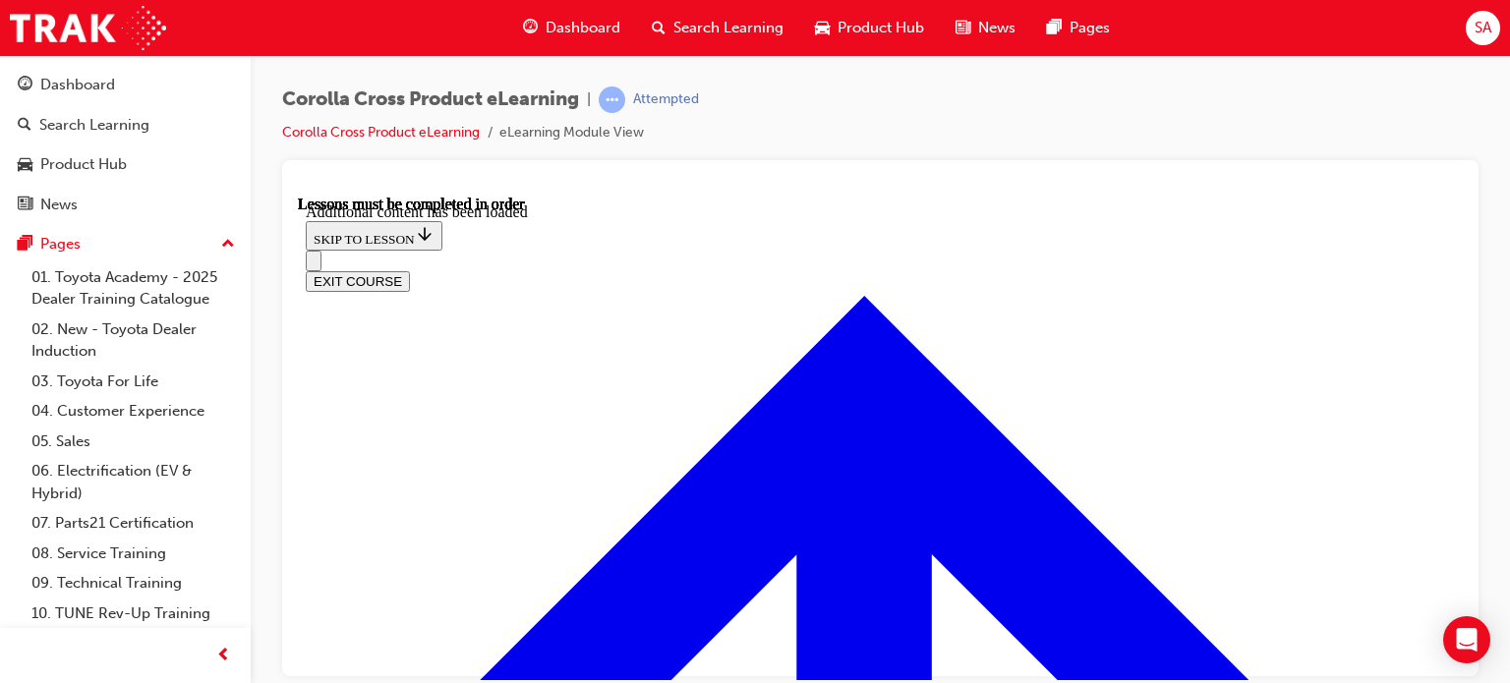
radio input "true"
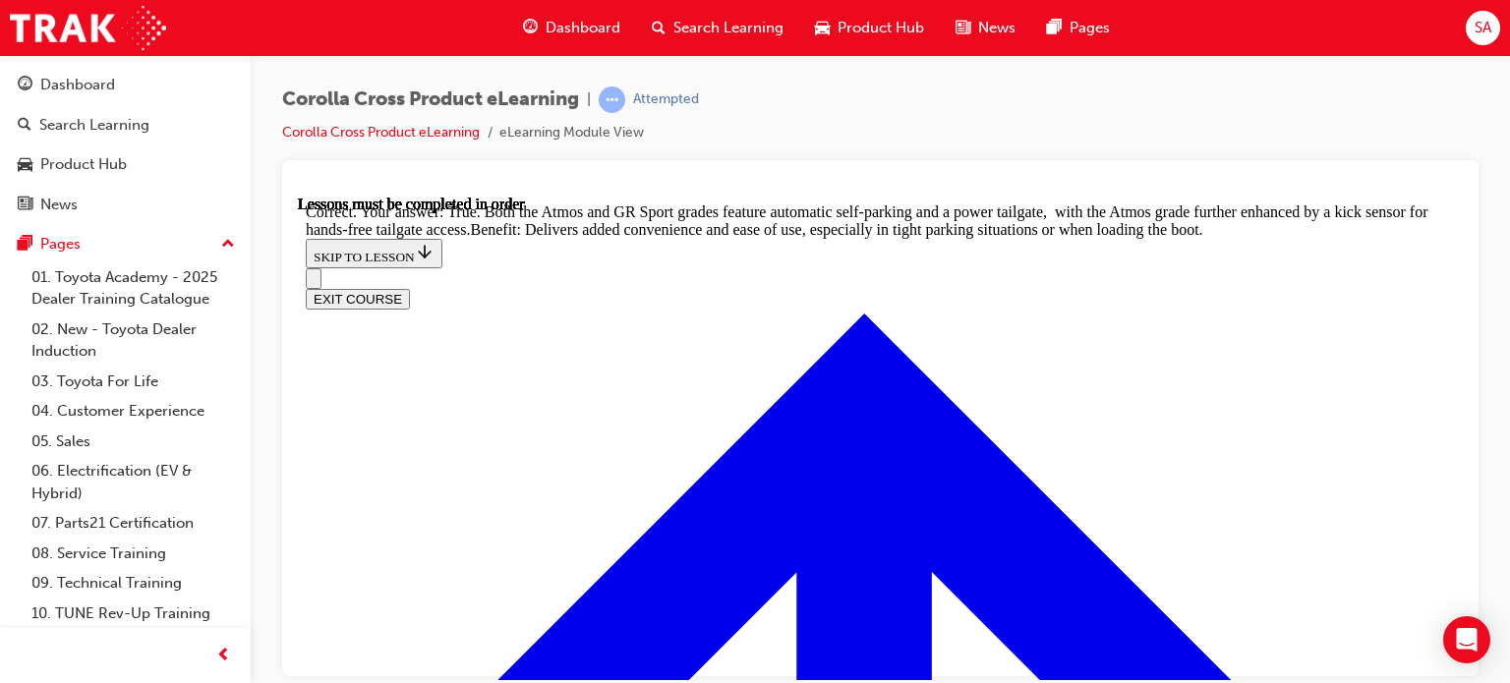
scroll to position [4496, 0]
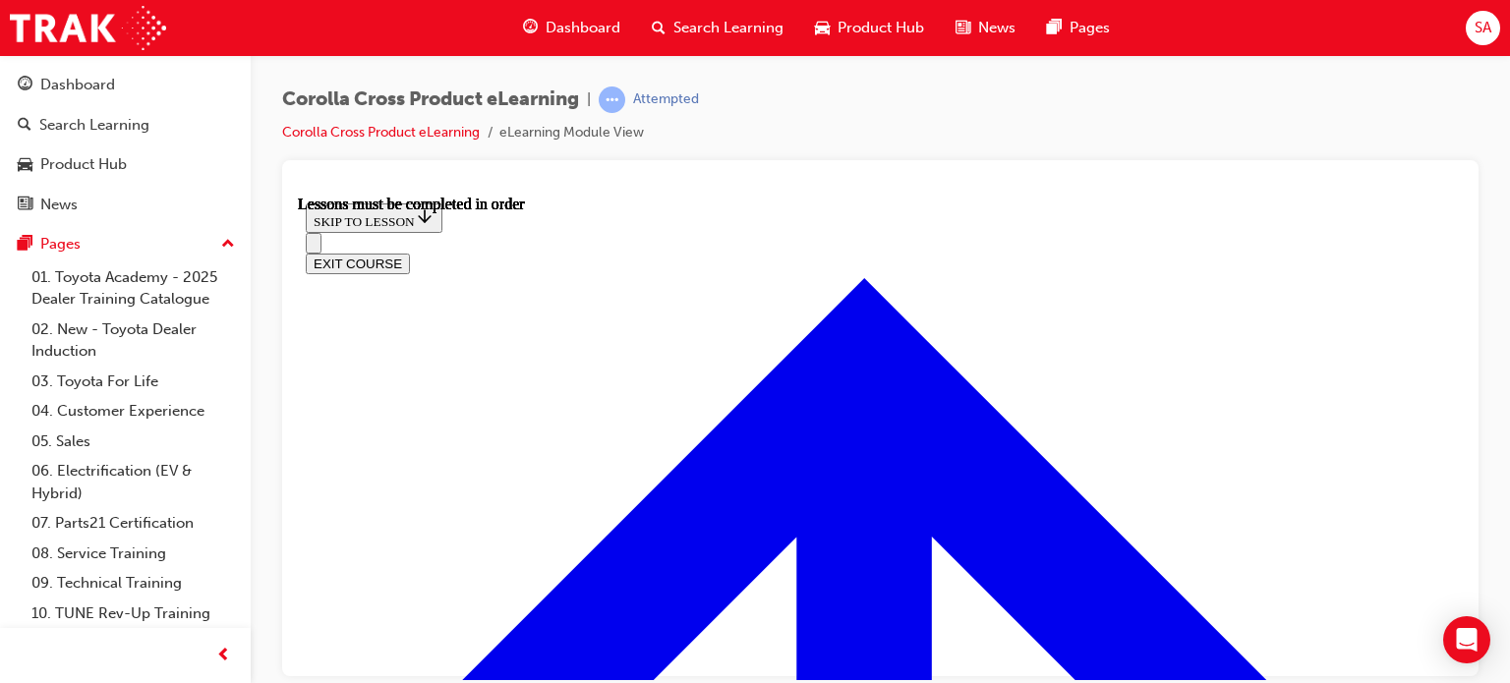
scroll to position [1838, 0]
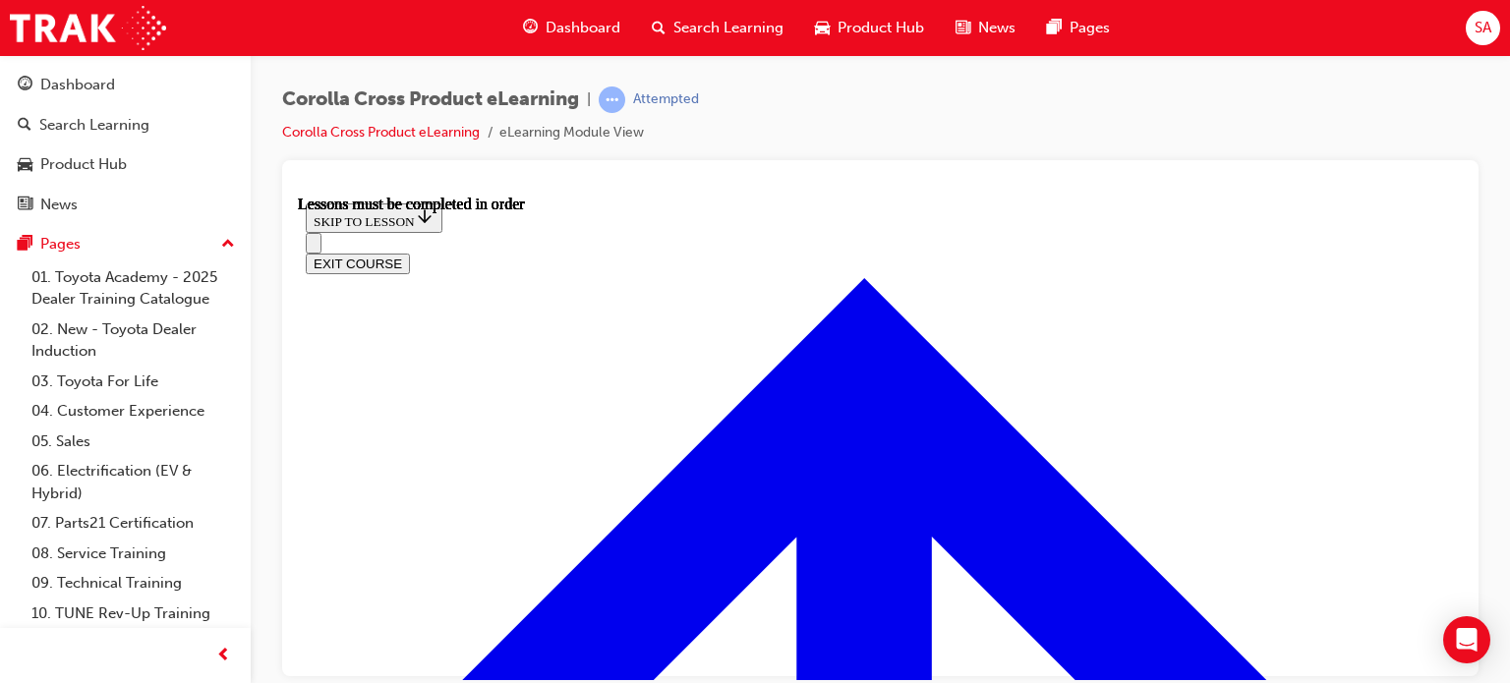
drag, startPoint x: 674, startPoint y: 451, endPoint x: 690, endPoint y: 461, distance: 18.5
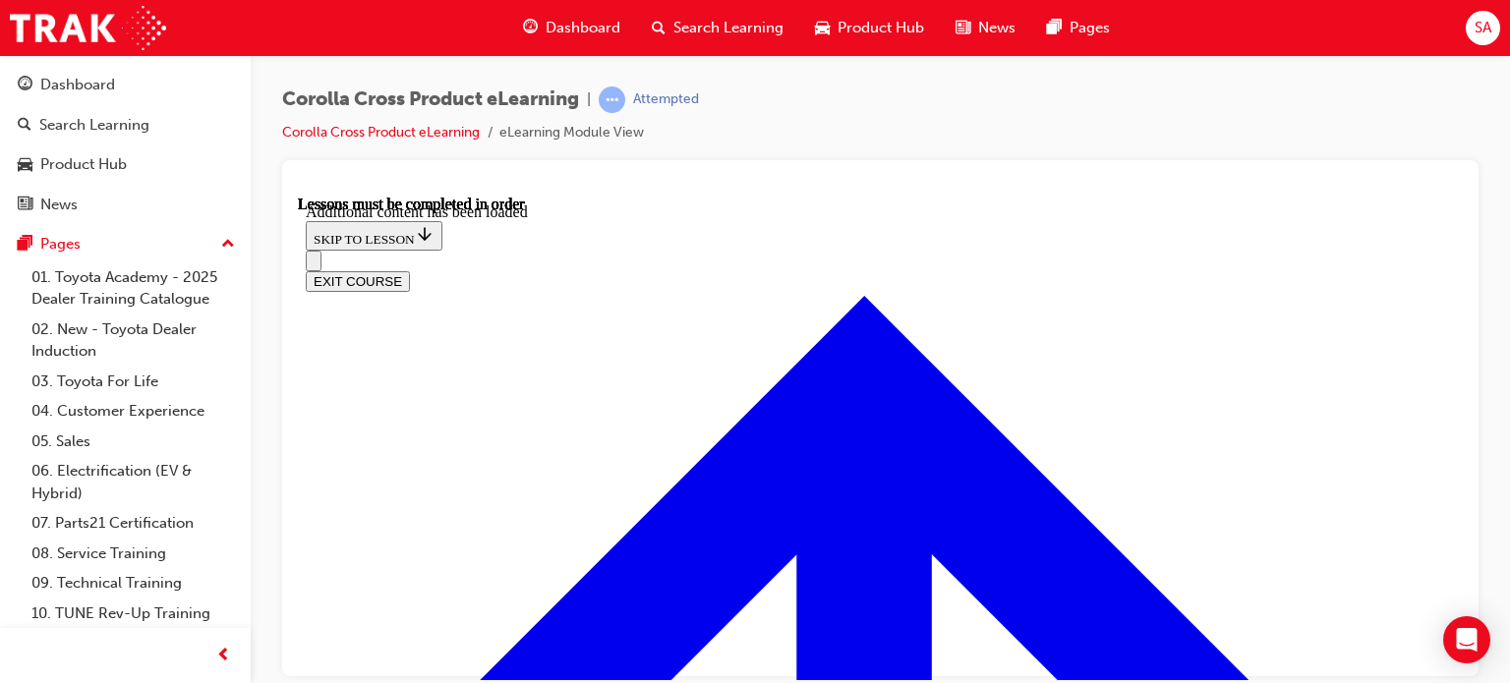
scroll to position [2781, 0]
radio input "true"
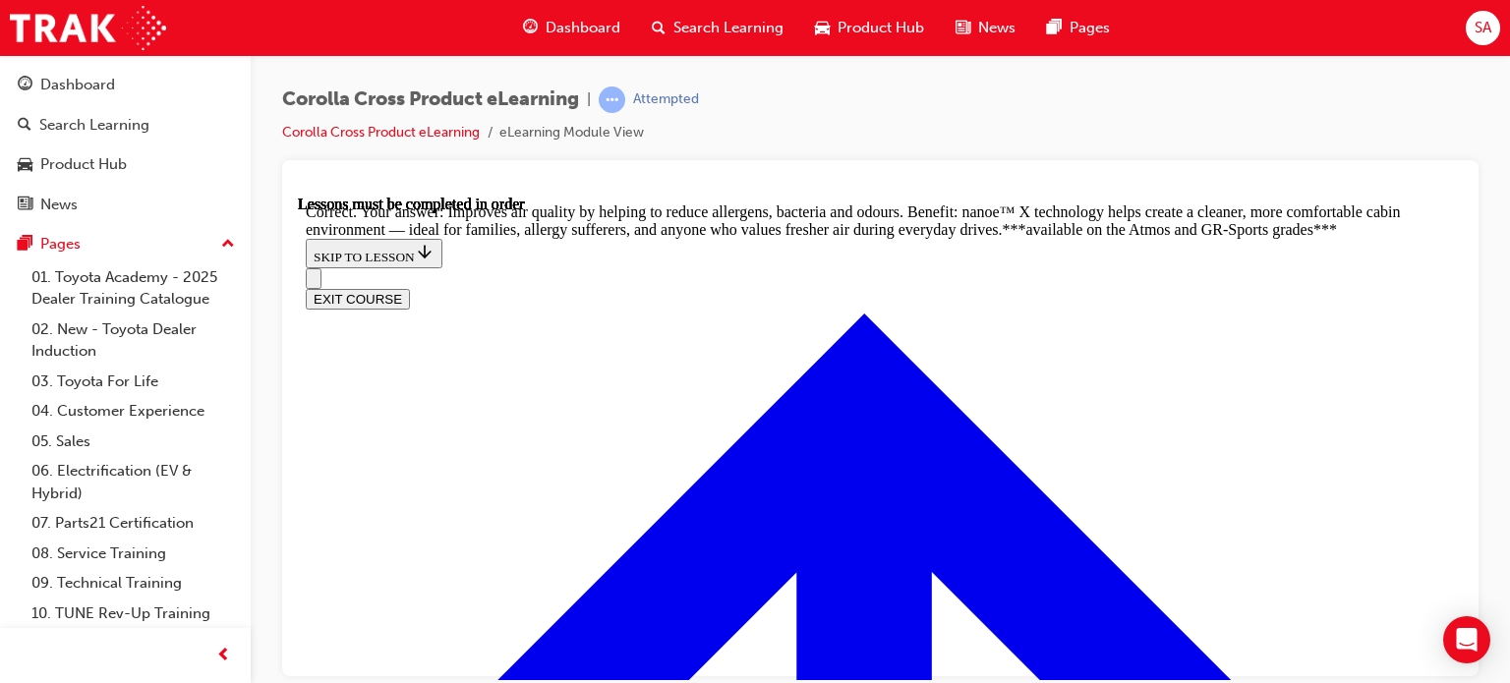
scroll to position [3764, 0]
radio input "true"
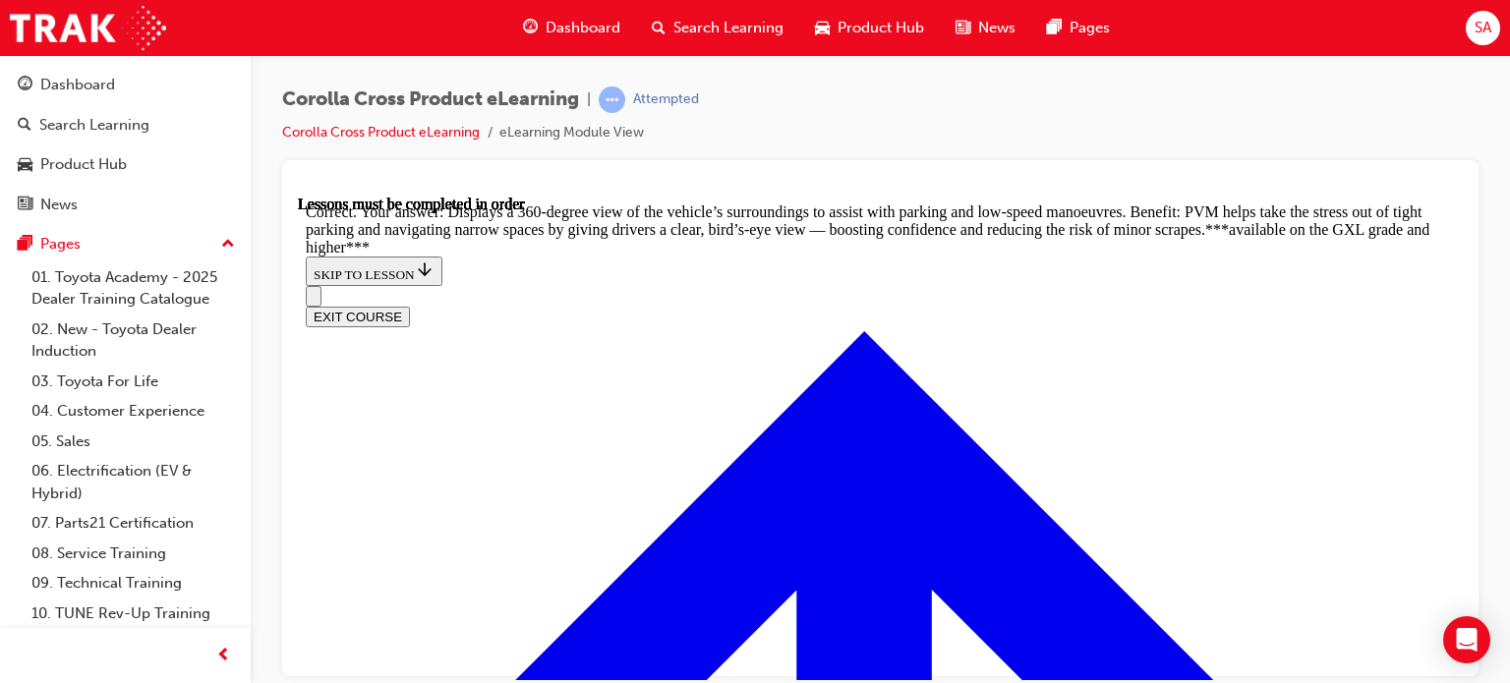
scroll to position [4391, 0]
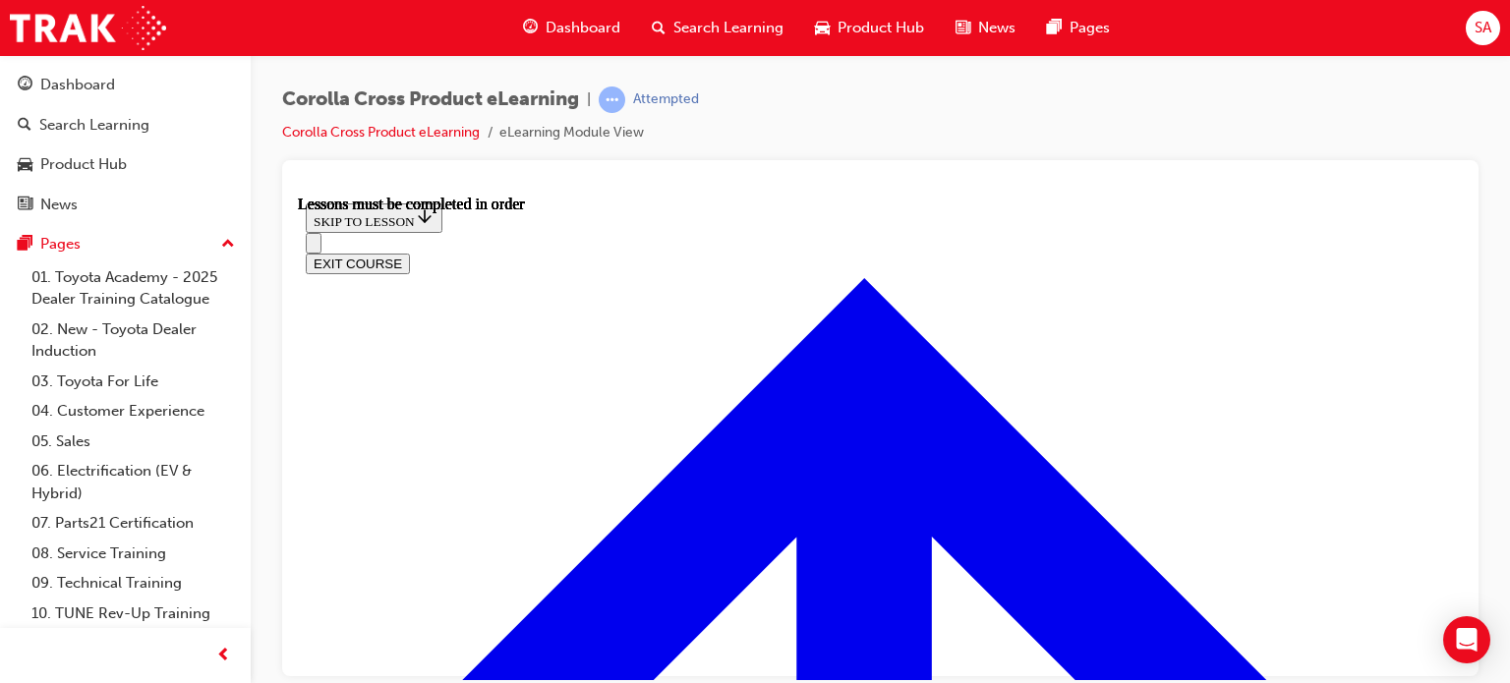
scroll to position [1641, 0]
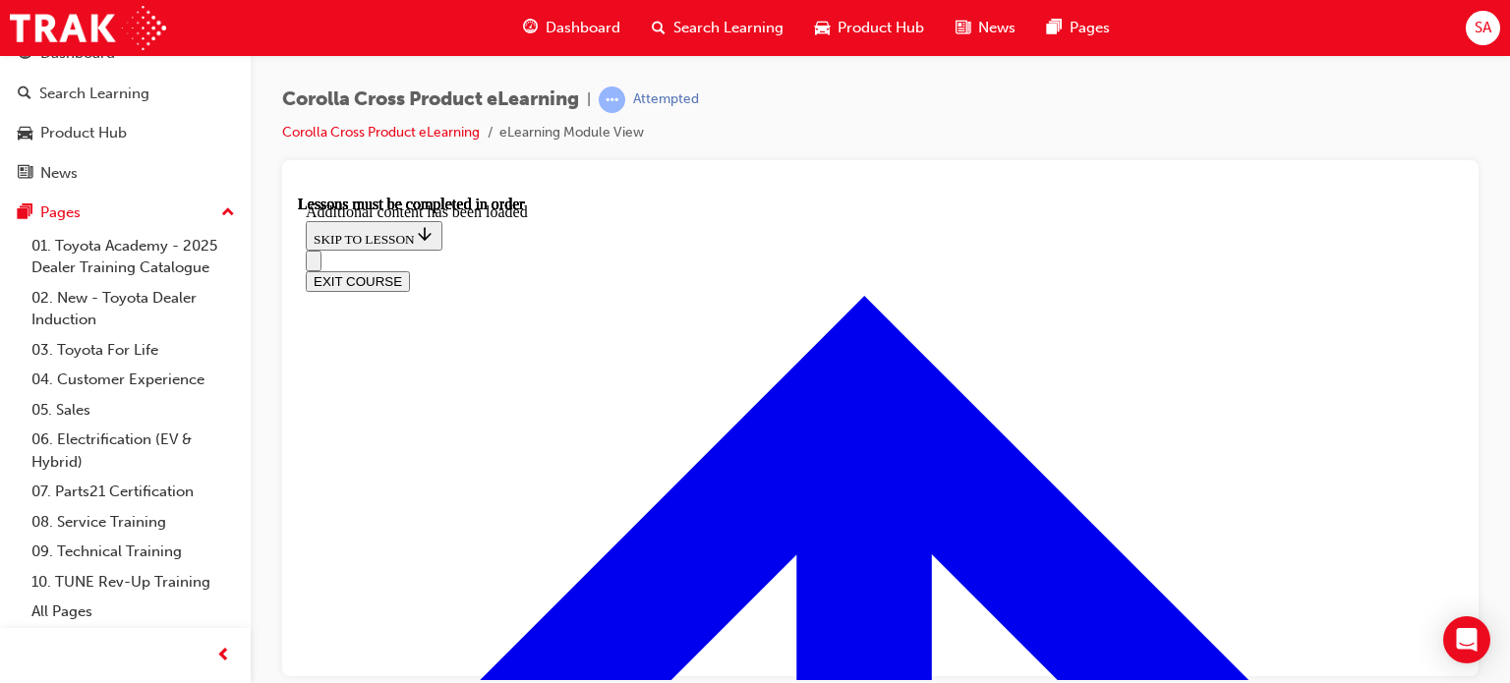
scroll to position [2929, 0]
radio input "true"
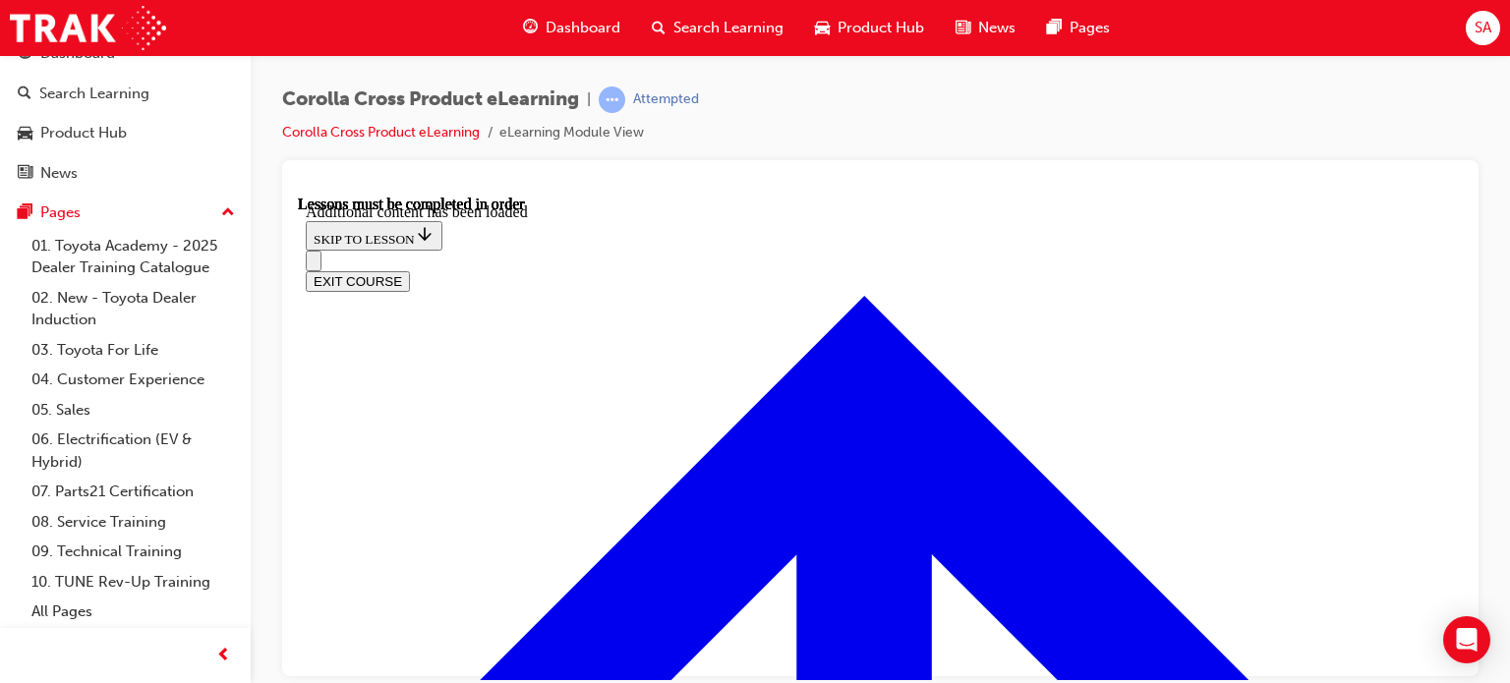
radio input "true"
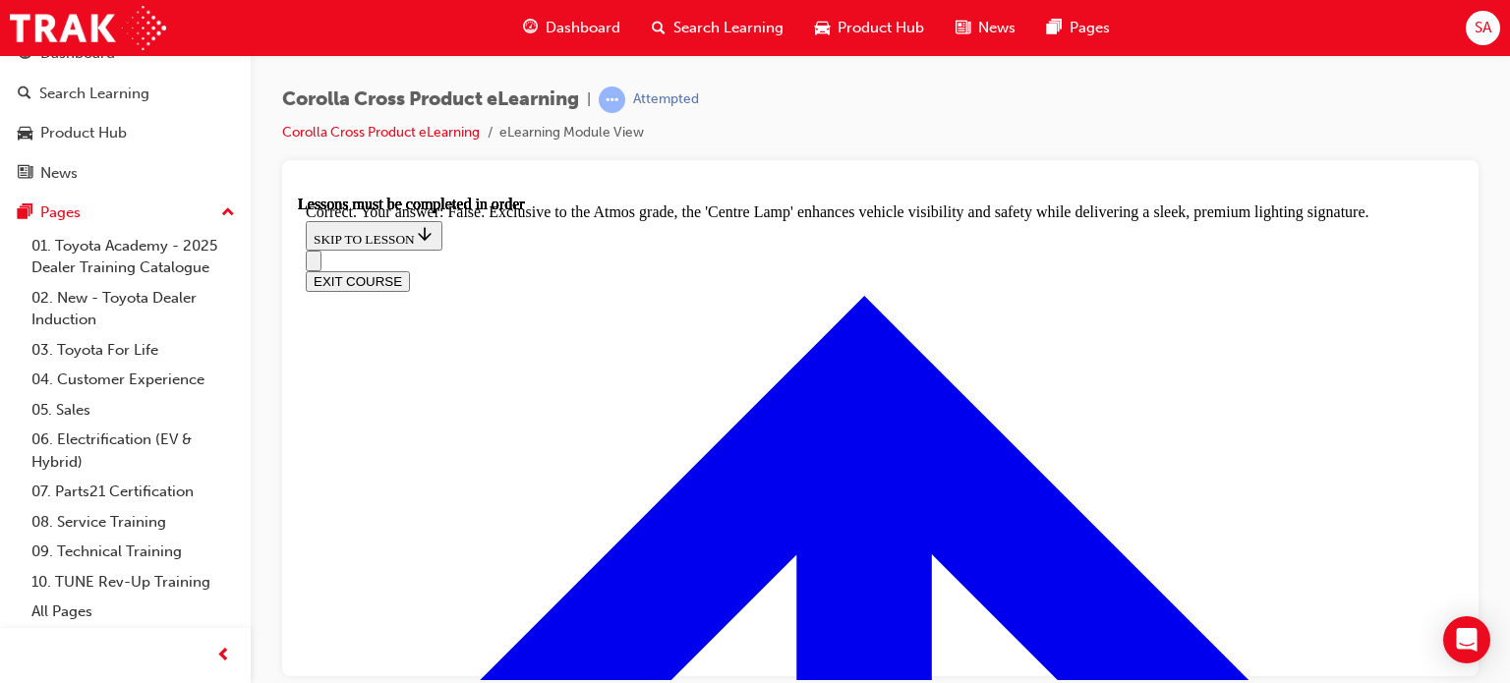
scroll to position [3420, 0]
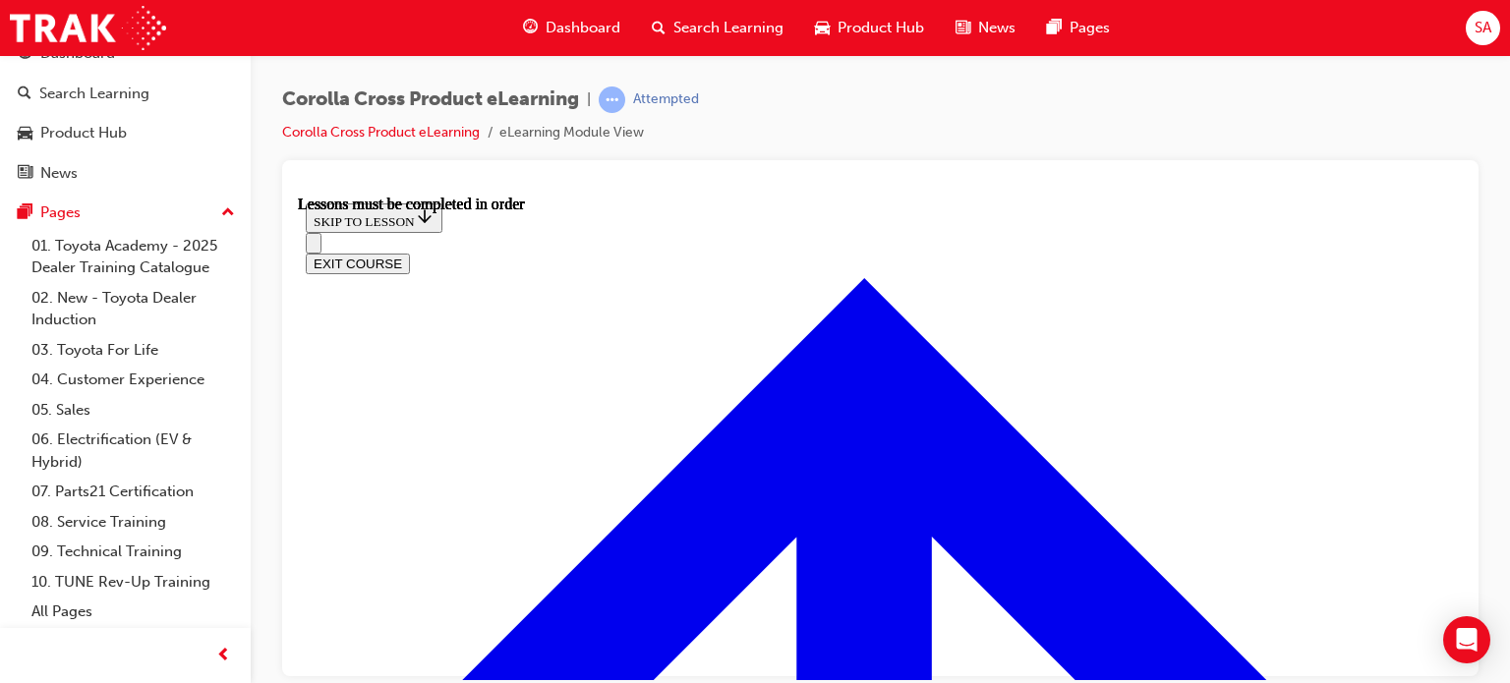
scroll to position [1740, 0]
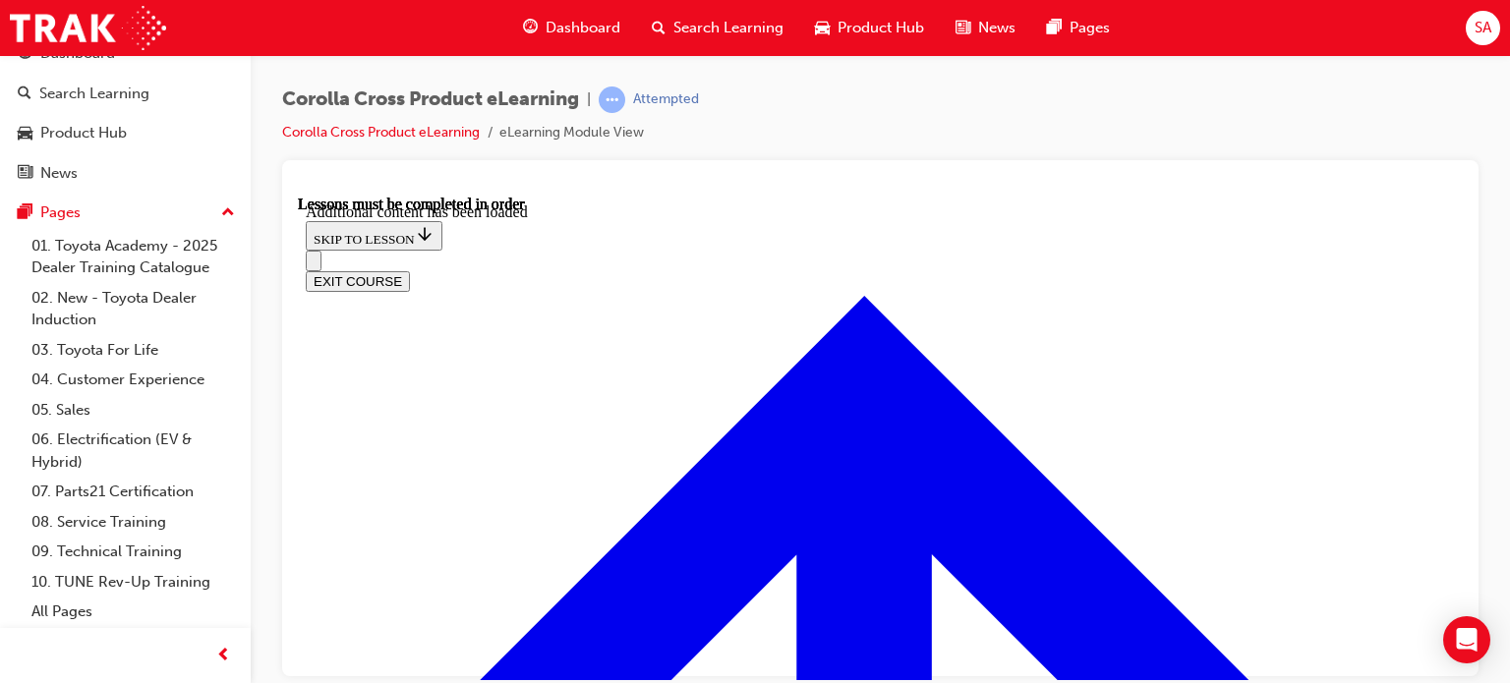
scroll to position [2402, 0]
radio input "true"
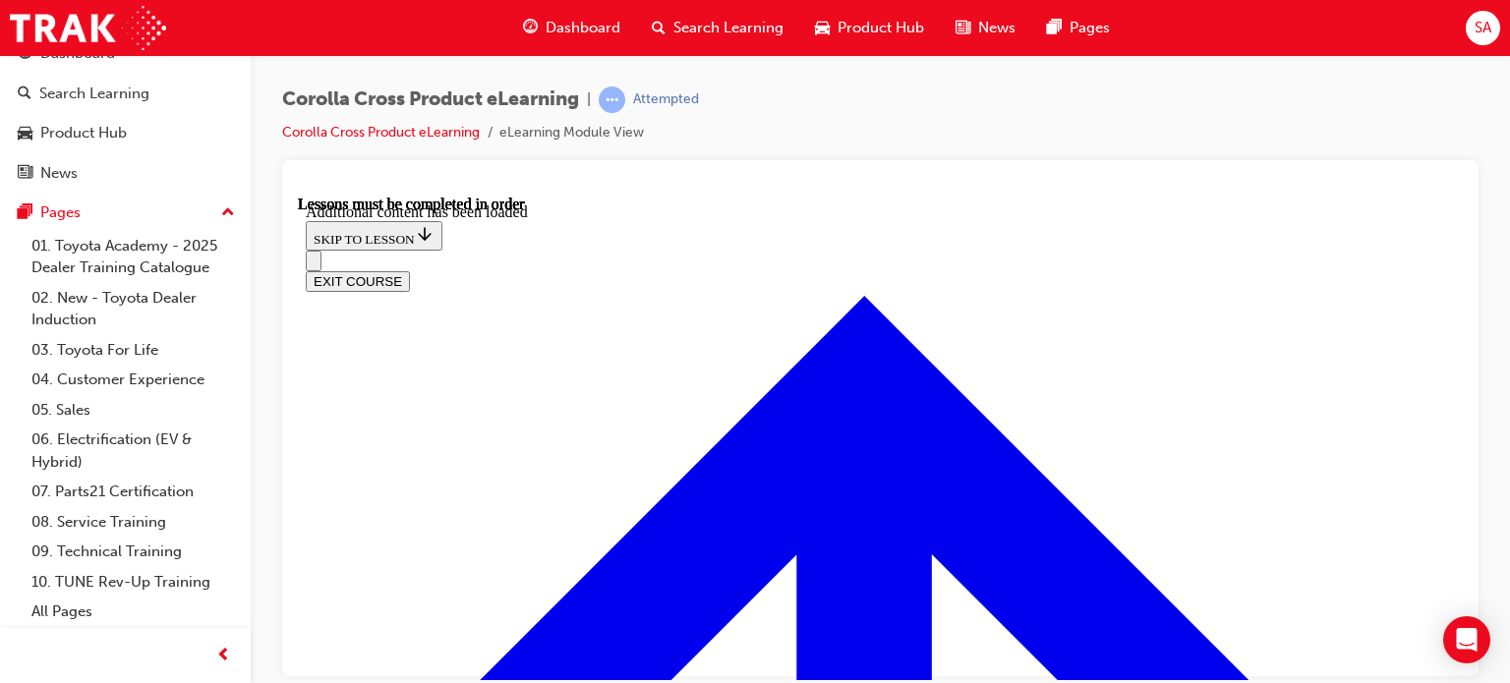
radio input "true"
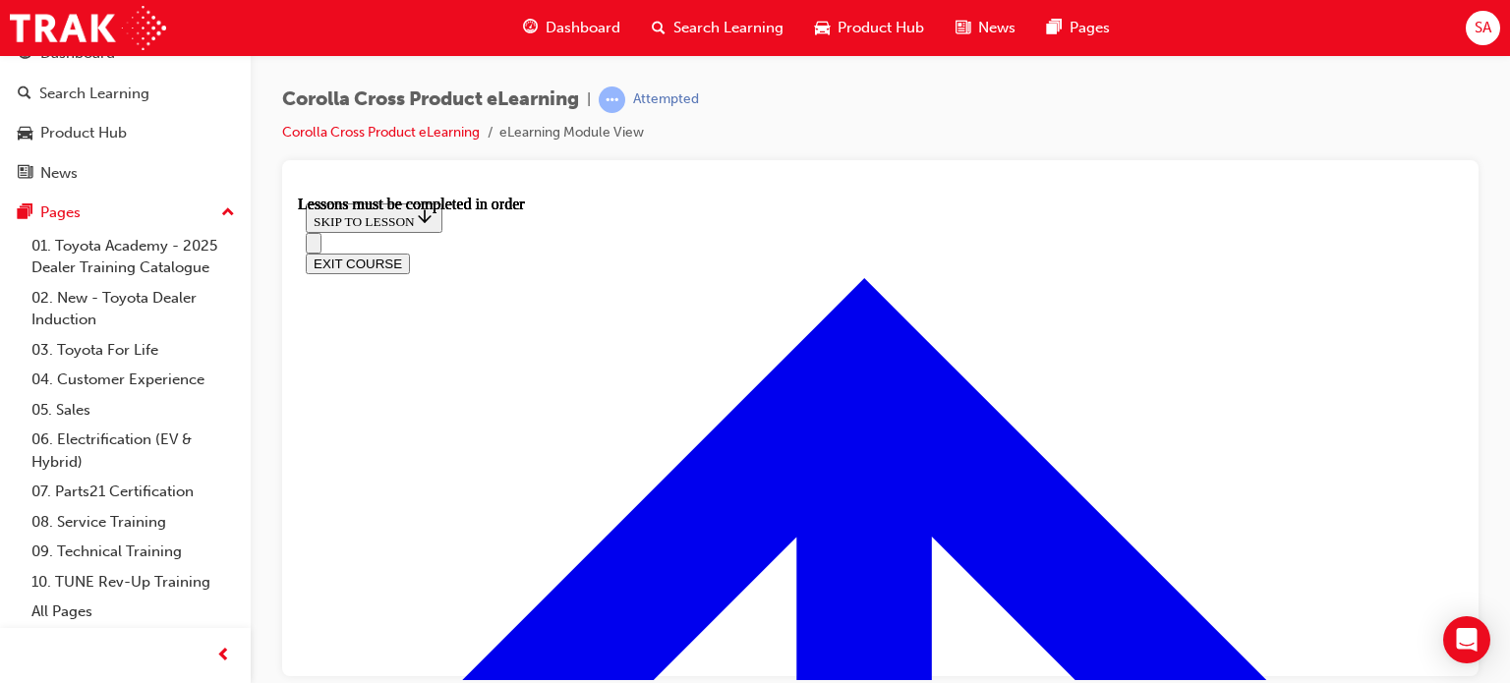
scroll to position [1641, 0]
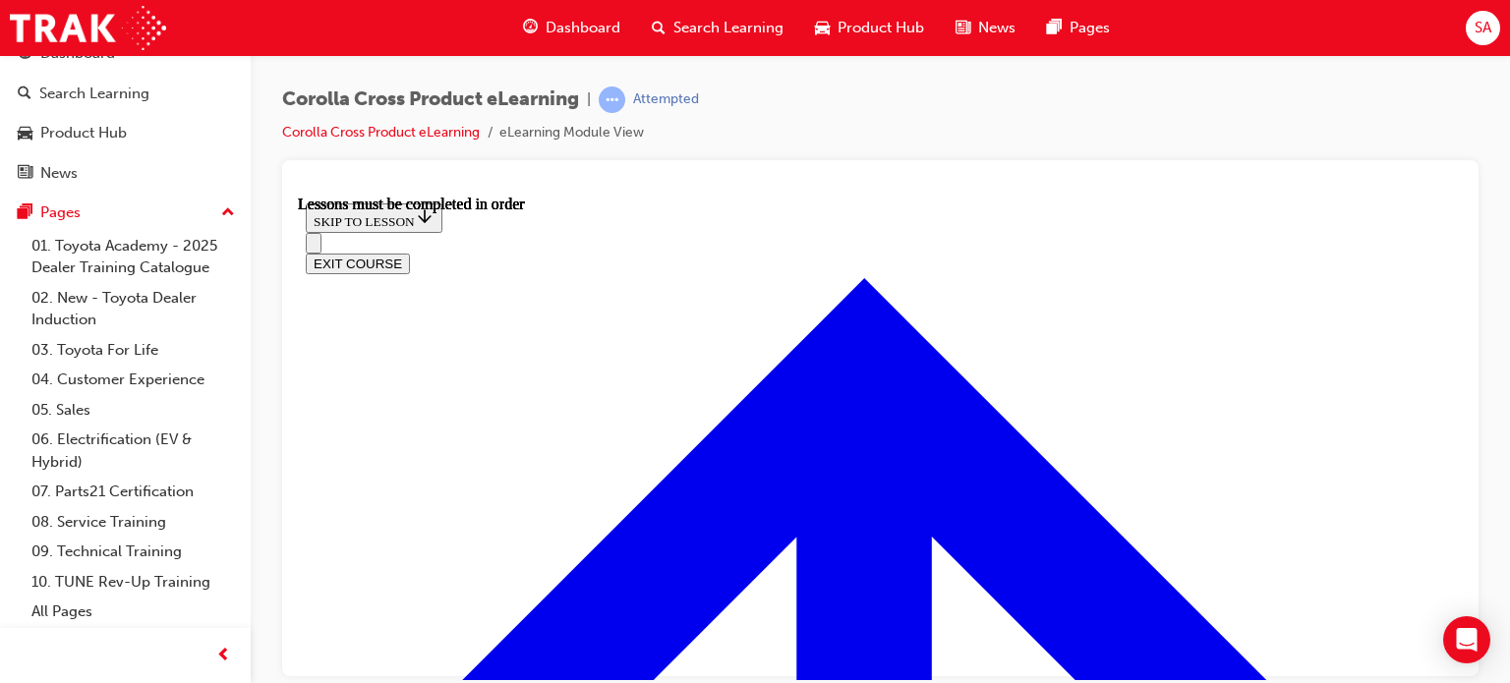
scroll to position [1950, 0]
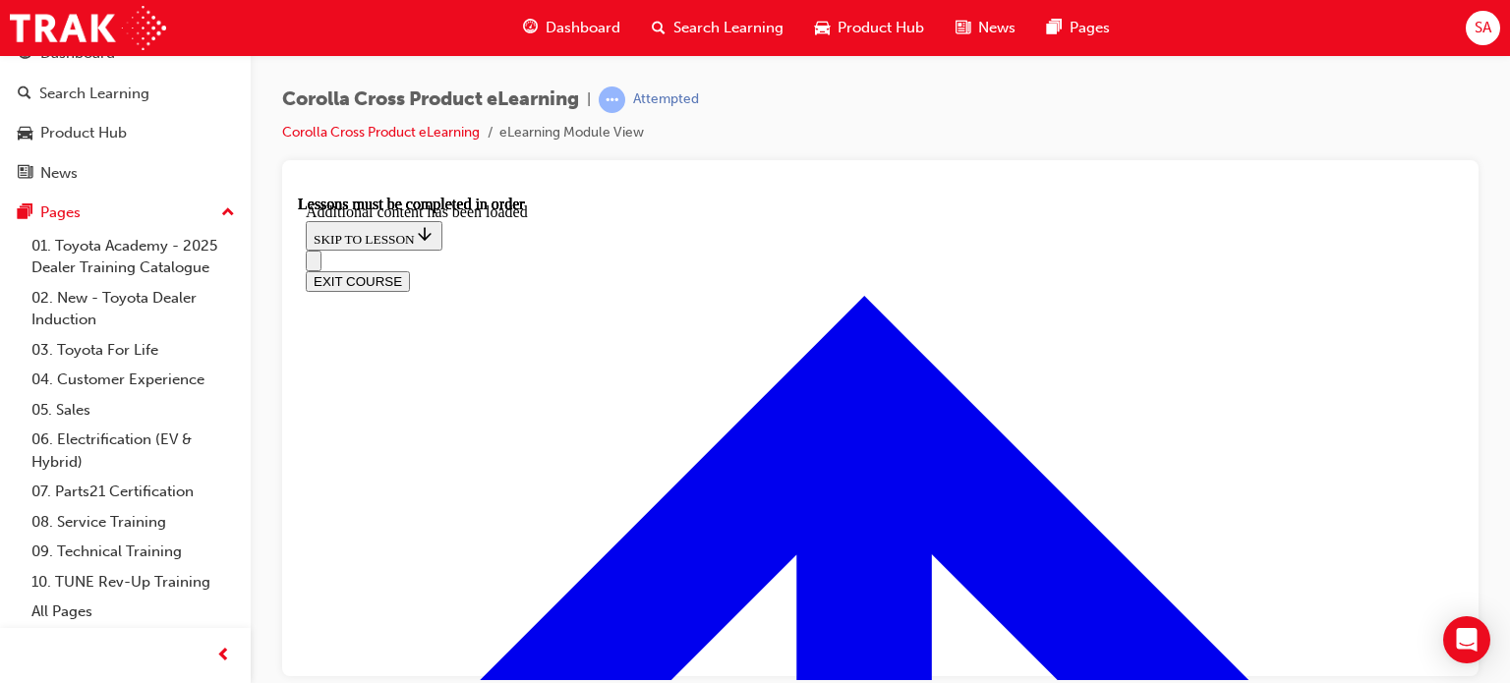
scroll to position [2268, 0]
radio input "true"
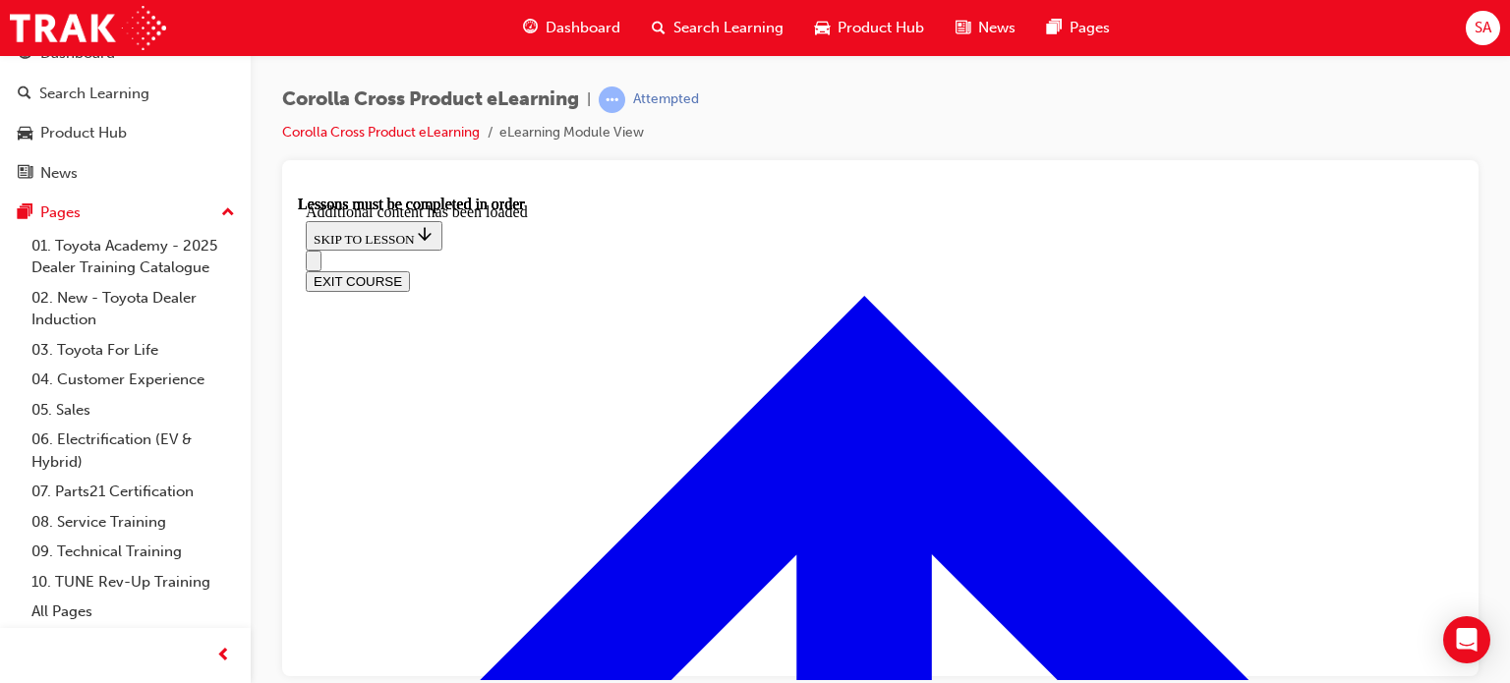
radio input "true"
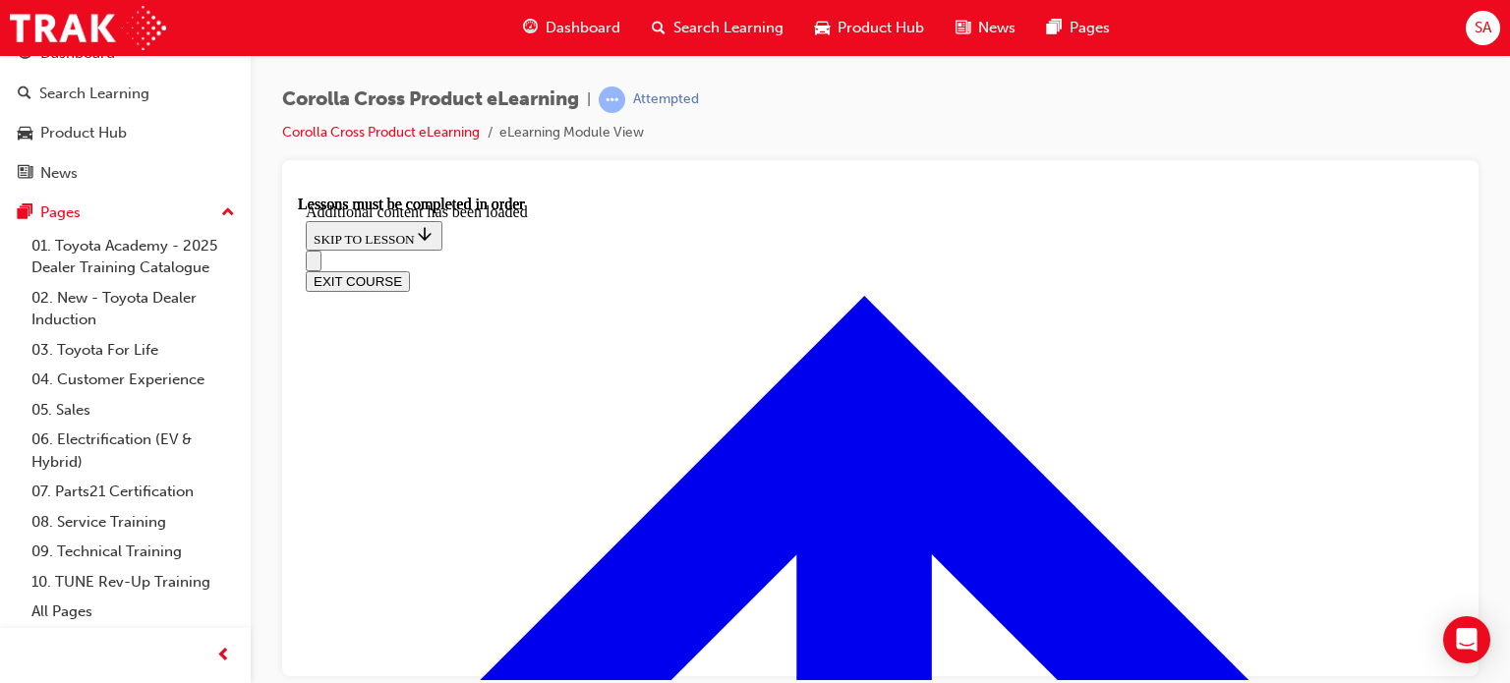
scroll to position [2846, 0]
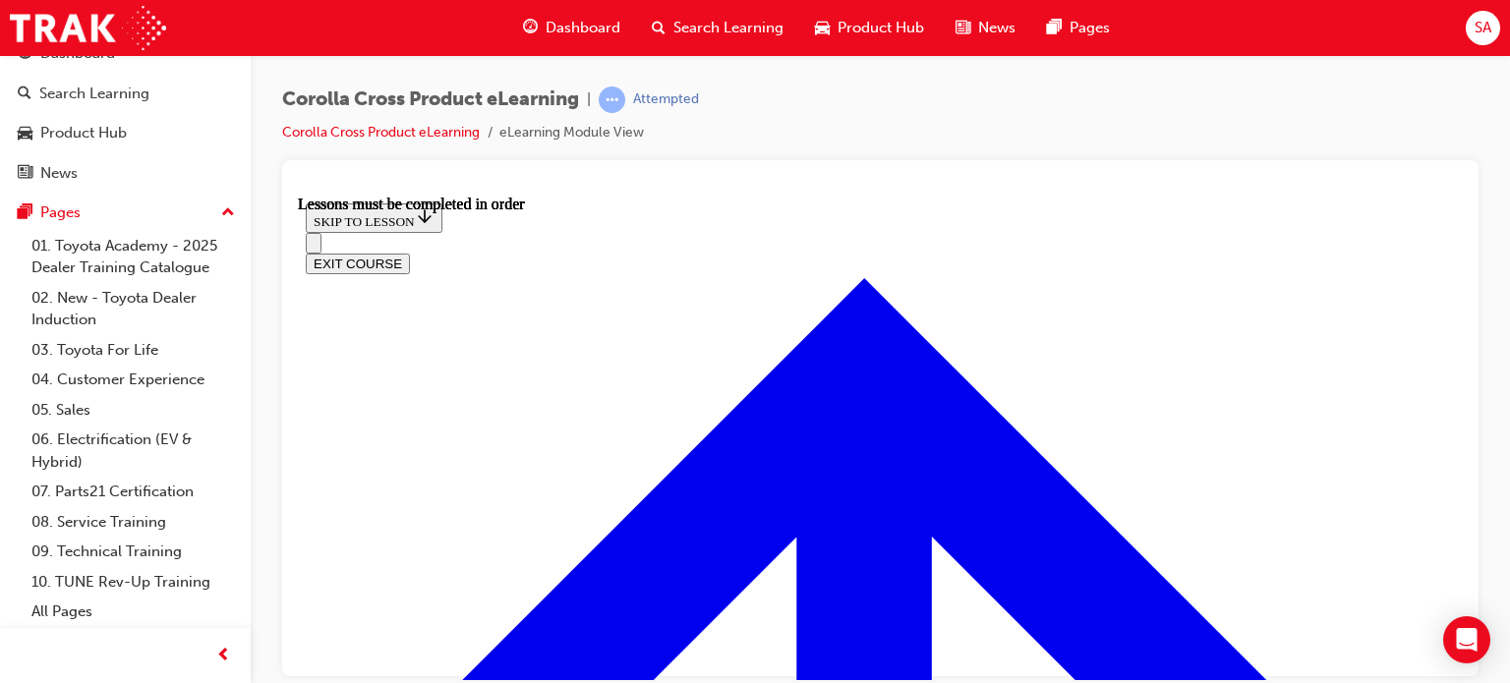
scroll to position [1892, 0]
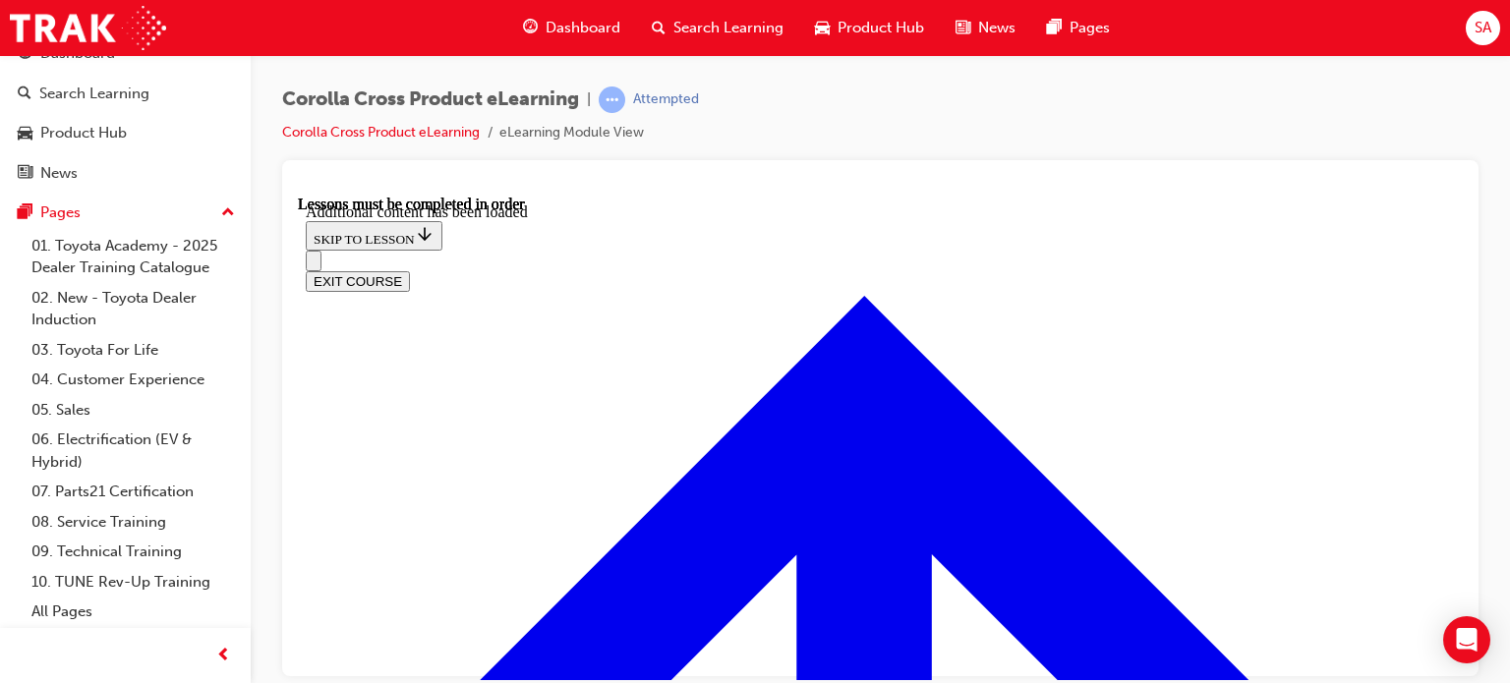
scroll to position [3051, 0]
radio input "true"
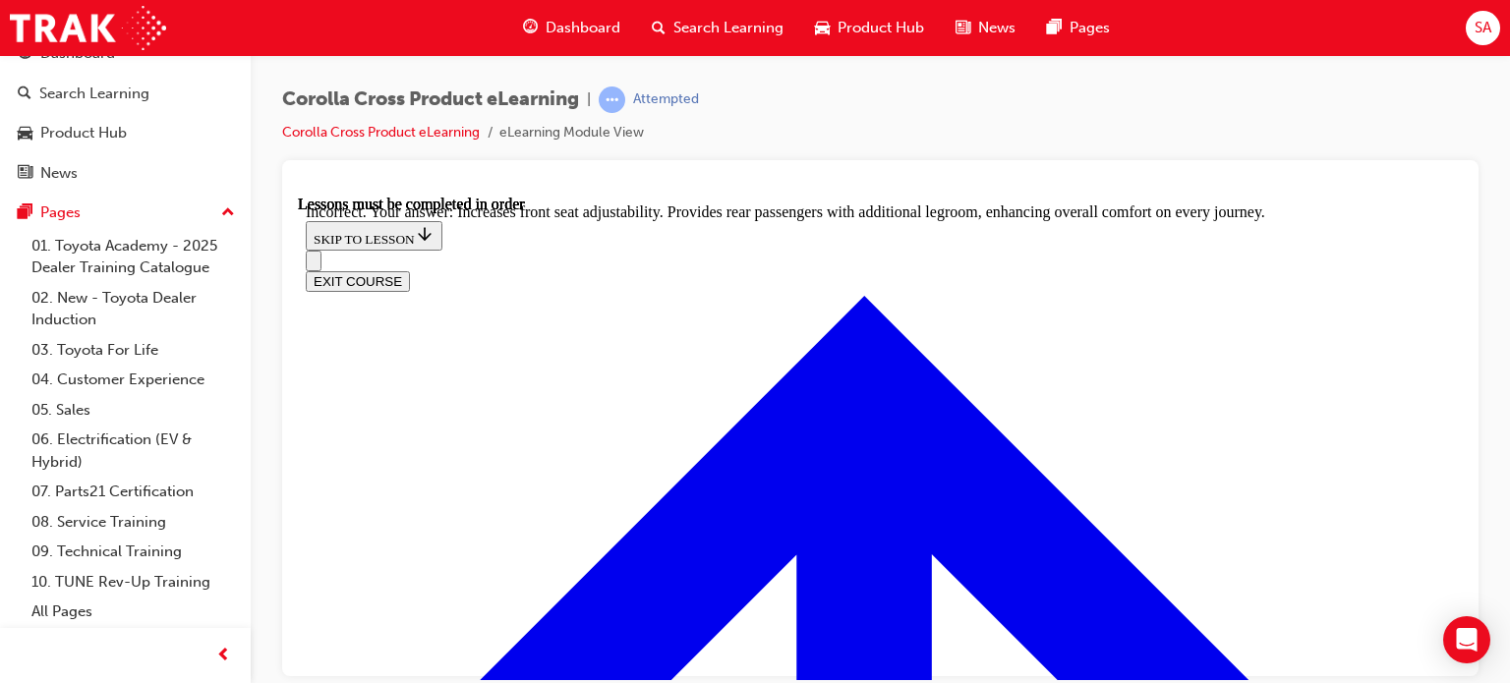
scroll to position [3381, 0]
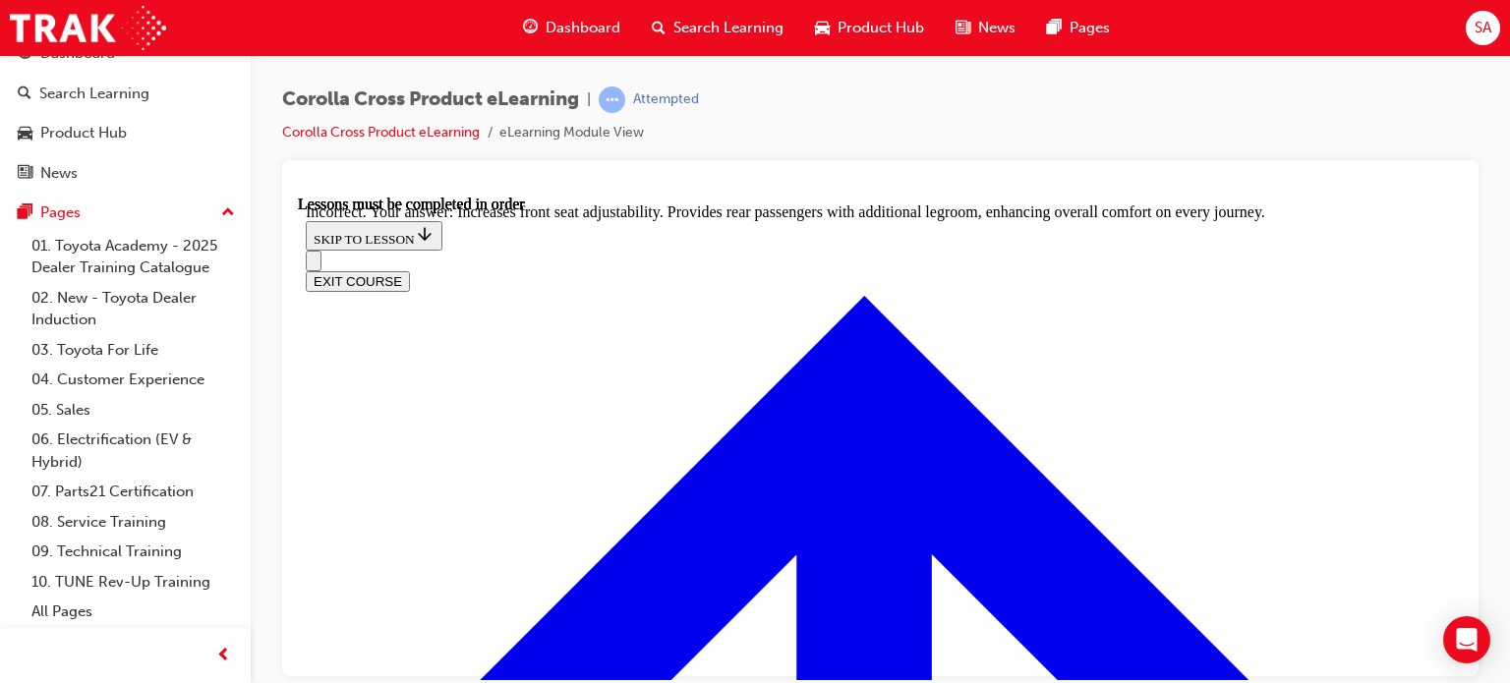
radio input "true"
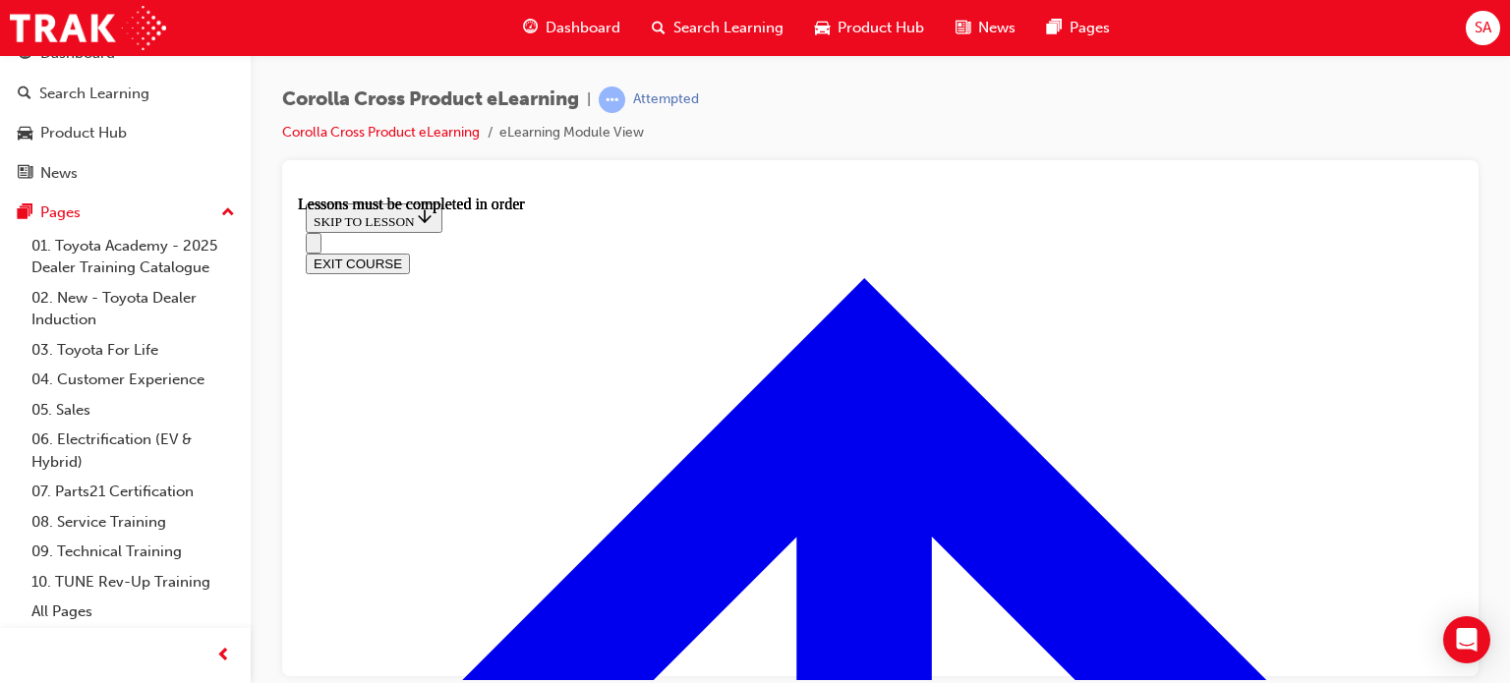
scroll to position [1740, 0]
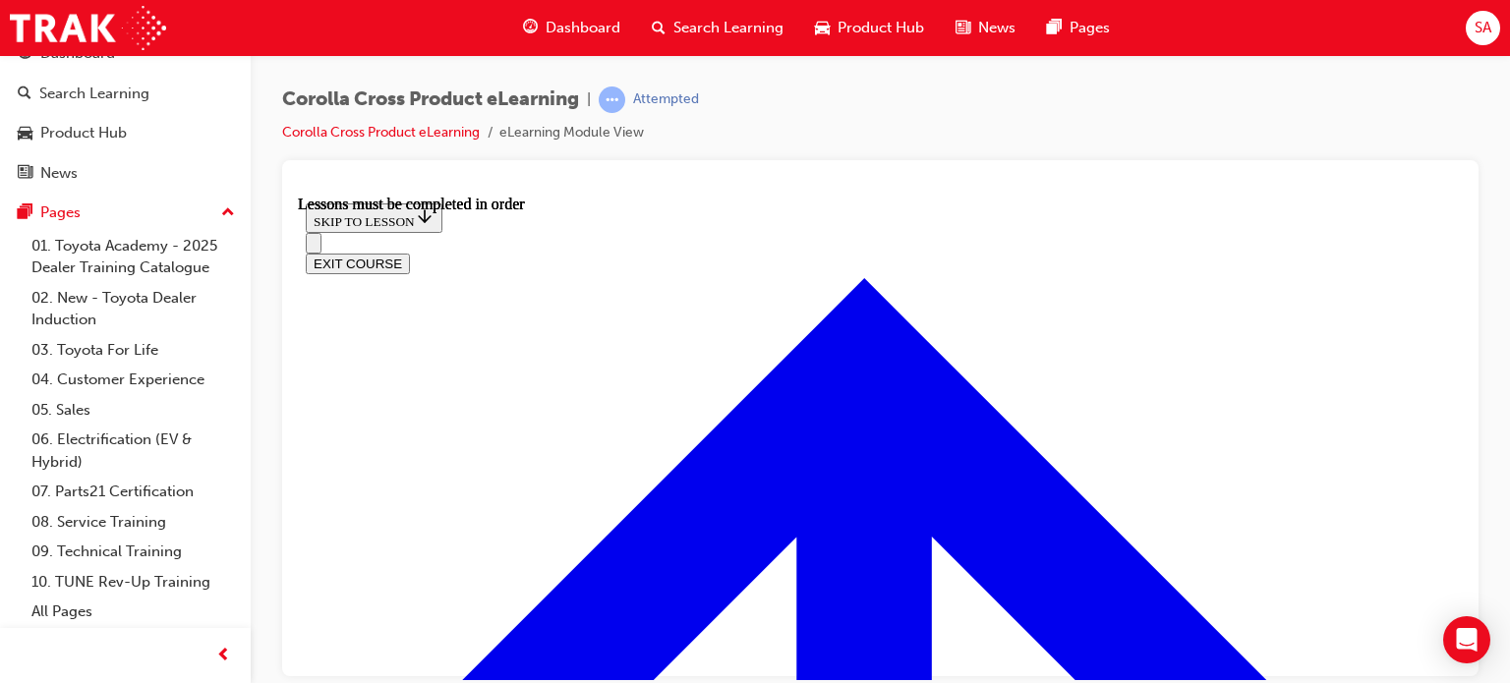
drag, startPoint x: 592, startPoint y: 487, endPoint x: 615, endPoint y: 481, distance: 24.6
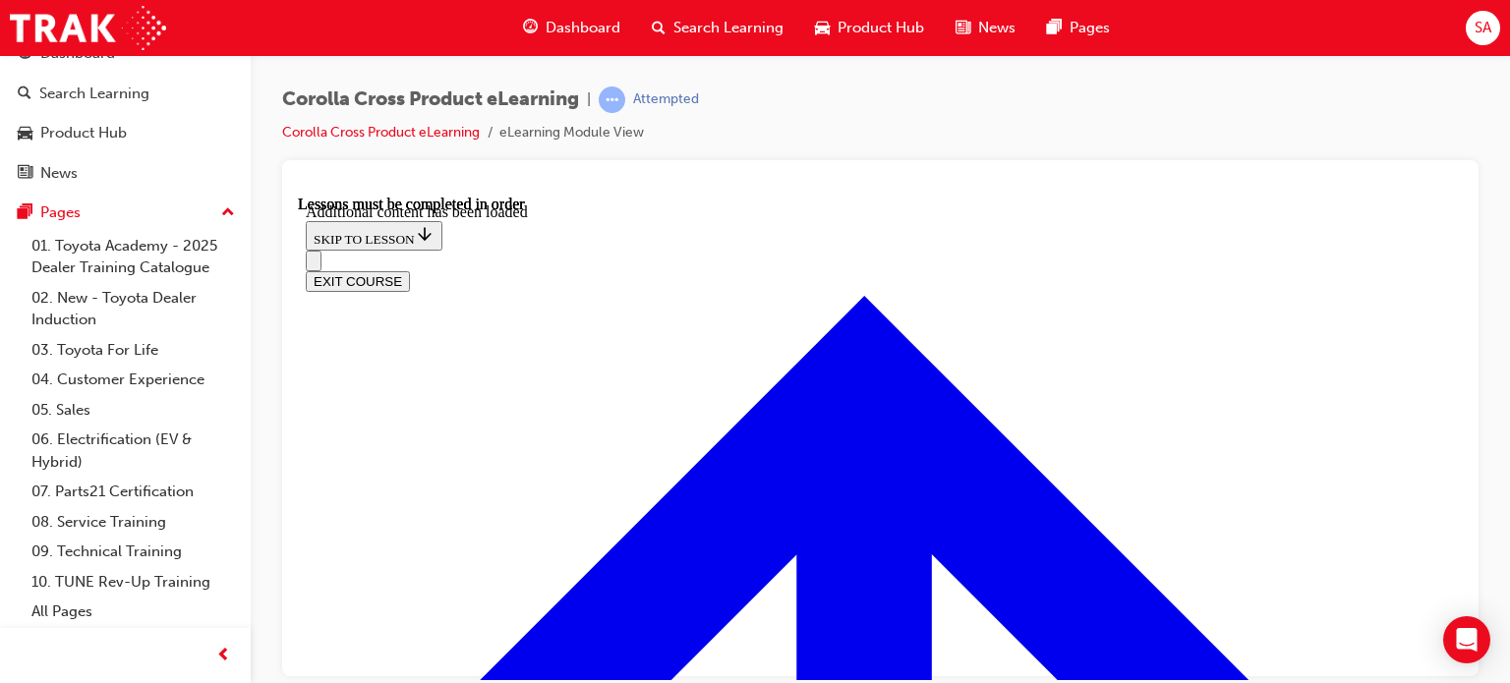
scroll to position [2607, 0]
radio input "true"
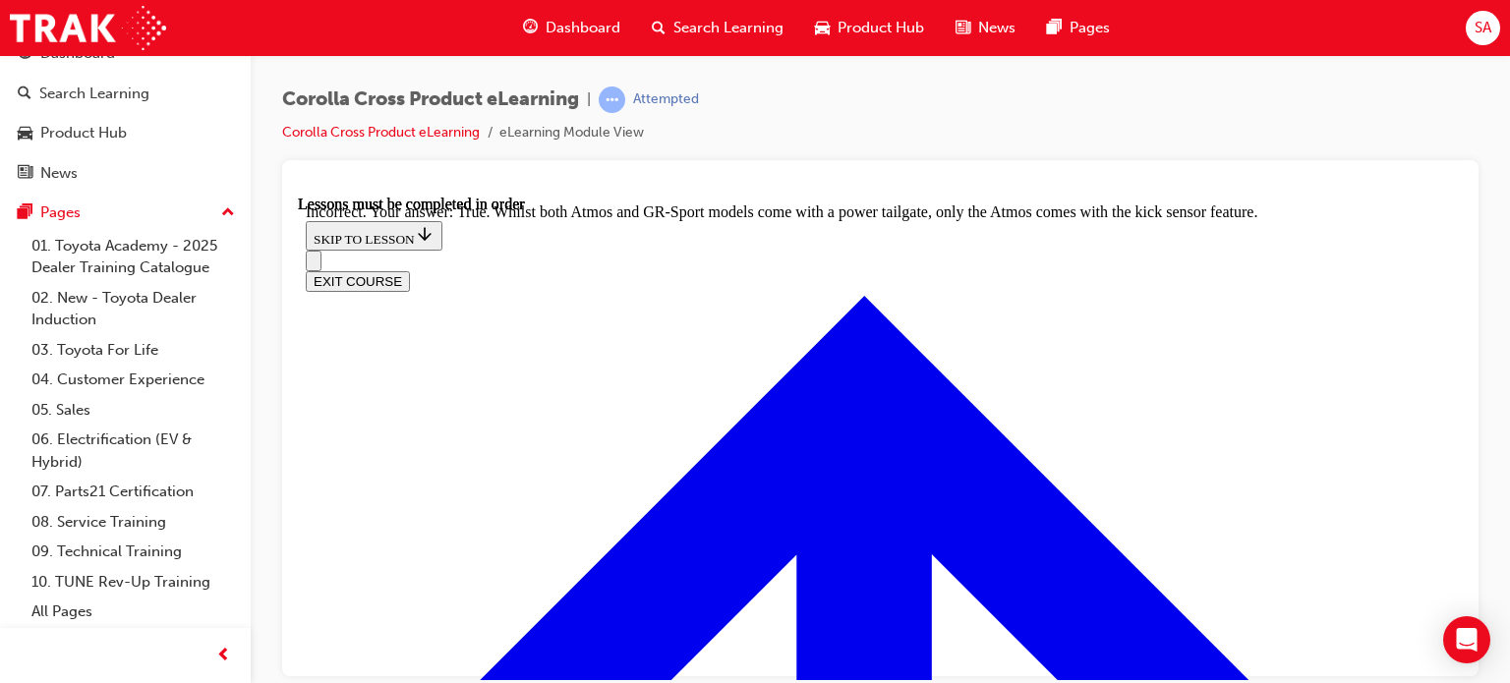
radio input "true"
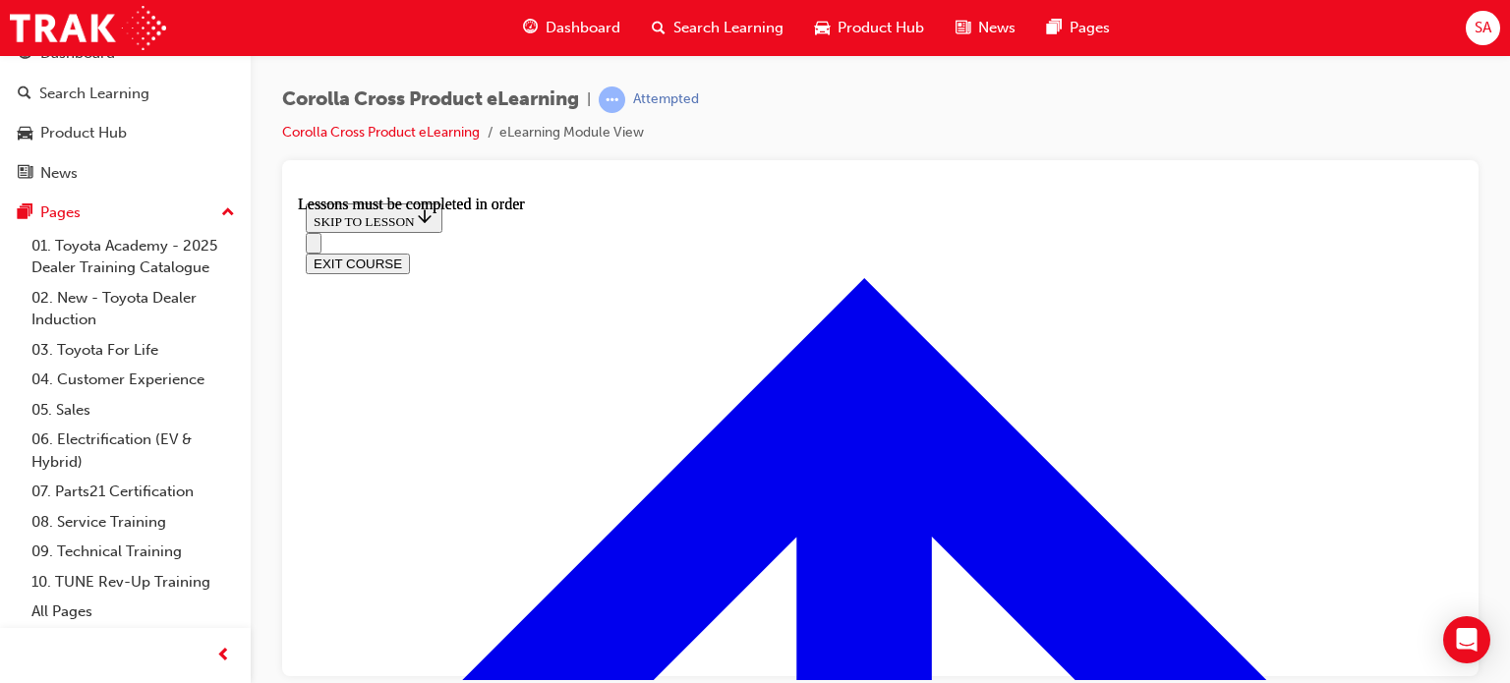
scroll to position [1936, 0]
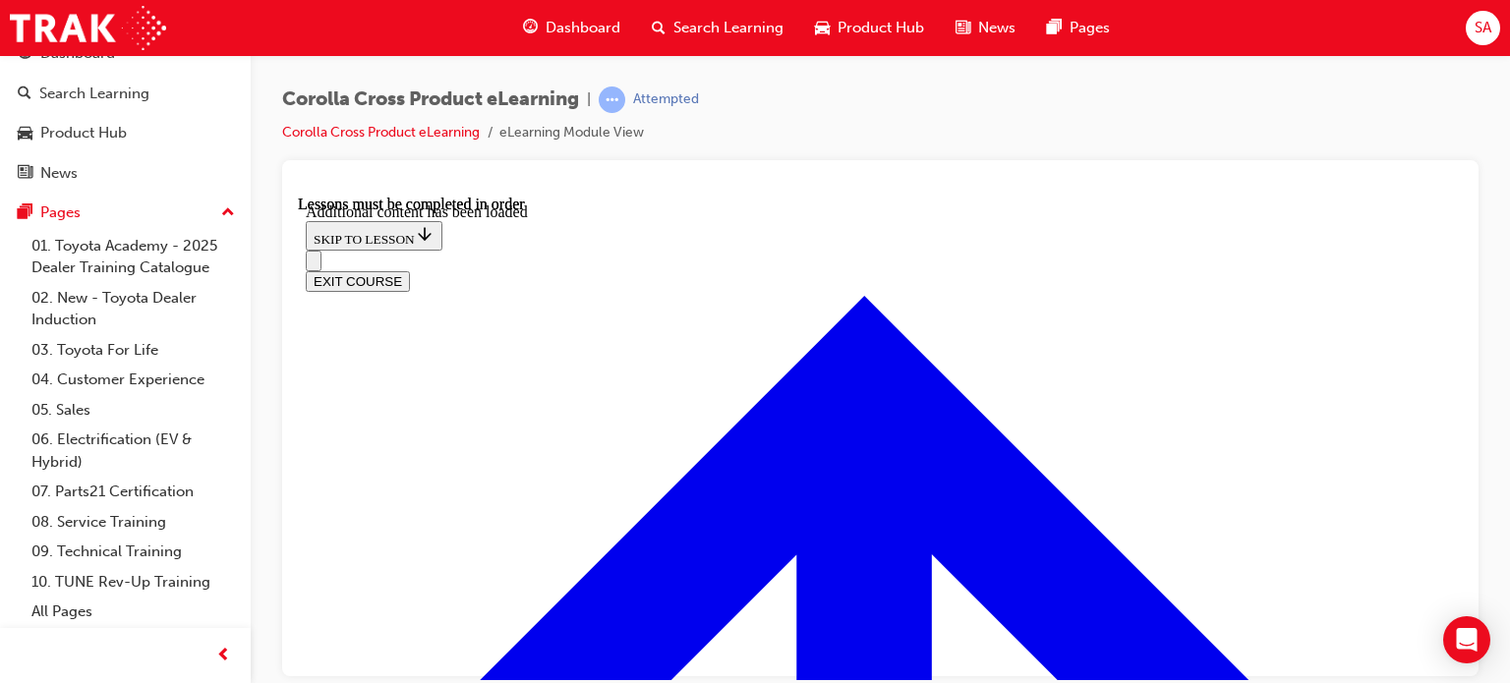
scroll to position [4360, 0]
checkbox input "true"
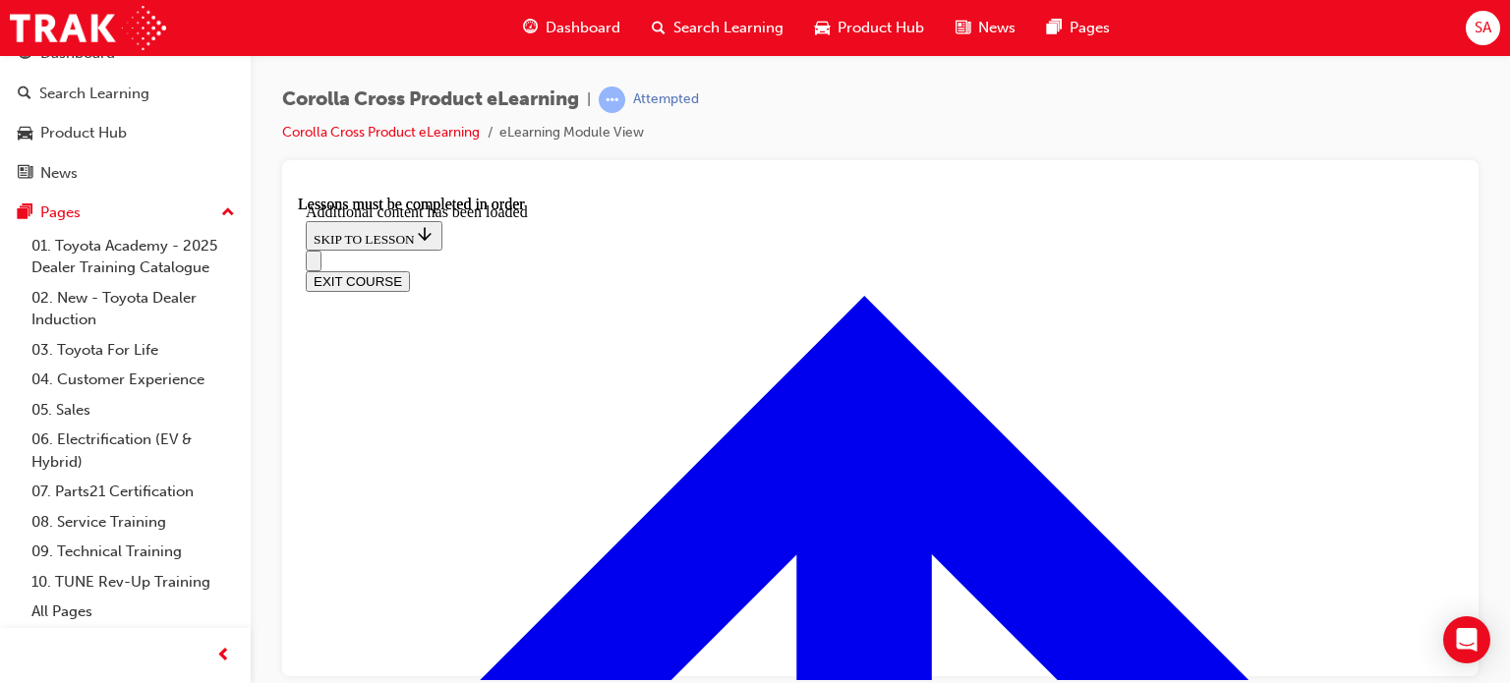
checkbox input "true"
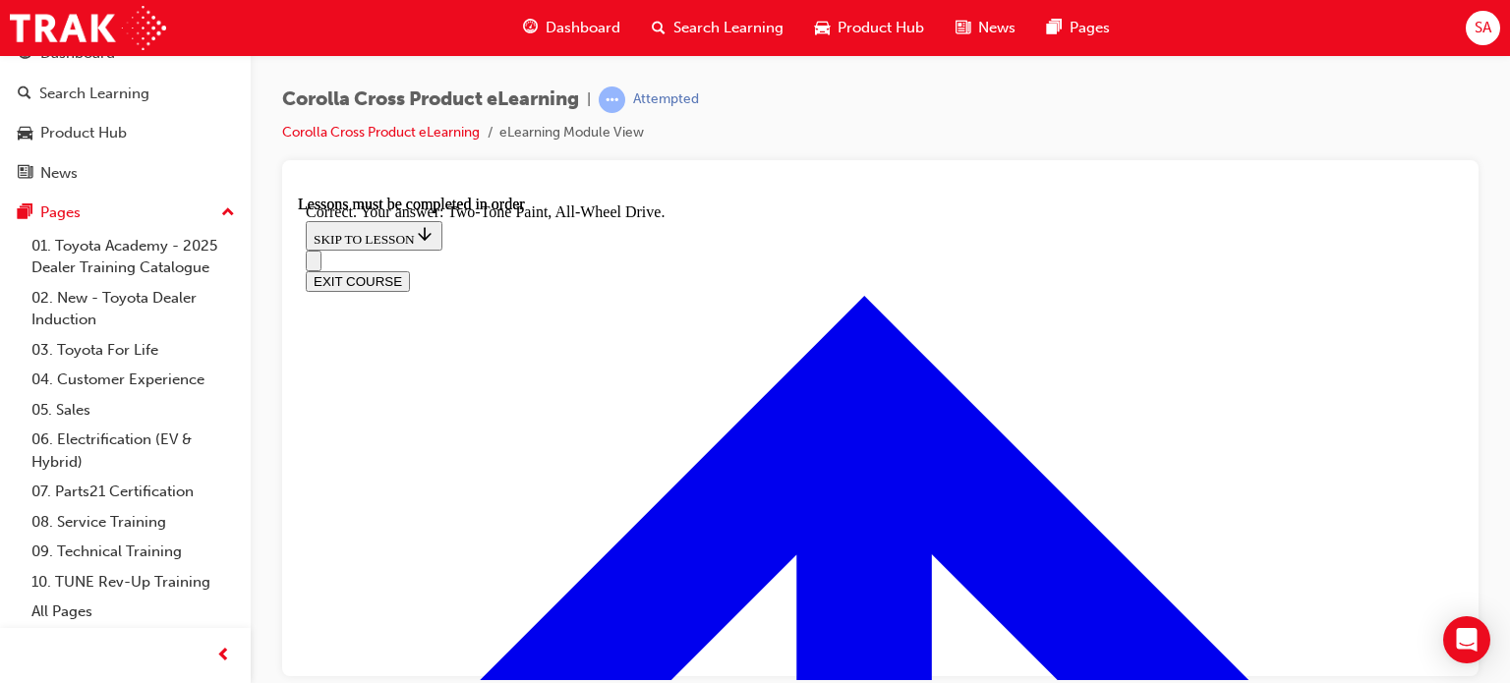
radio input "true"
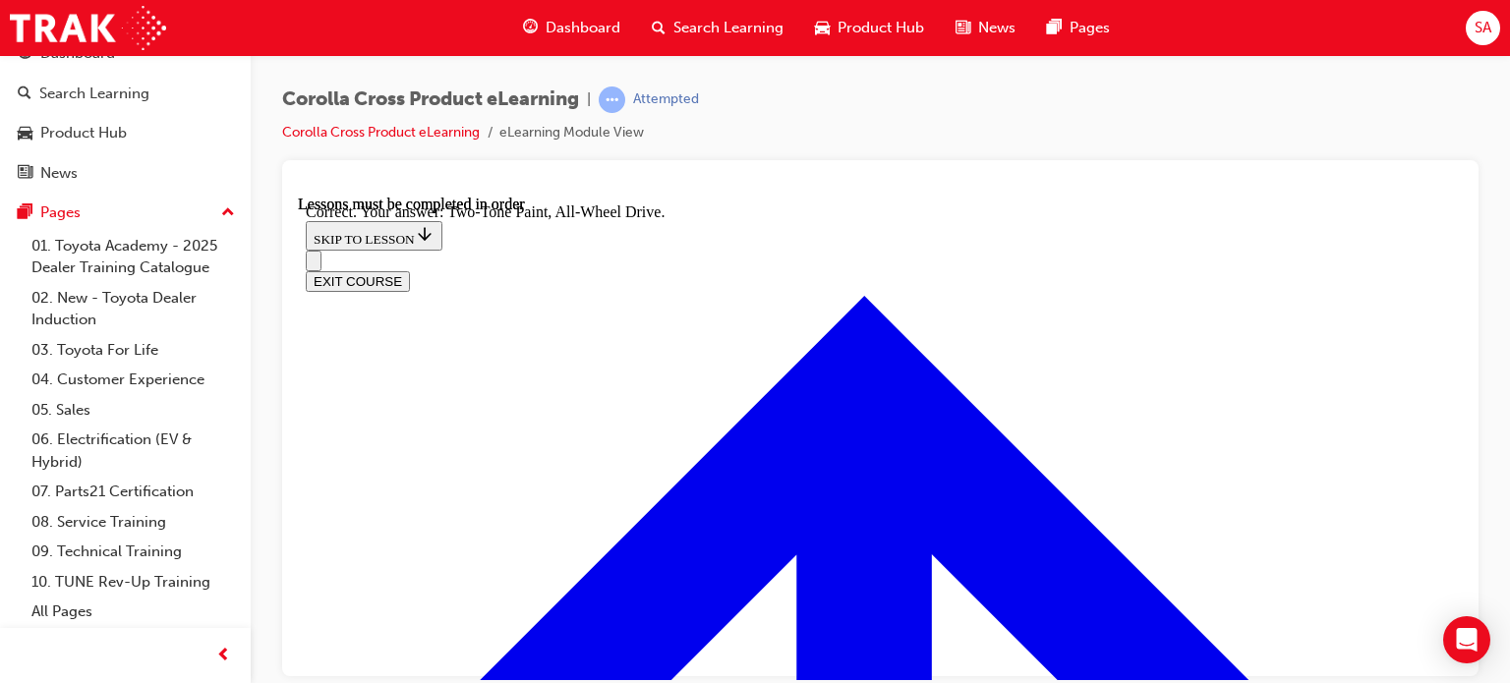
radio input "true"
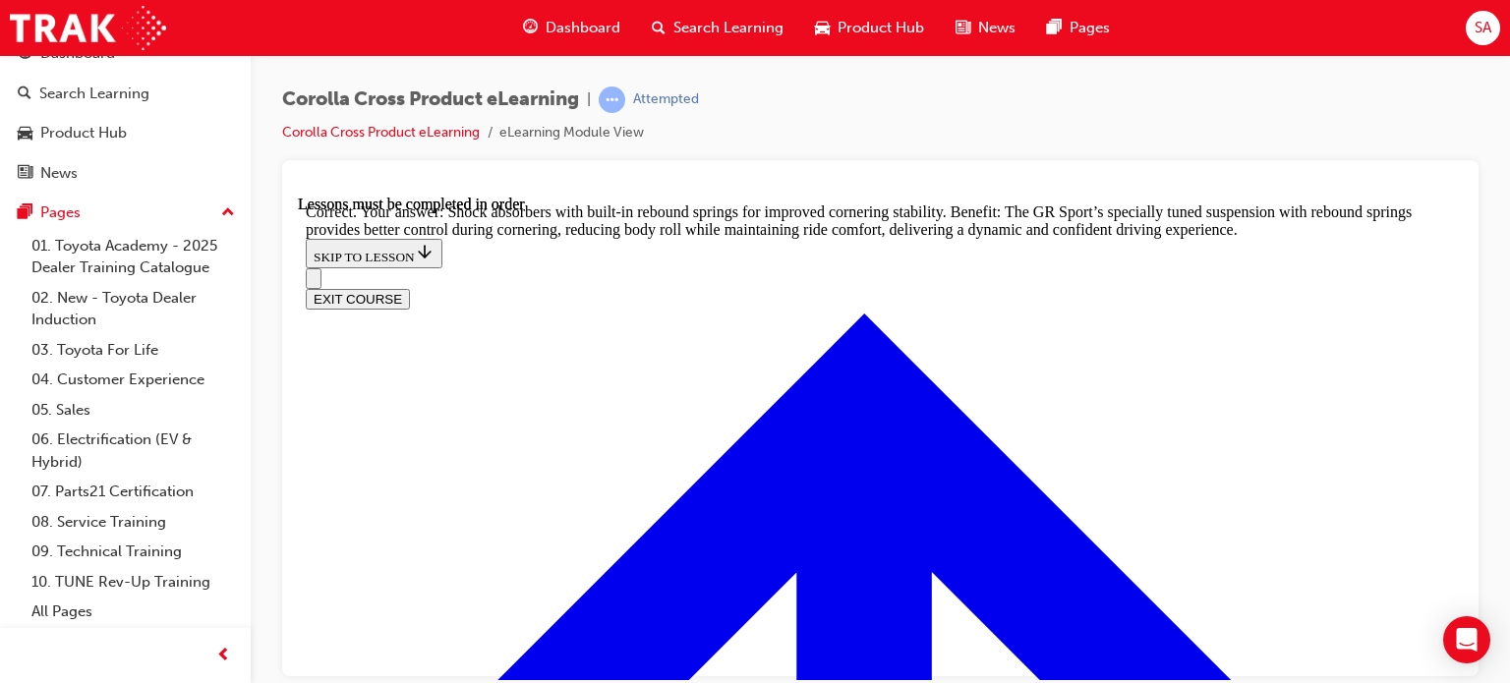
scroll to position [6023, 0]
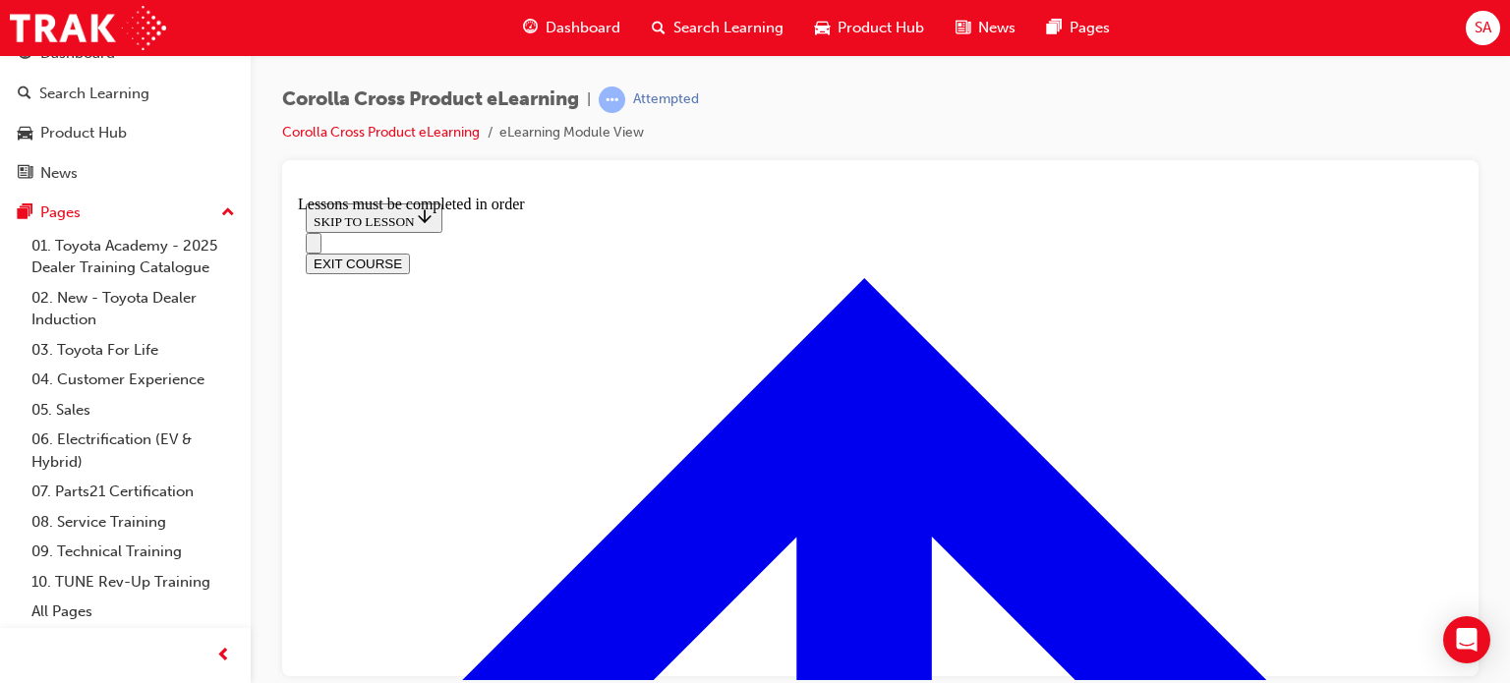
scroll to position [1052, 0]
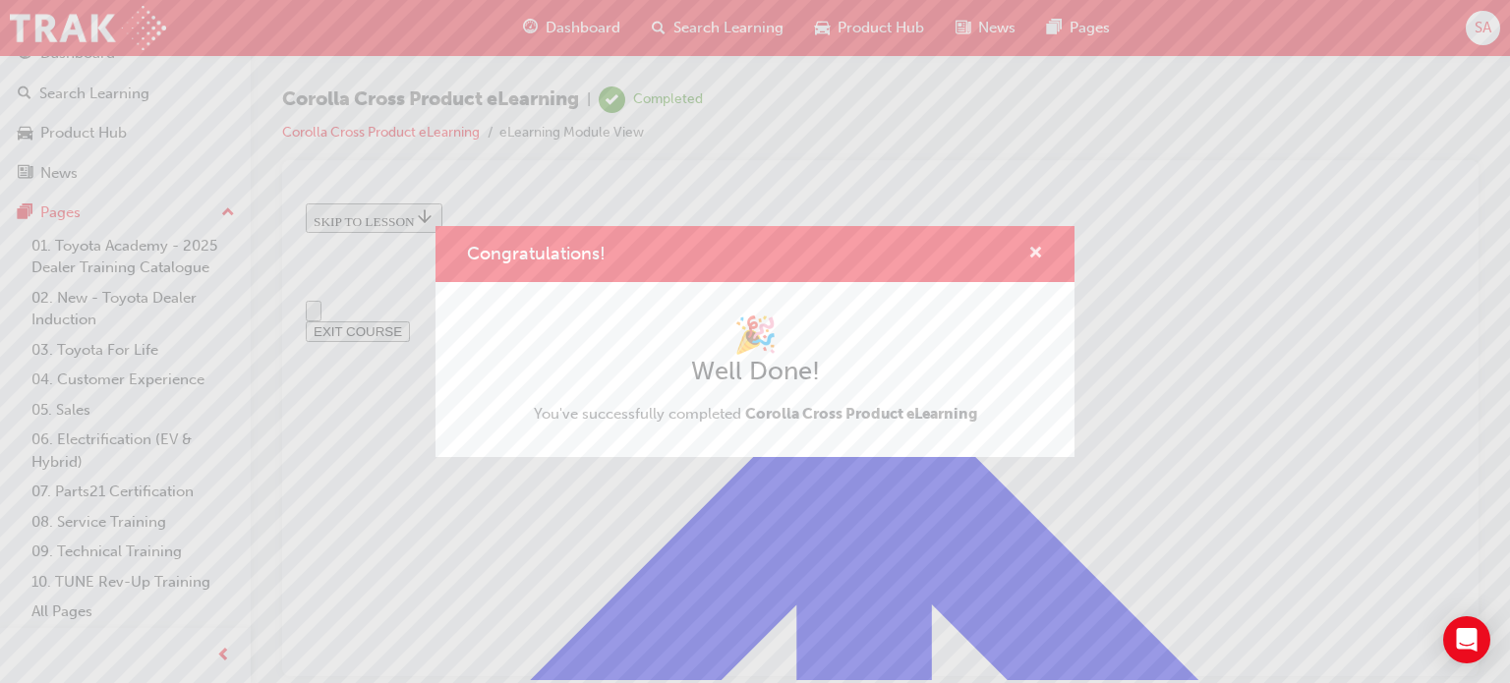
click at [1038, 254] on span "cross-icon" at bounding box center [1035, 255] width 15 height 18
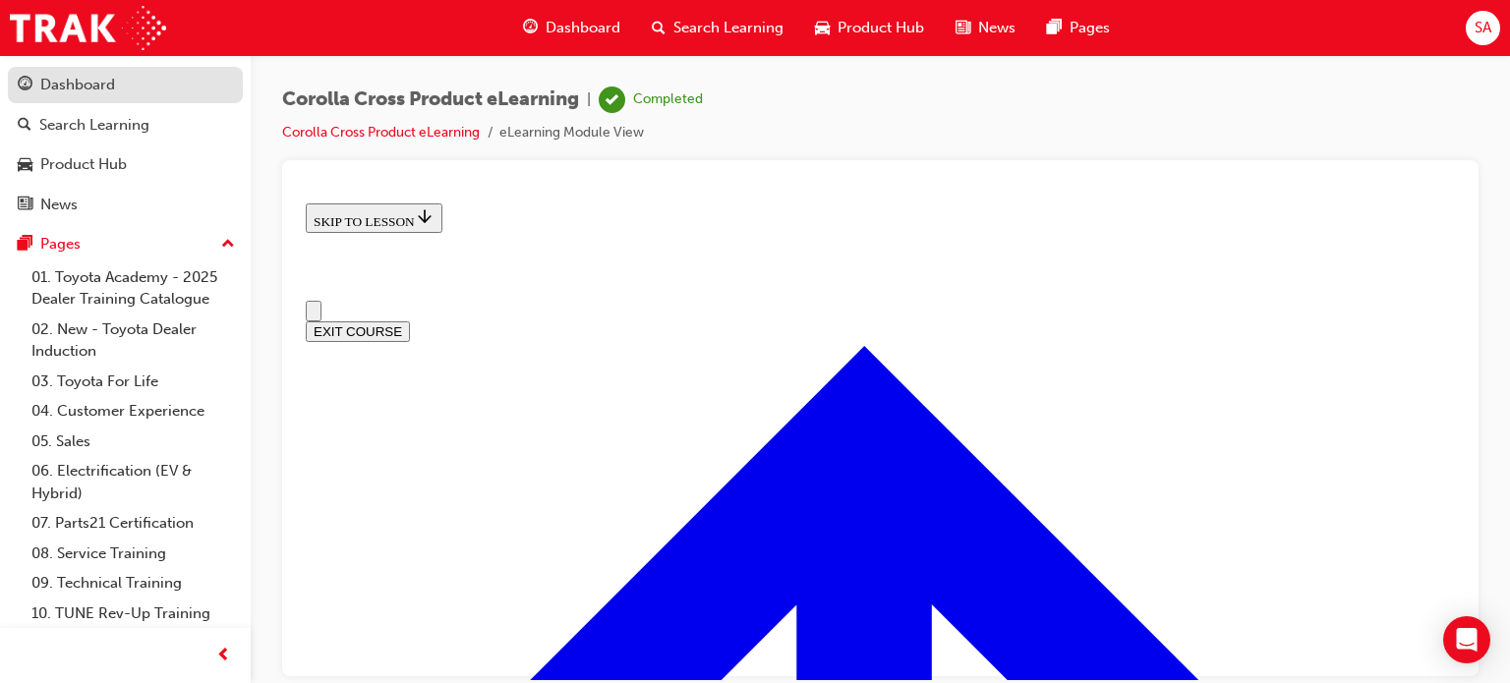
click at [94, 86] on div "Dashboard" at bounding box center [77, 85] width 75 height 23
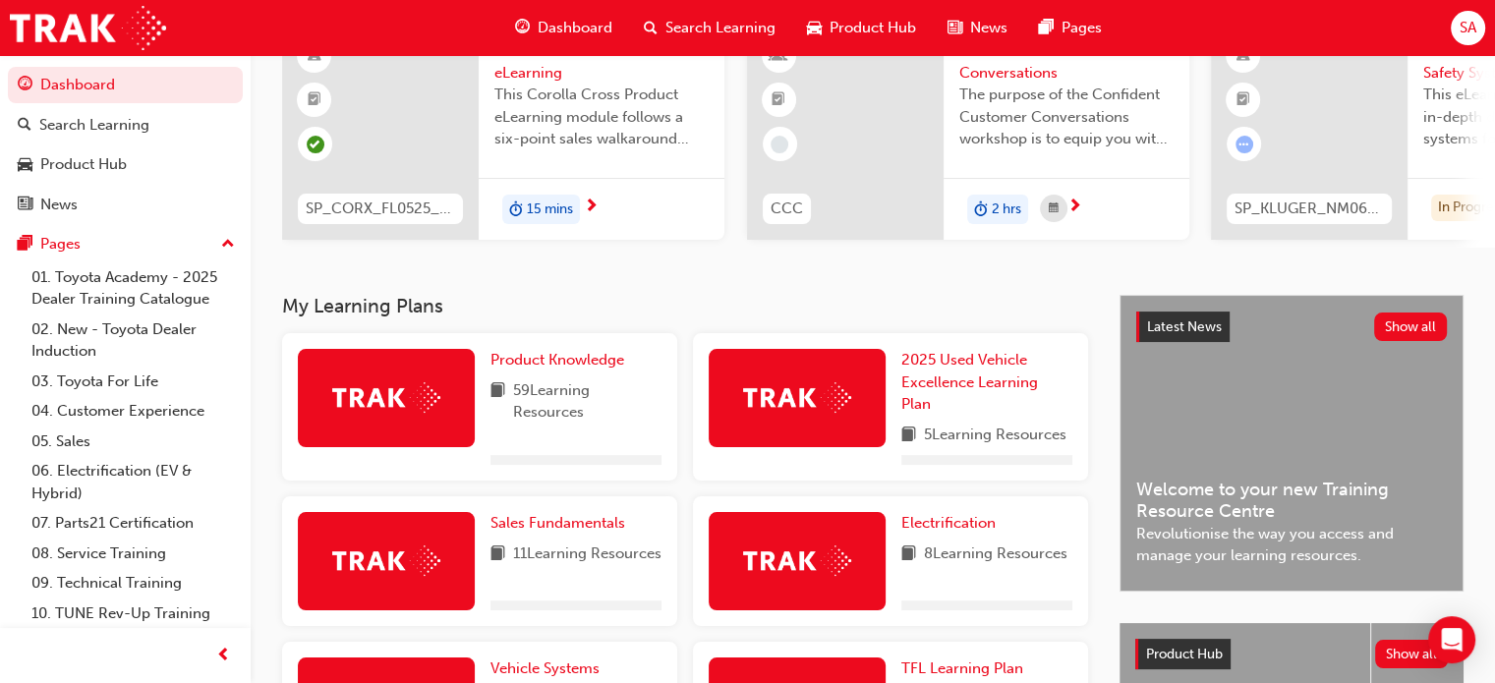
scroll to position [197, 0]
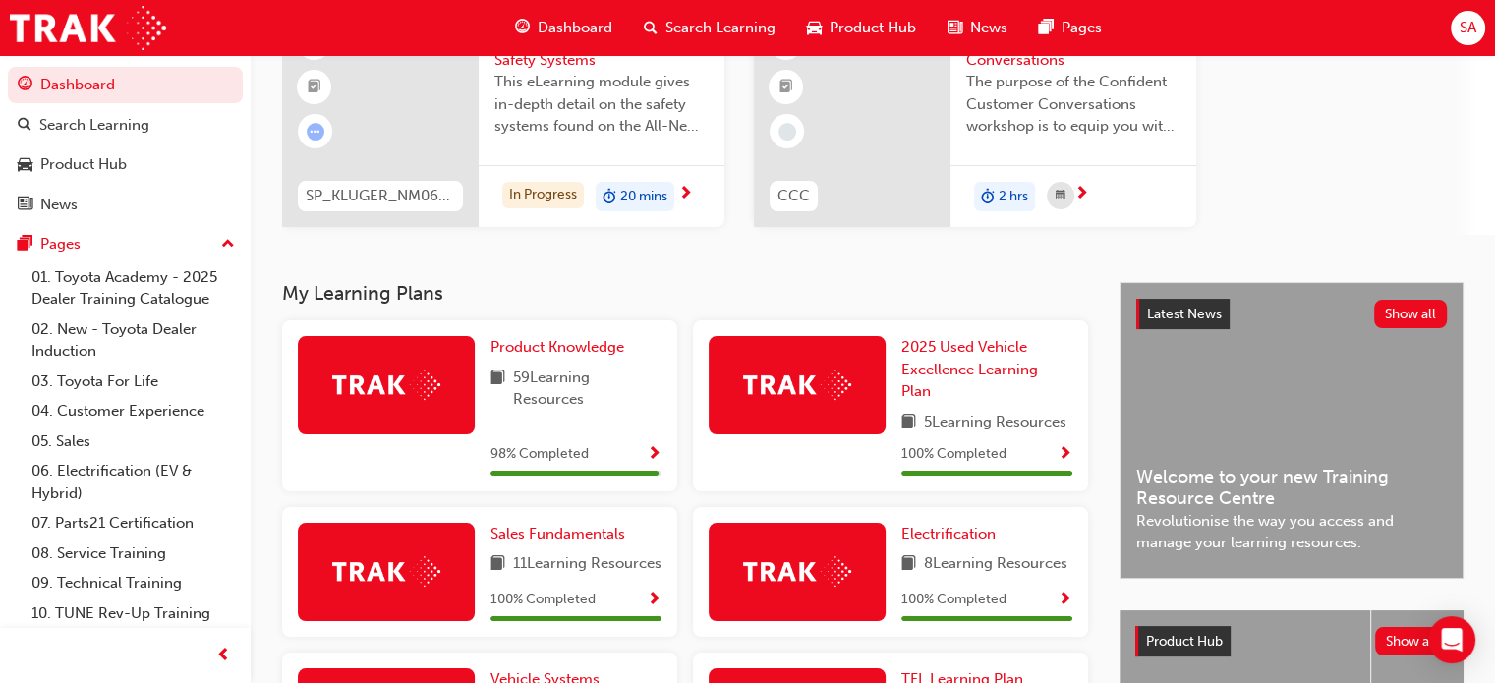
click at [655, 447] on span "Show Progress" at bounding box center [654, 455] width 15 height 18
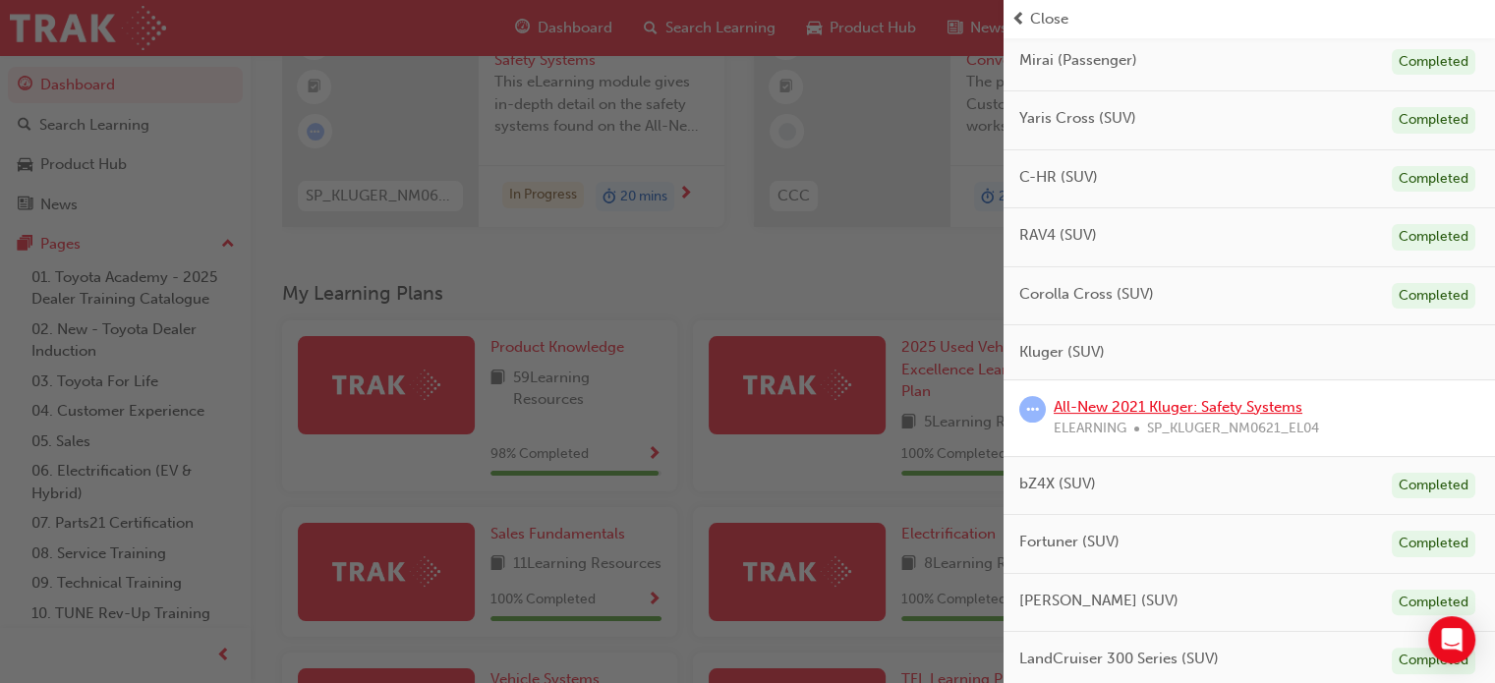
scroll to position [239, 0]
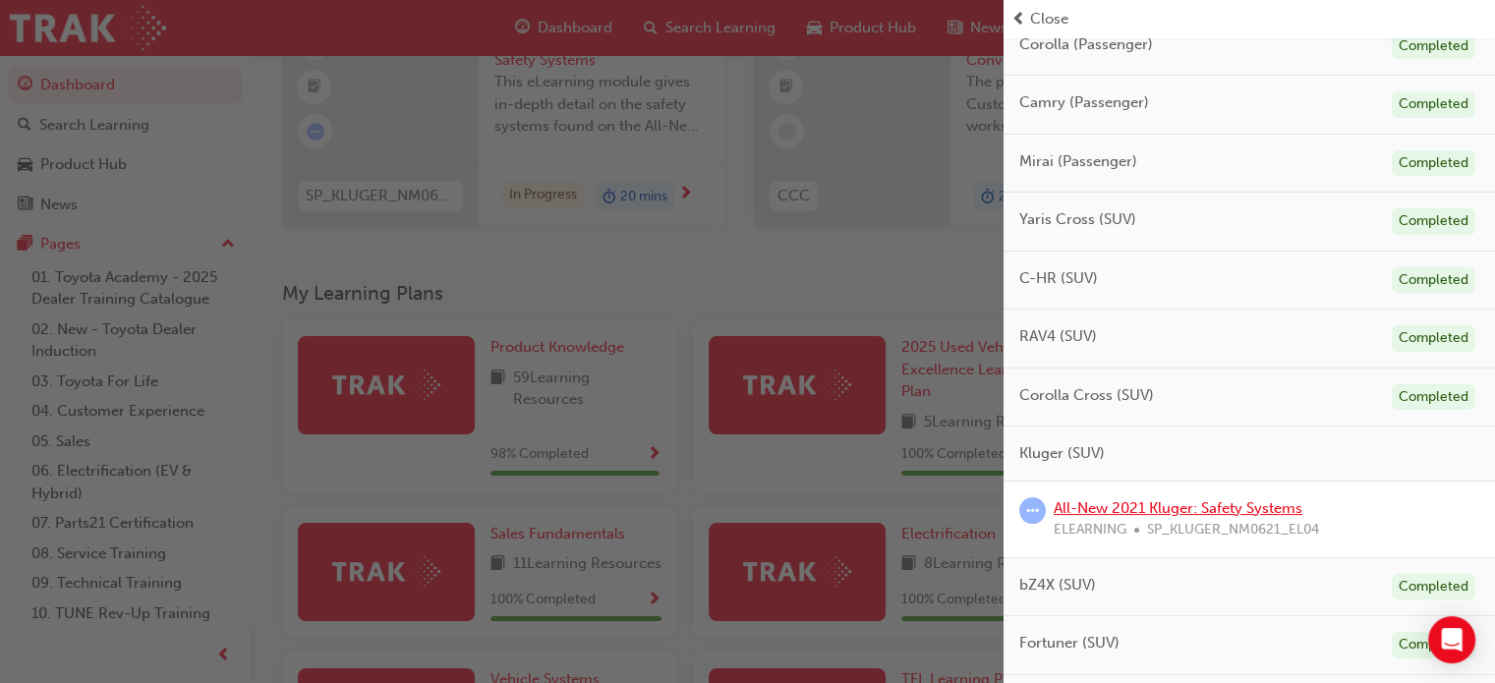
click at [1107, 510] on link "All-New 2021 Kluger: Safety Systems" at bounding box center [1178, 508] width 249 height 18
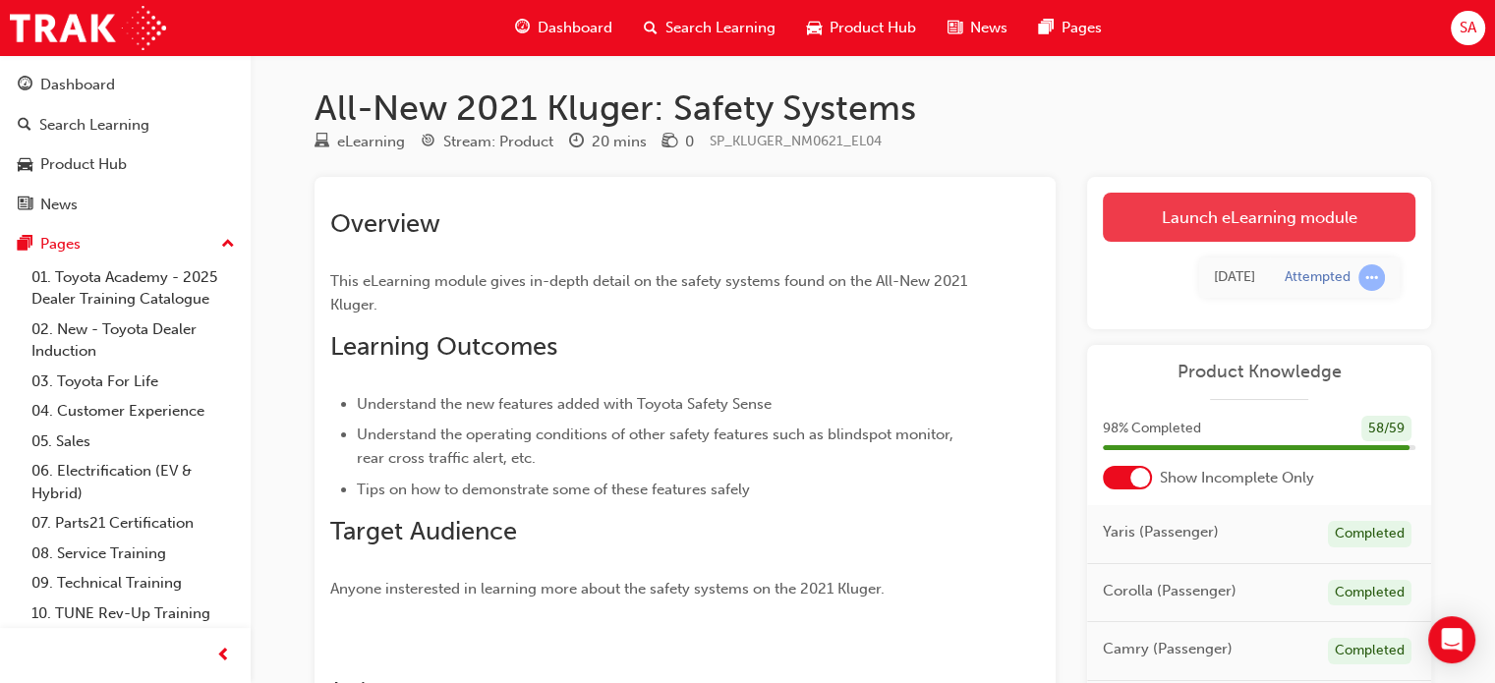
click at [1216, 223] on link "Launch eLearning module" at bounding box center [1259, 217] width 313 height 49
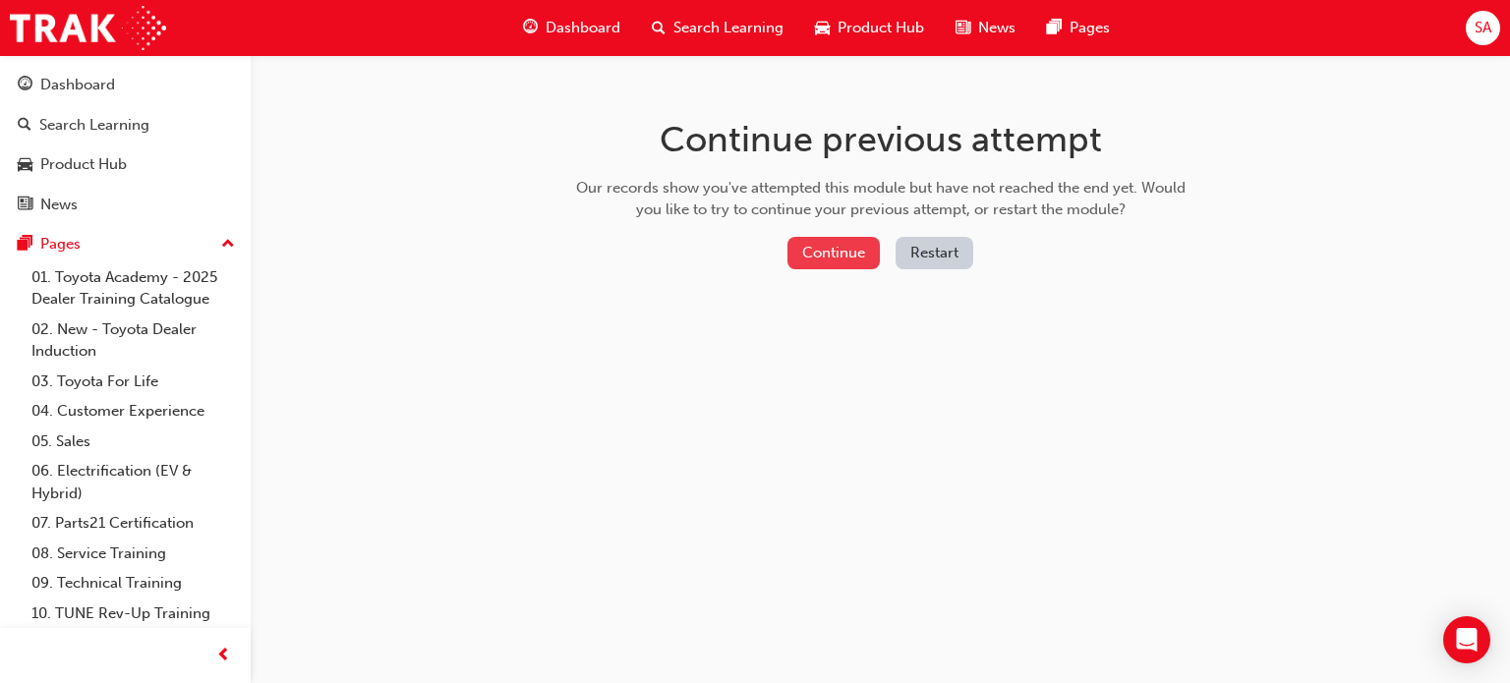
click at [850, 254] on button "Continue" at bounding box center [833, 253] width 92 height 32
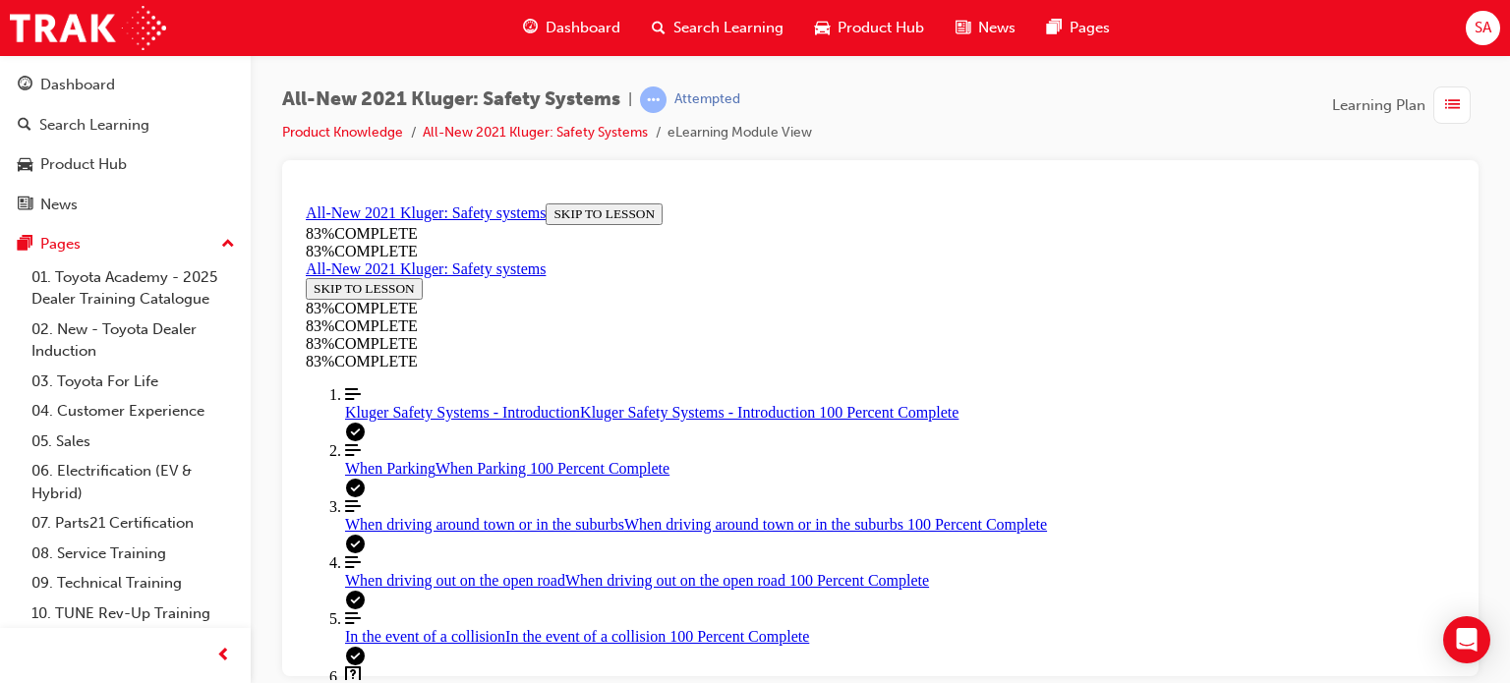
scroll to position [531, 0]
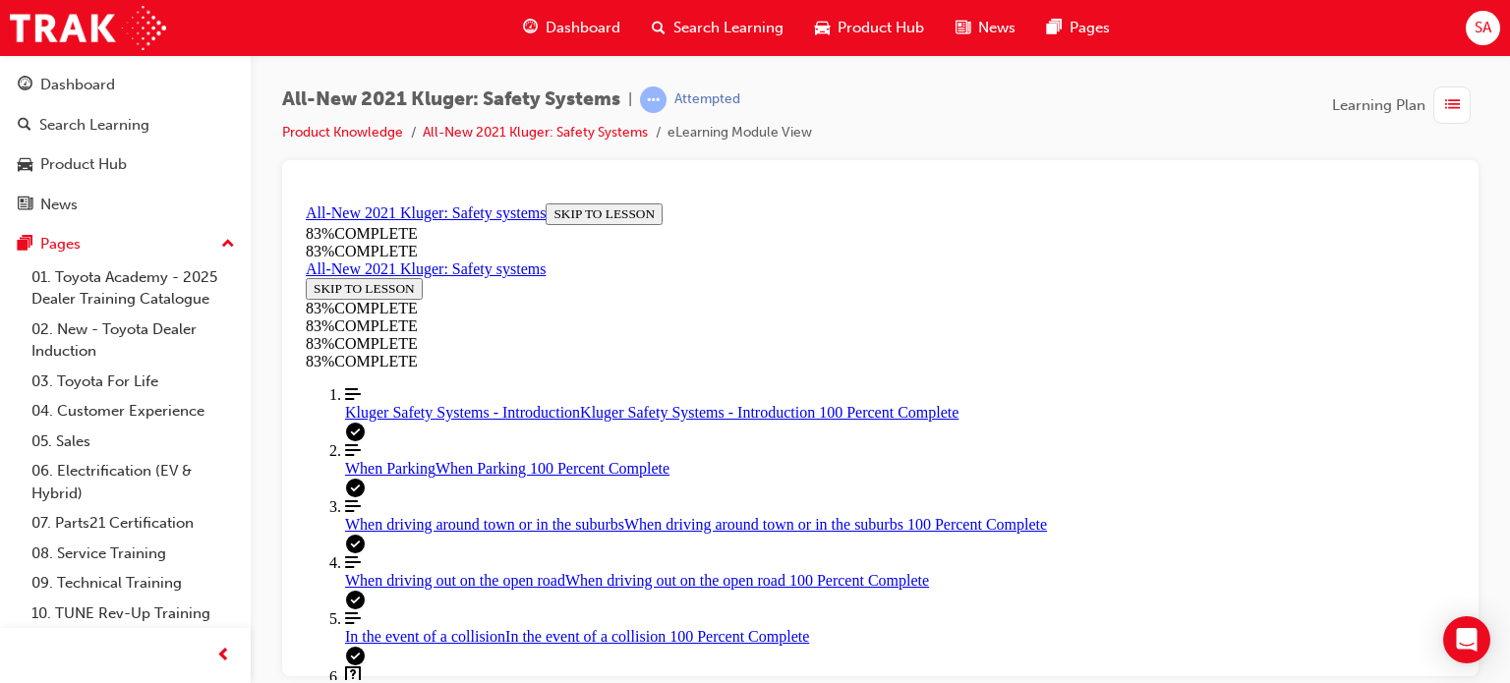
scroll to position [660, 0]
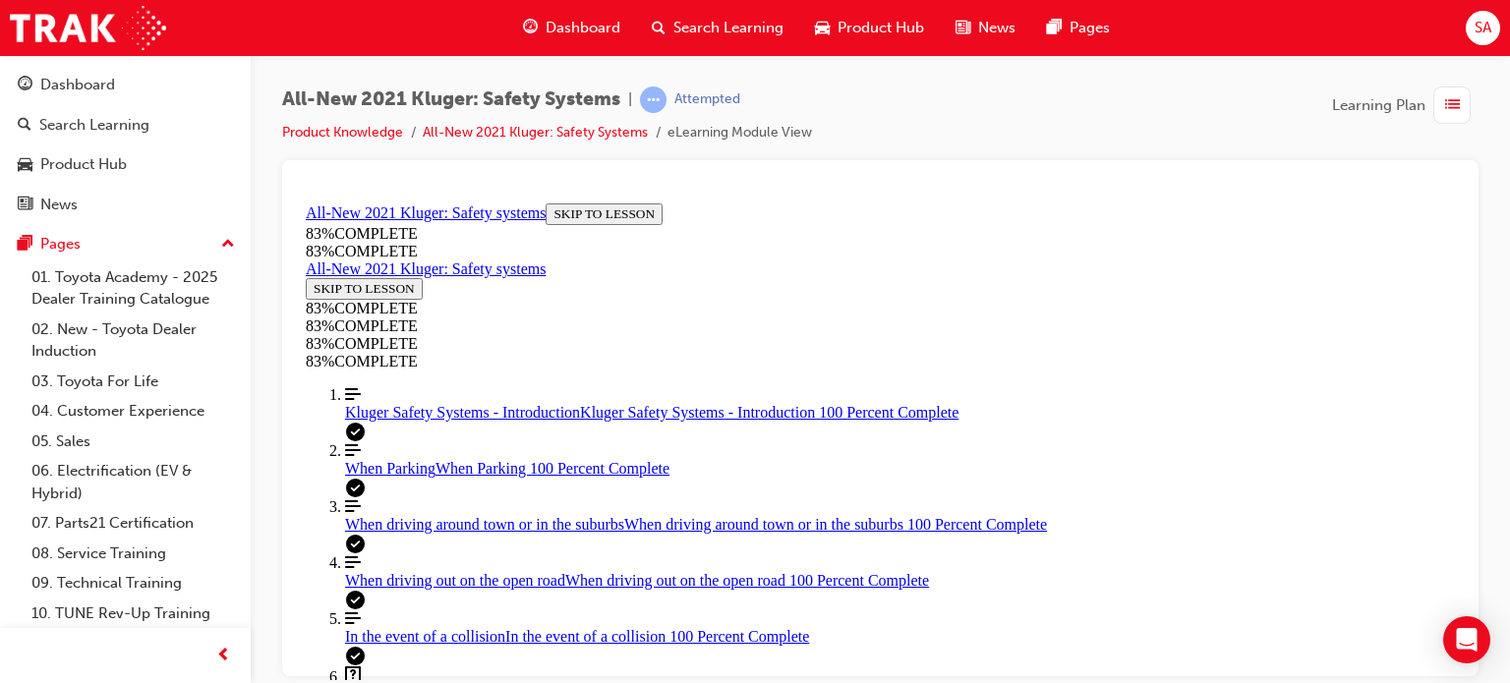
scroll to position [464, 0]
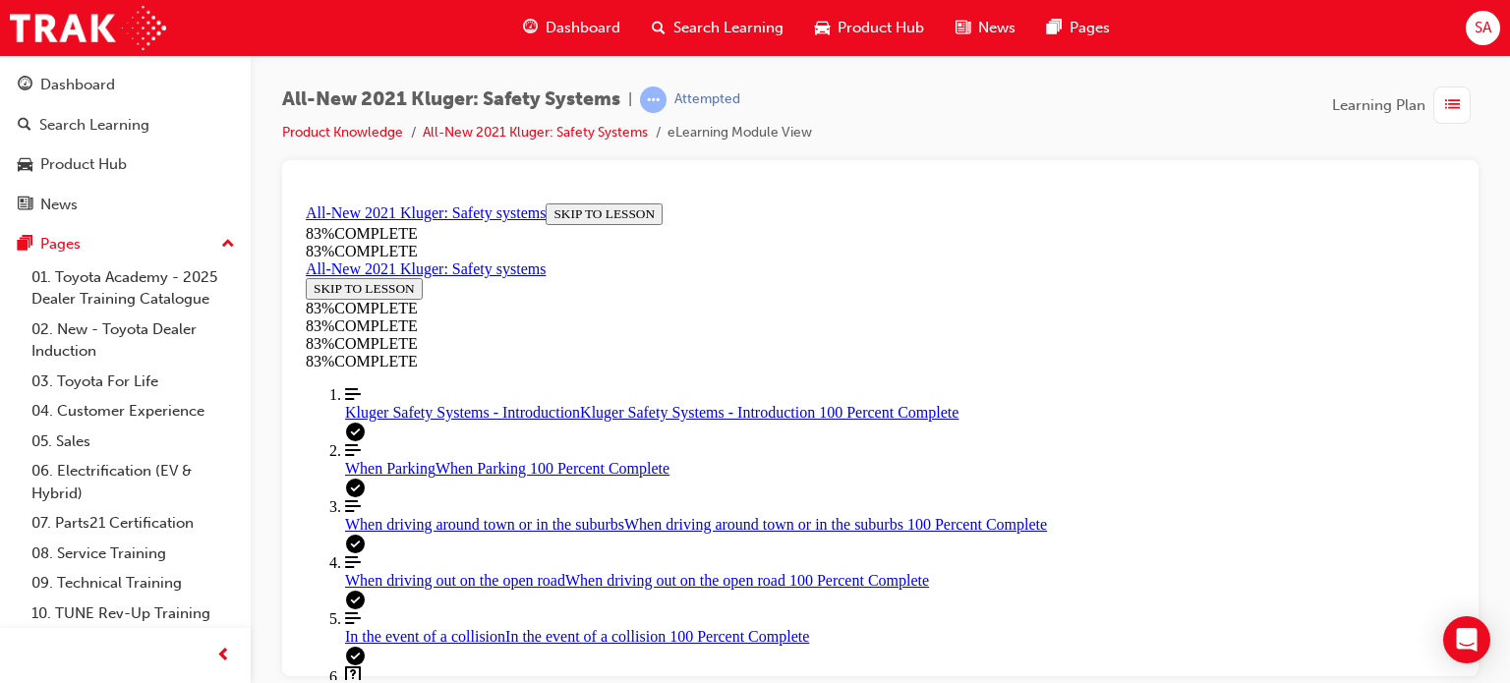
scroll to position [712, 0]
drag, startPoint x: 869, startPoint y: 527, endPoint x: 919, endPoint y: 531, distance: 50.3
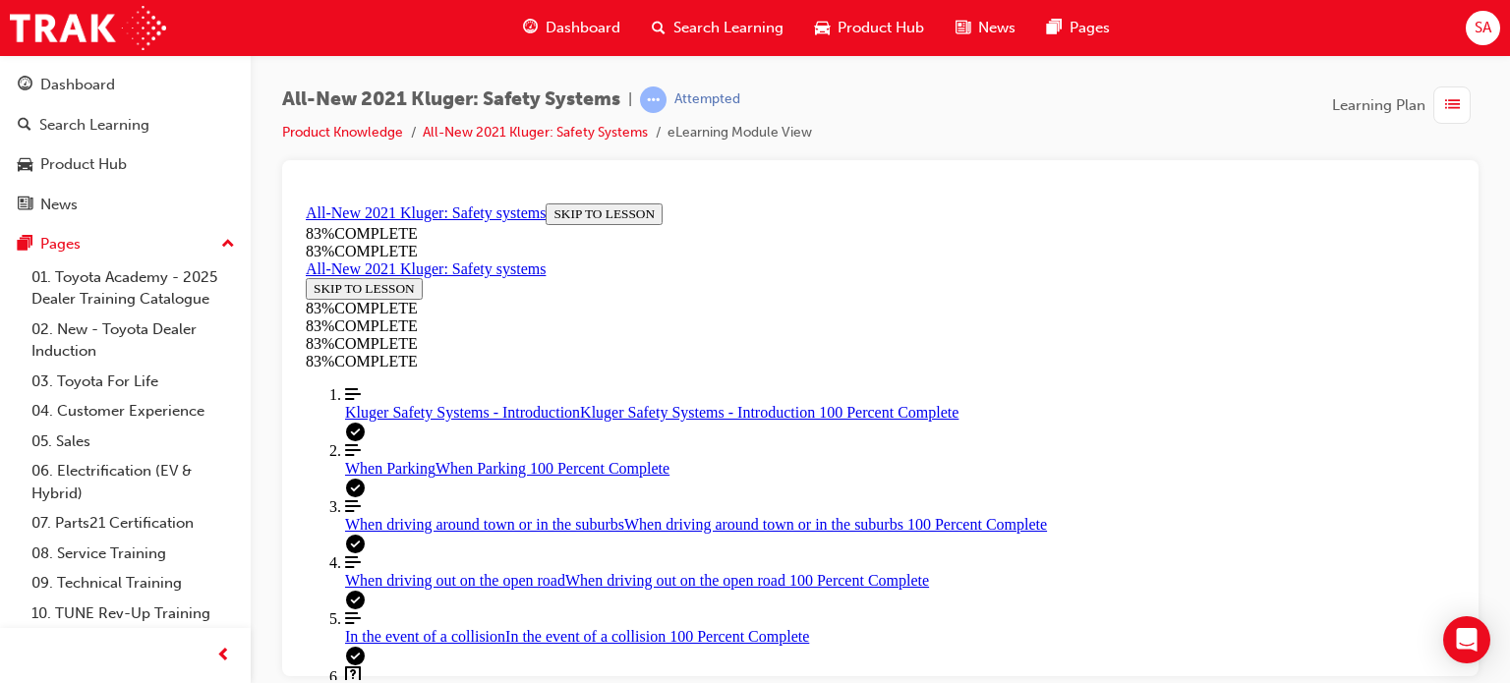
drag, startPoint x: 900, startPoint y: 264, endPoint x: 940, endPoint y: 516, distance: 254.7
drag, startPoint x: 868, startPoint y: 359, endPoint x: 924, endPoint y: 493, distance: 145.8
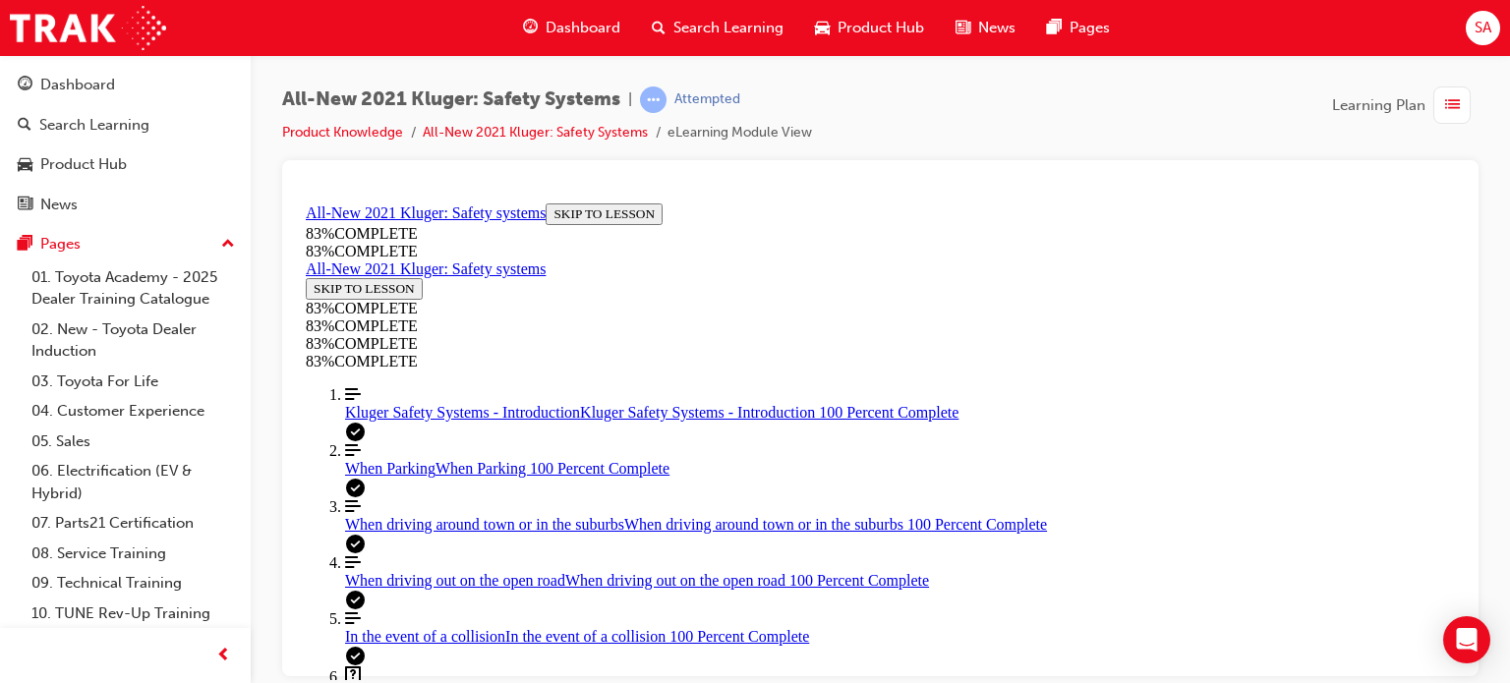
drag, startPoint x: 859, startPoint y: 389, endPoint x: 916, endPoint y: 386, distance: 57.1
drag, startPoint x: 944, startPoint y: 489, endPoint x: 947, endPoint y: 354, distance: 135.7
drag, startPoint x: 902, startPoint y: 467, endPoint x: 948, endPoint y: 468, distance: 46.2
